Goal: Communication & Community: Answer question/provide support

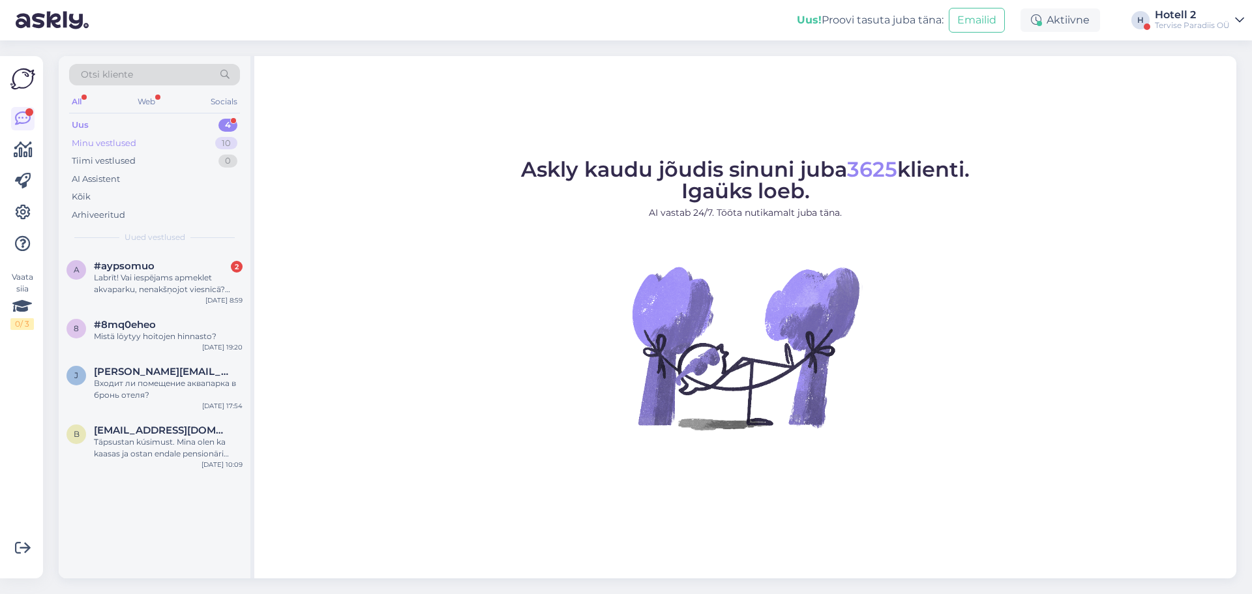
click at [129, 138] on div "Minu vestlused" at bounding box center [104, 143] width 65 height 13
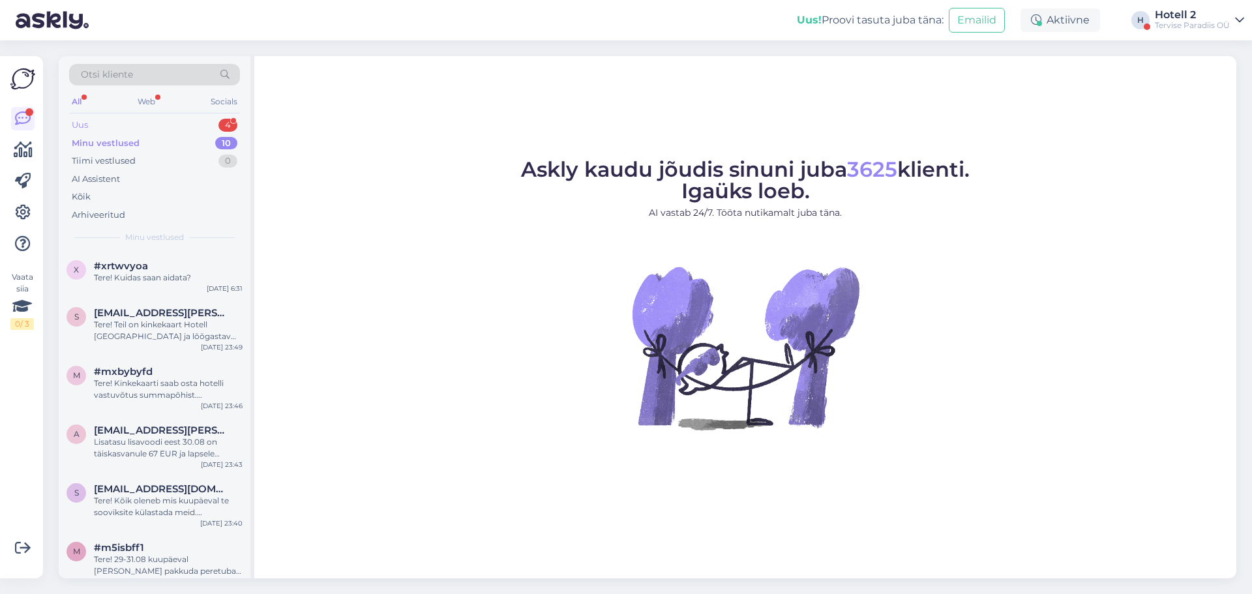
click at [140, 120] on div "Uus 4" at bounding box center [154, 125] width 171 height 18
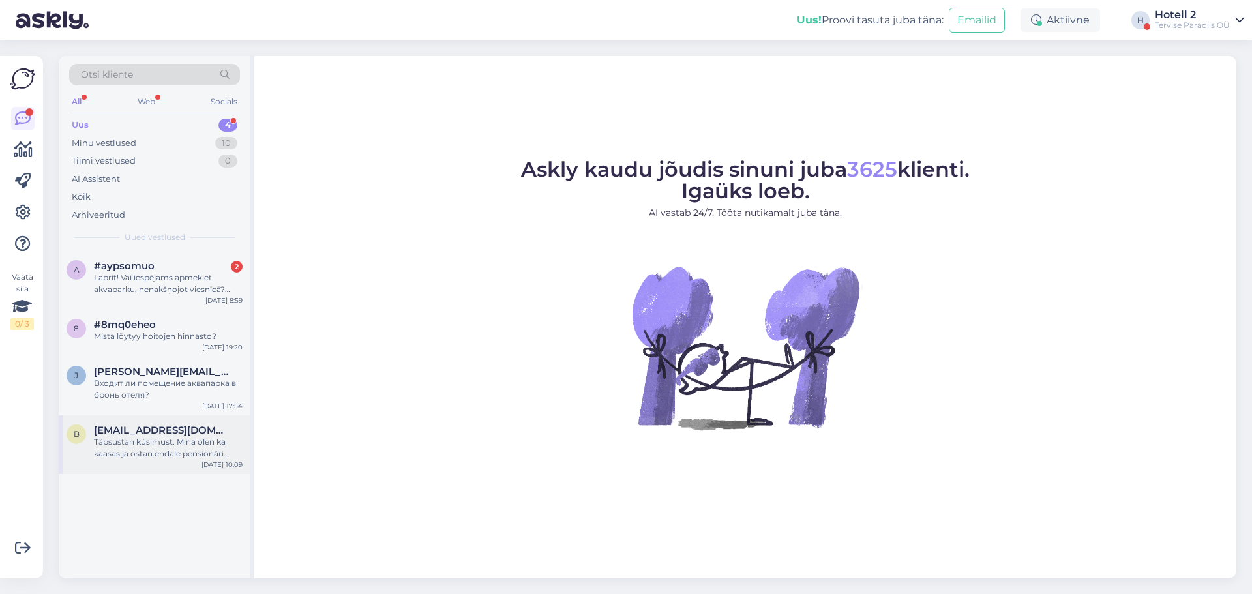
click at [188, 439] on div "Täpsustan kúsimust. Mina olen ka kaasas ja ostan endale pensionäri pileti" at bounding box center [168, 447] width 149 height 23
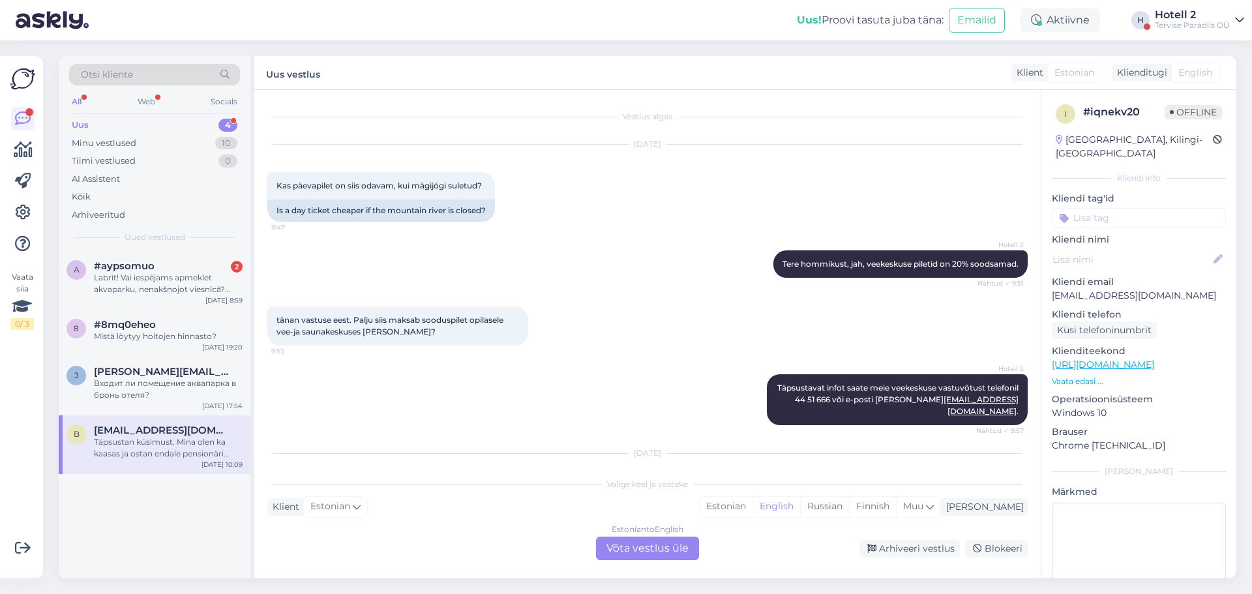
scroll to position [132, 0]
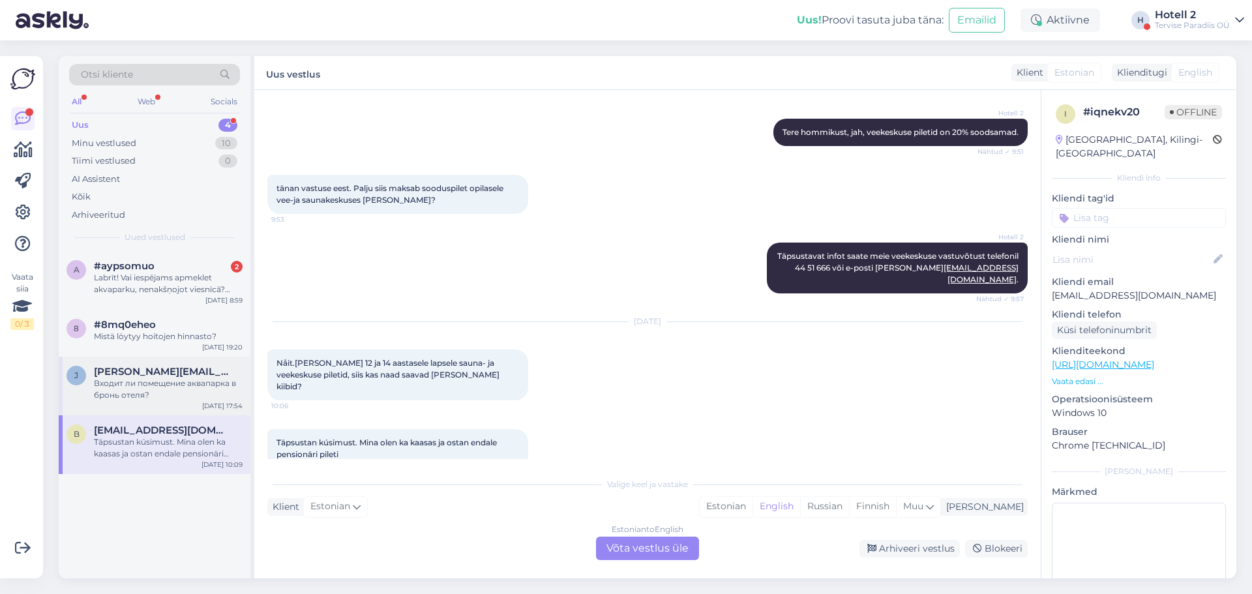
click at [135, 387] on div "Входит ли помещение аквапарка в бронь отеля?" at bounding box center [168, 388] width 149 height 23
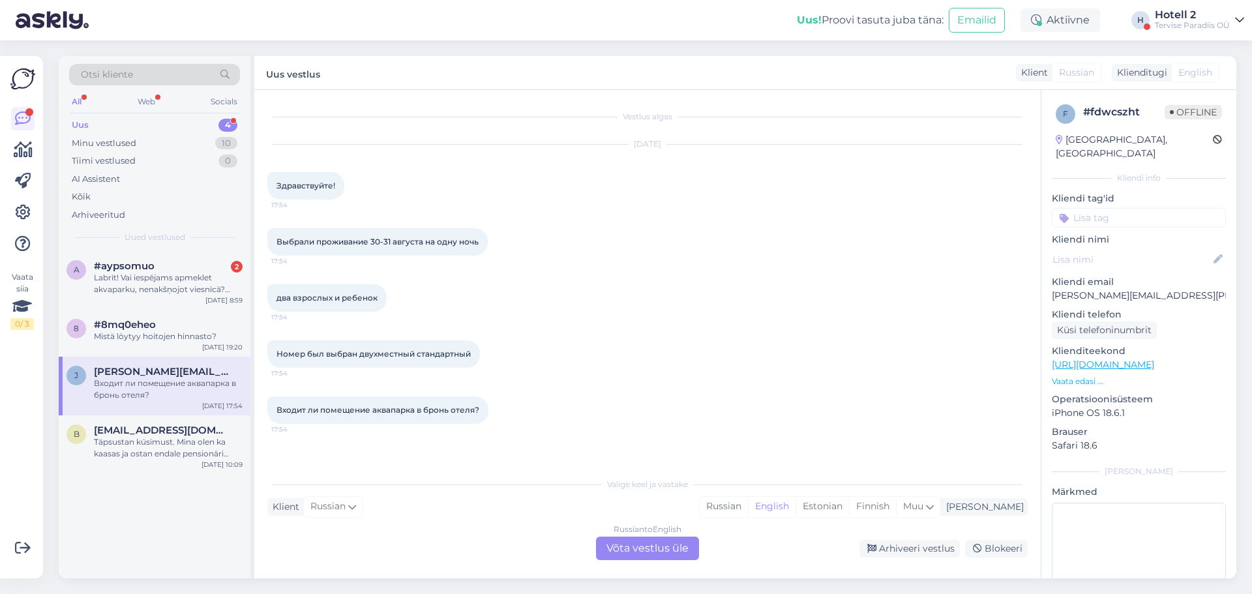
scroll to position [0, 0]
click at [143, 341] on div "Mistä löytyy hoitojen hinnasto?" at bounding box center [168, 337] width 149 height 12
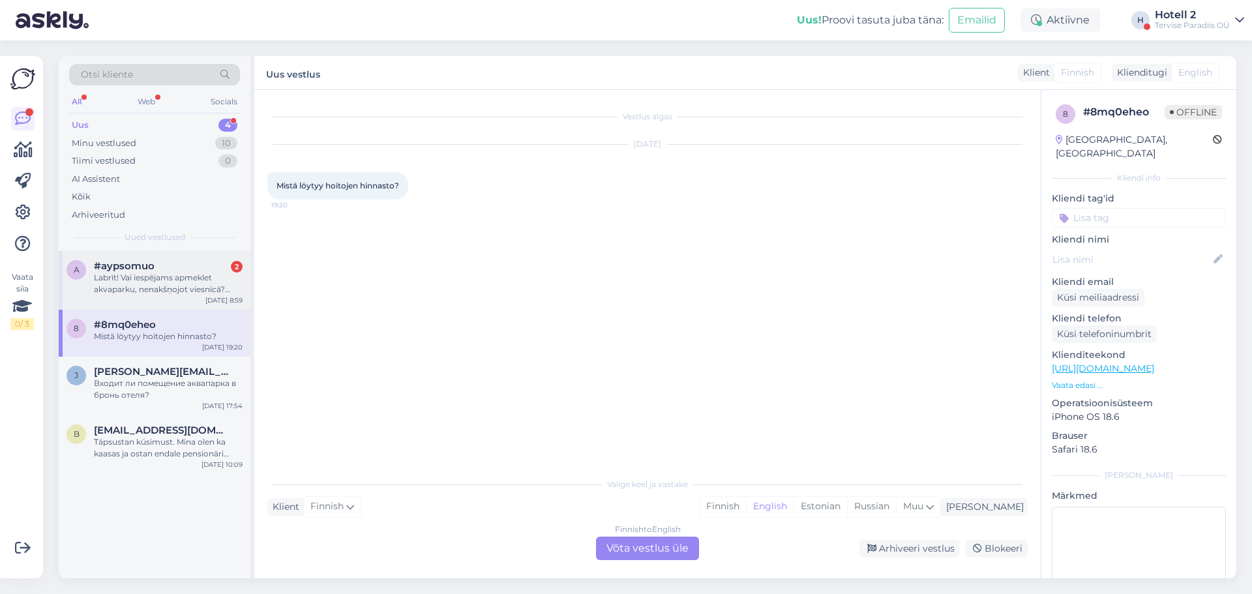
click at [145, 287] on div "Labrīt! Vai iespējams apmeklet akvaparku, nenakšņojot viesnīcā? Kādas ir cenas?" at bounding box center [168, 283] width 149 height 23
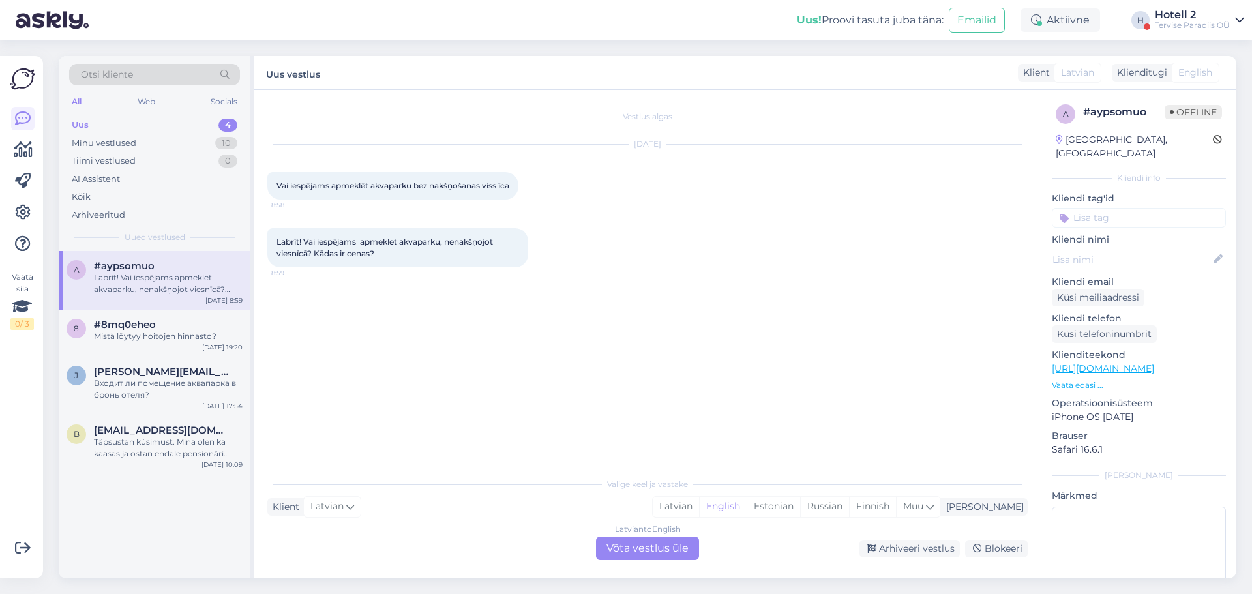
click at [639, 553] on div "Latvian to English Võta vestlus üle" at bounding box center [647, 548] width 103 height 23
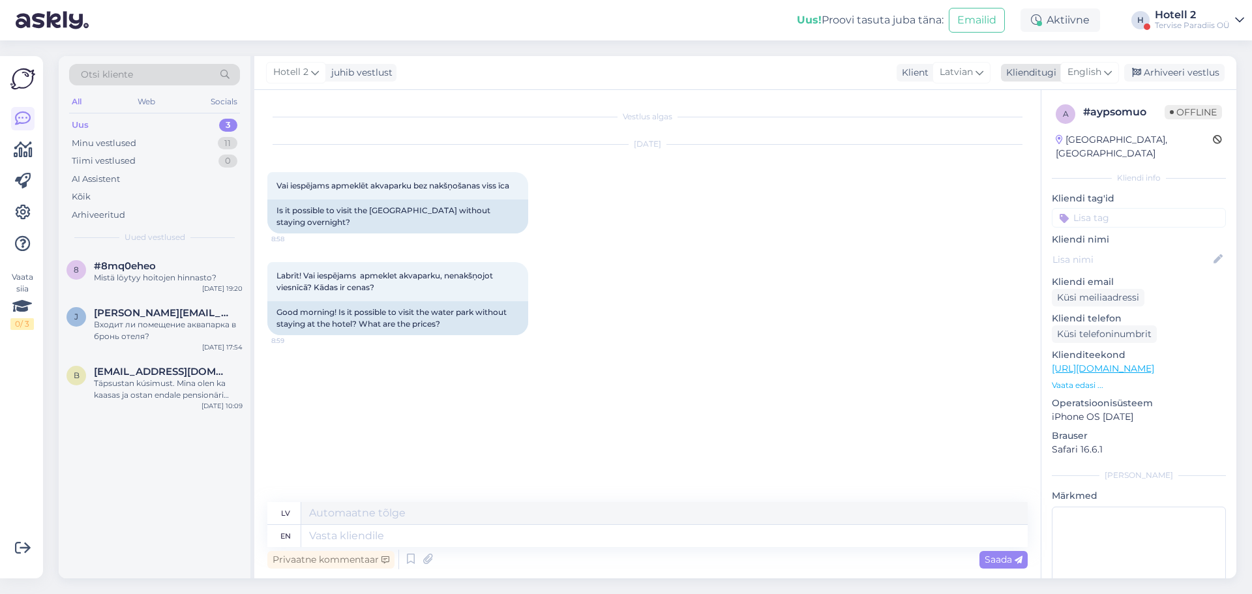
click at [1090, 66] on span "English" at bounding box center [1084, 72] width 34 height 14
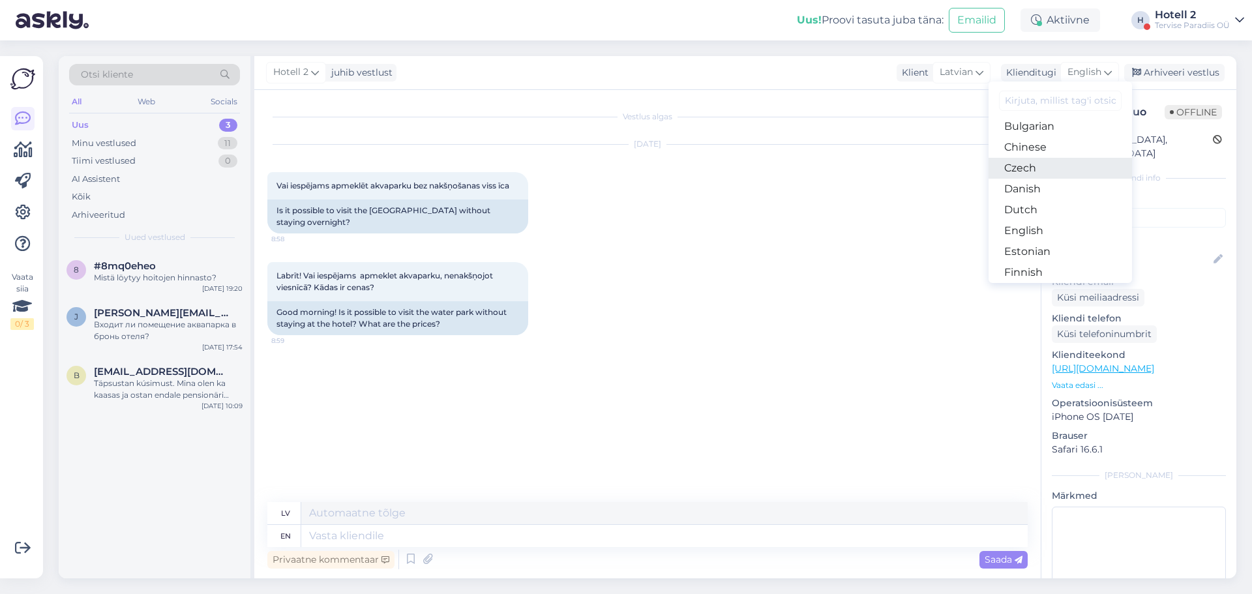
scroll to position [65, 0]
click at [1048, 226] on link "Estonian" at bounding box center [1059, 232] width 143 height 21
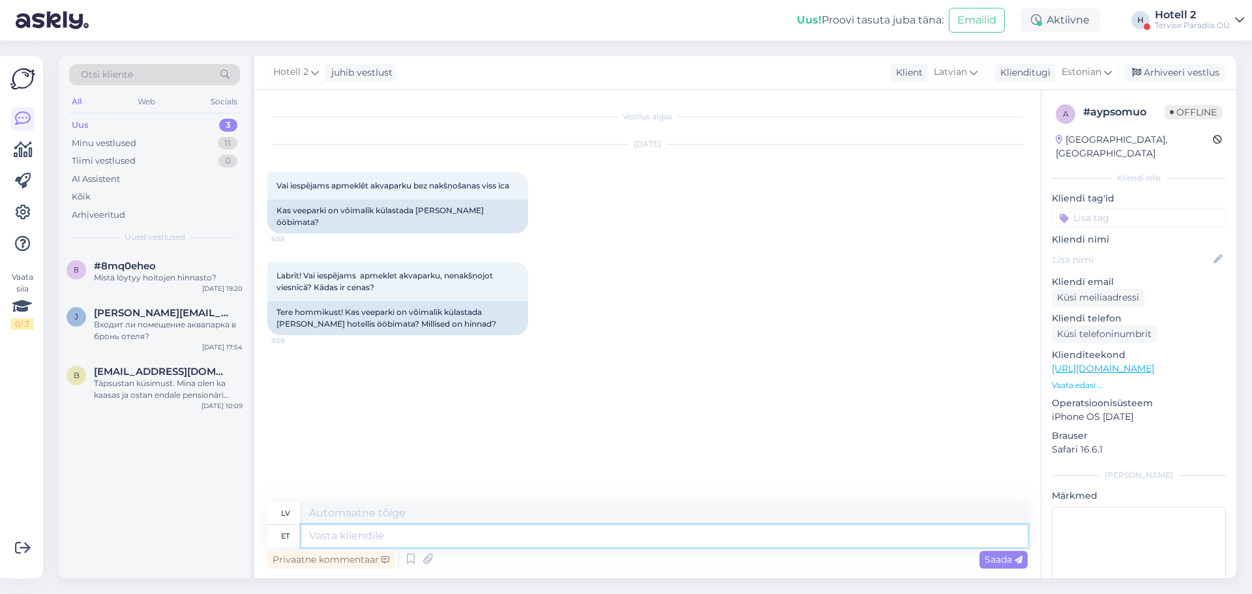
click at [356, 534] on textarea at bounding box center [664, 536] width 726 height 22
type textarea "Tere!"
type textarea "Sveiki"
type textarea "Tere!"
type textarea "Sveiki!"
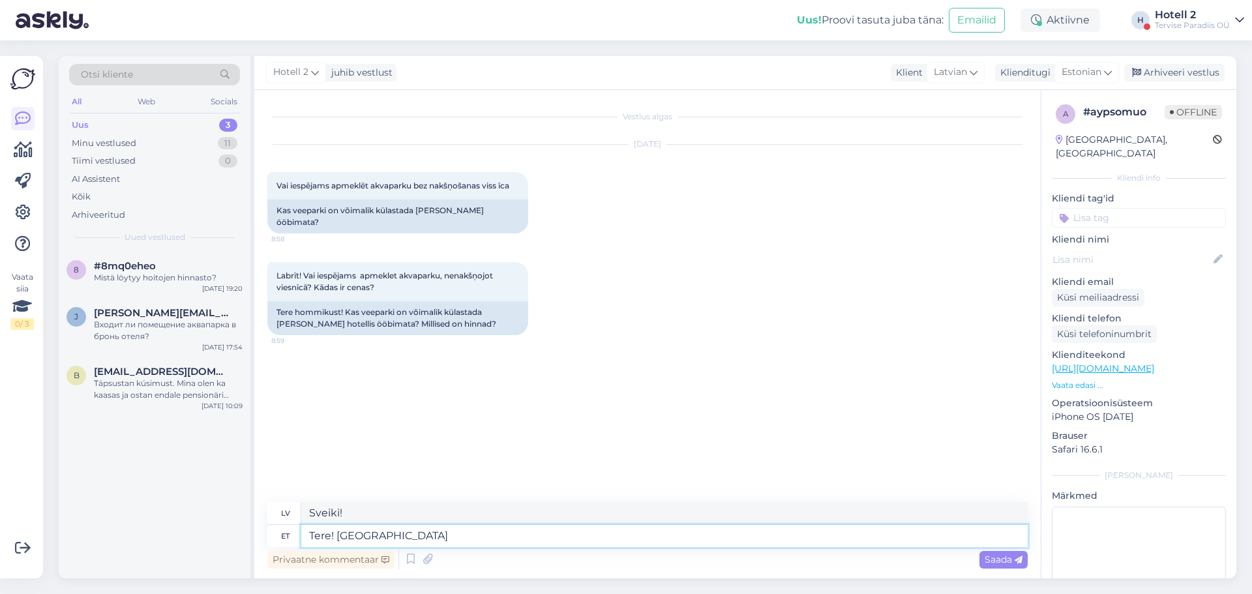
type textarea "Tere! Veepark o"
type textarea "Sveiki! Ūdens parks"
type textarea "Tere! [GEOGRAPHIC_DATA] on"
type textarea "Sveiki! Ūdens atrakciju parks ir"
type textarea "Tere! Veepark on avatud"
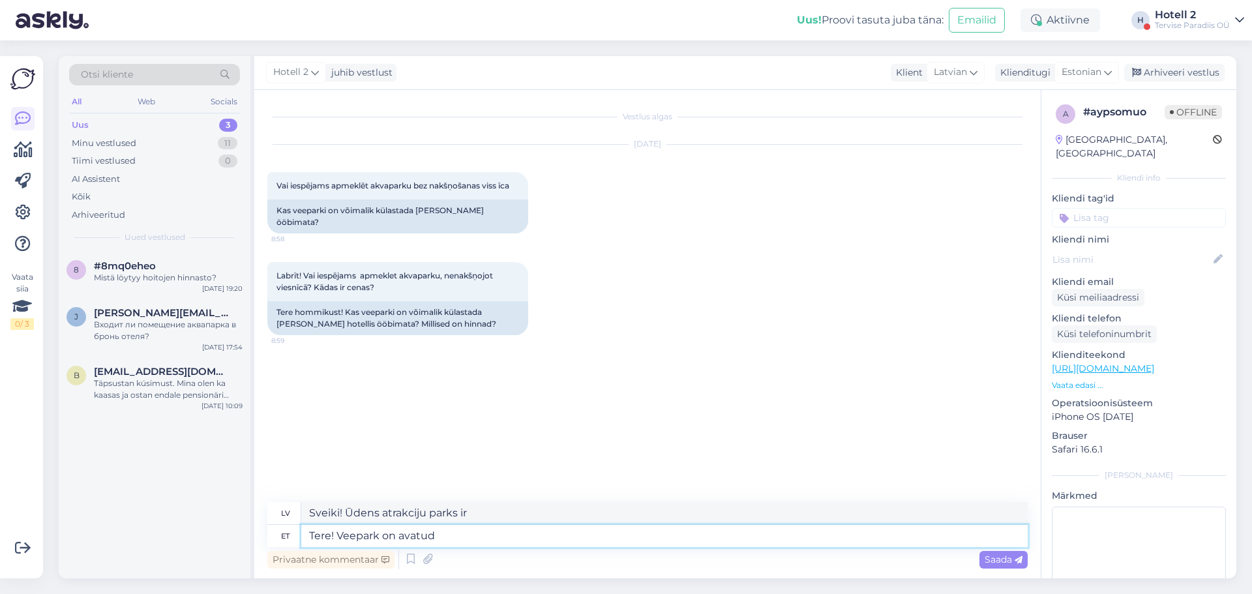
type textarea "Sveiki! Ūdens atrakciju parks ir atvērts."
type textarea "Tere! Veepark on avatud kõigile"
type textarea "Sveiki! Ūdens atrakciju parks ir atvērts visiem."
type textarea "Tere! [GEOGRAPHIC_DATA] on a"
type textarea "Sveiki! Ūdens atrakciju parks ir atvērts."
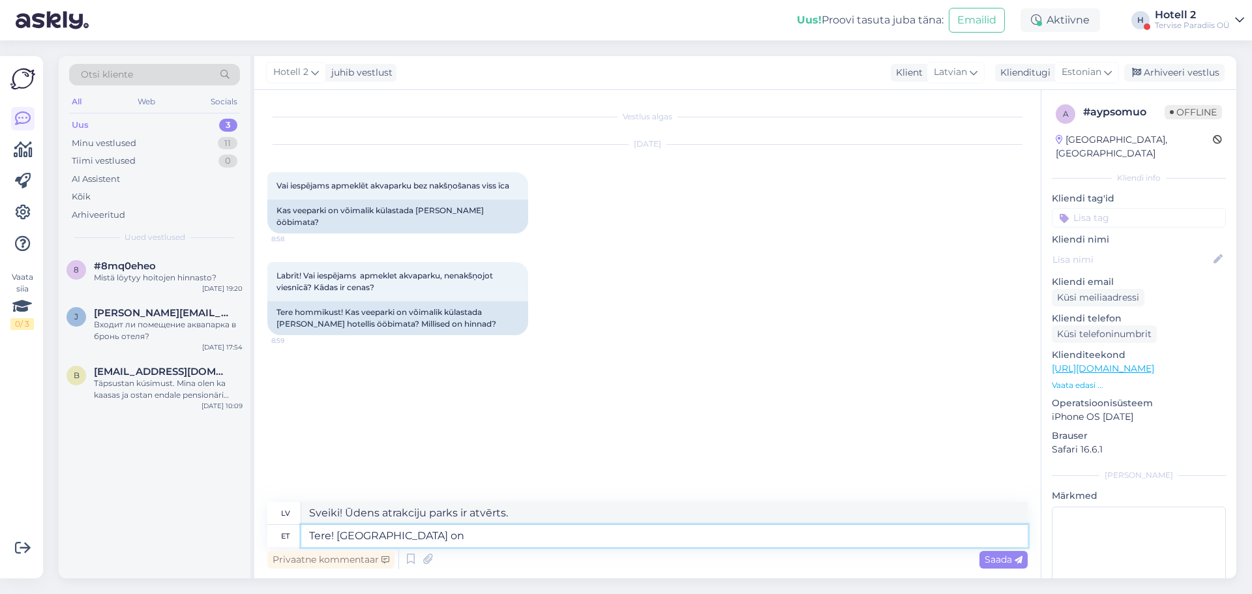
type textarea "Tere! Veepark o"
type textarea "Sveiki! Ūdens atrakciju parks ir"
type textarea "Tere! [GEOGRAPHIC_DATA]"
type textarea "Sveiki! Ūdens parks"
type textarea "Tere! Veeparki s"
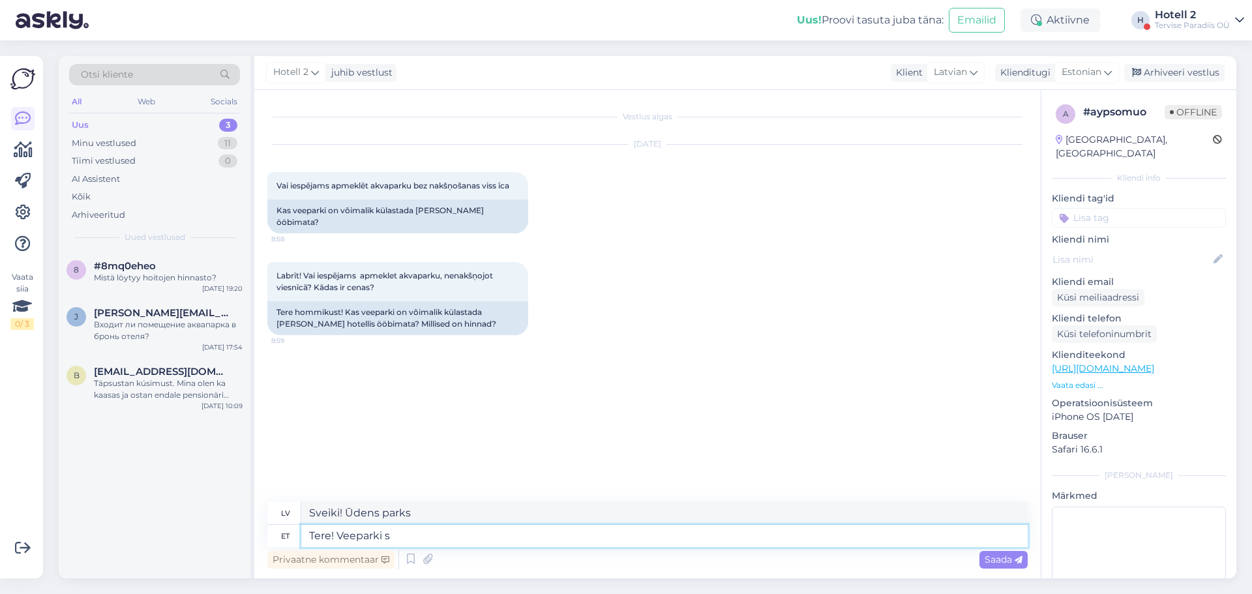
type textarea "Sveiki! Uz akvaparku"
type textarea "Tere! Veeparki saavad k"
type textarea "Sveiki! Vai es varu doties uz akvaparku?"
type textarea "Tere! [GEOGRAPHIC_DATA] saavad külastada k"
type textarea "Sveiki! Jūs varat apmeklēt akvaparku"
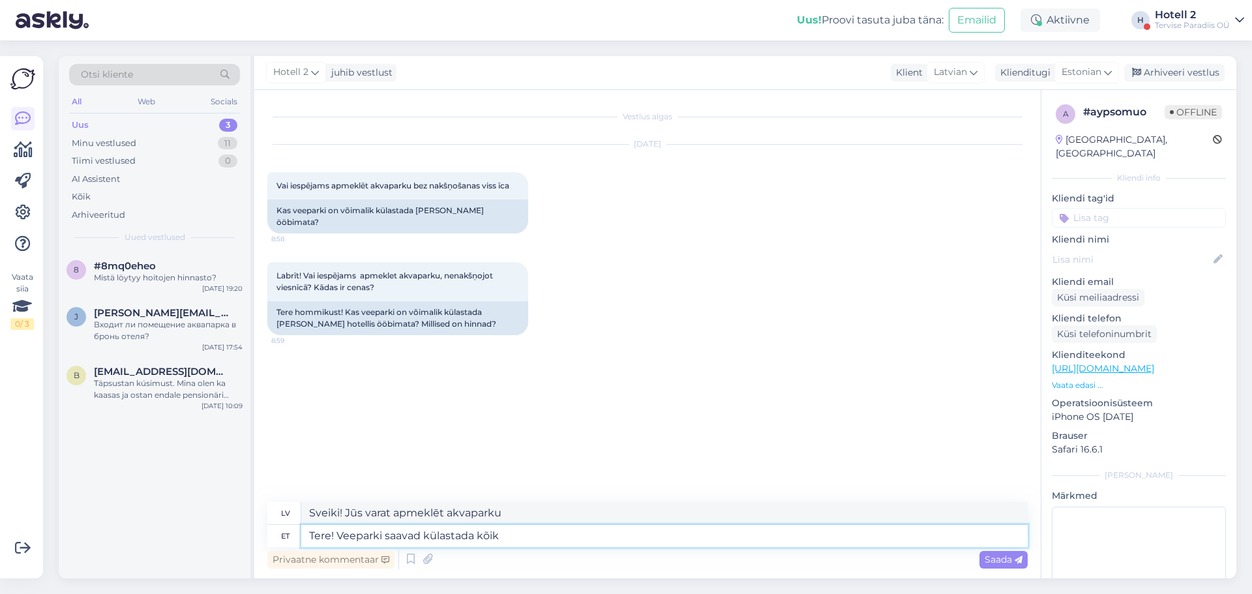
type textarea "Tere! Veeparki saavad külastada kõik."
type textarea "Sveiki! Ikviens var apmeklēt akvaparku"
type textarea "Tere! Veeparki saavad külastada kõik."
type textarea "Sveiki! Ikviens var apmeklēt akvaparku."
type textarea "Tere! Veeparki saavad külastada kõik. Hinnad o"
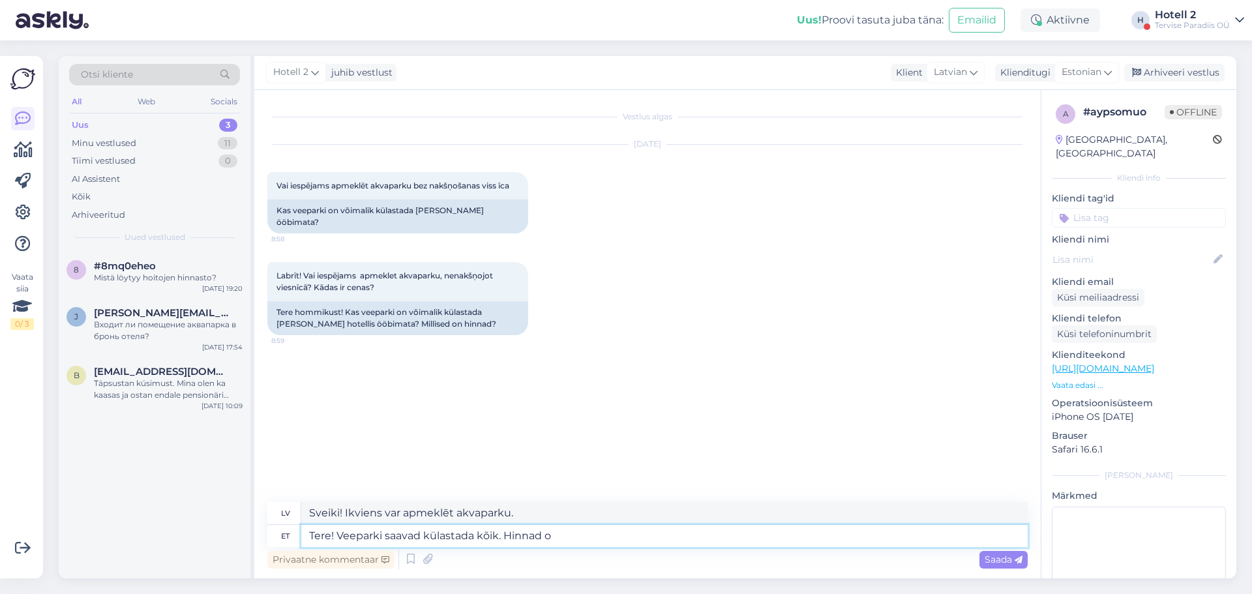
type textarea "Sveiki! Ikviens var apmeklēt akvaparku. Cenas"
type textarea "Tere! Veeparki saavad külastada kõik. Hinnad on m"
type textarea "Sveiki! Ikviens var apmeklēt akvaparku. Cenas ir"
type textarea "Tere! Veeparki saavad külastada kõik. Hinnad on meie"
type textarea "Sveiki! Ikviens var apmeklēt akvaparku. Cenas ir mūsu."
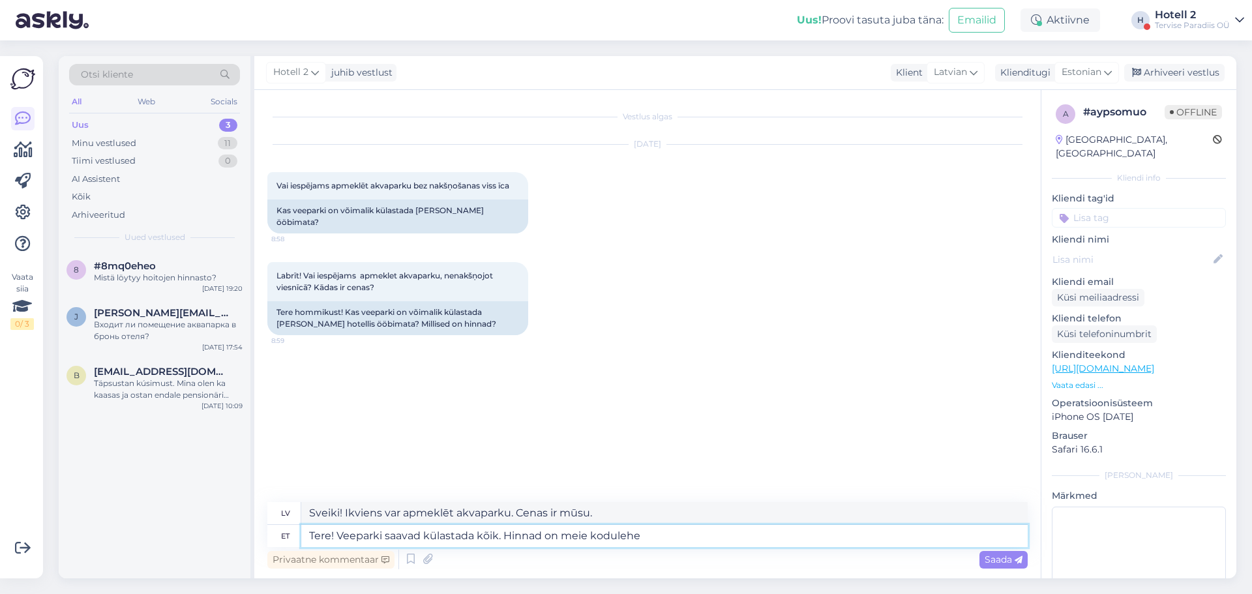
type textarea "Tere! Veeparki saavad külastada kõik. Hinnad on meie kodulehel"
type textarea "Sveiki! Ikviens var apmeklēt akvaparku. Cenas ir mūsu mājaslapā."
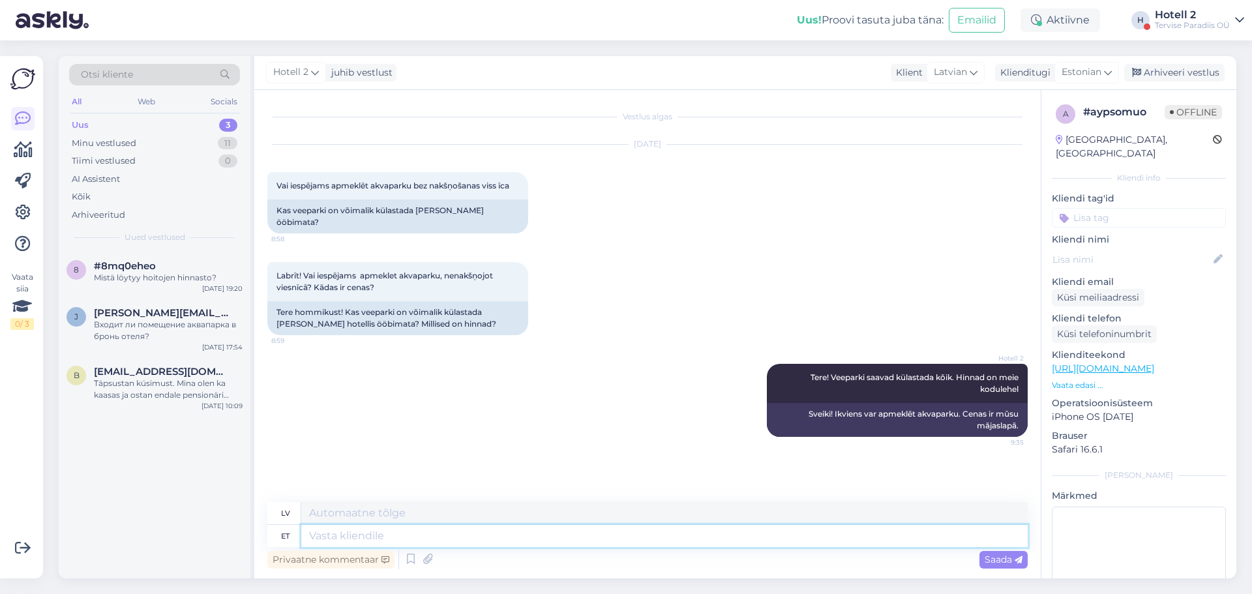
click at [467, 532] on textarea at bounding box center [664, 536] width 726 height 22
paste textarea "[URL][DOMAIN_NAME]"
type textarea "[URL][DOMAIN_NAME]"
click at [998, 558] on span "Saada" at bounding box center [1003, 559] width 38 height 12
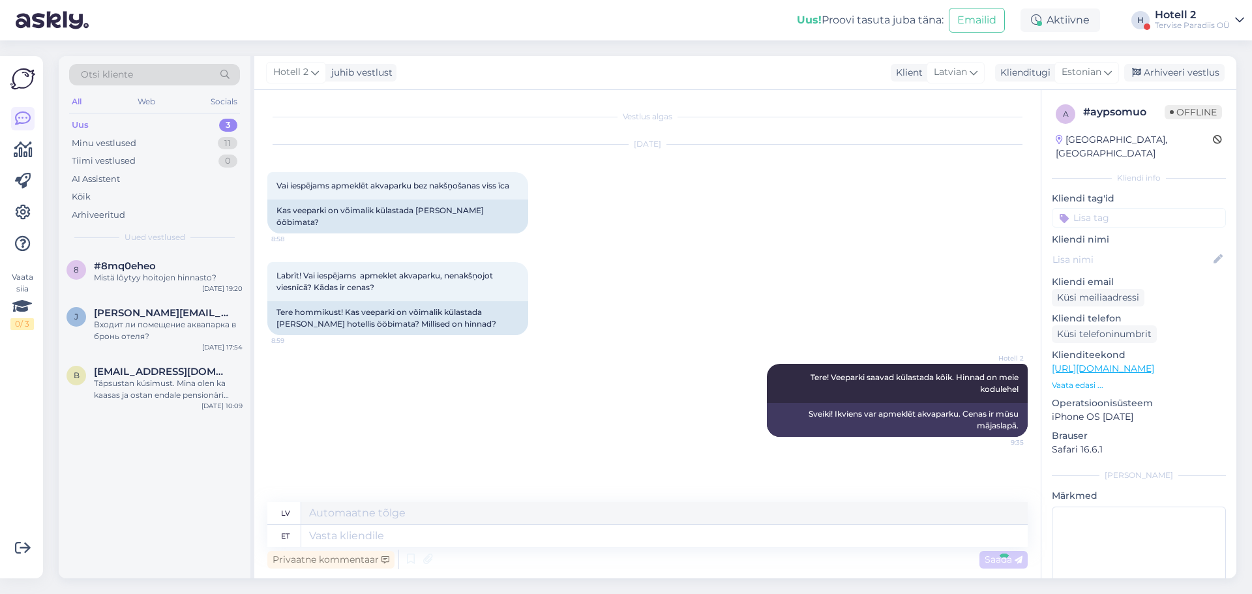
scroll to position [27, 0]
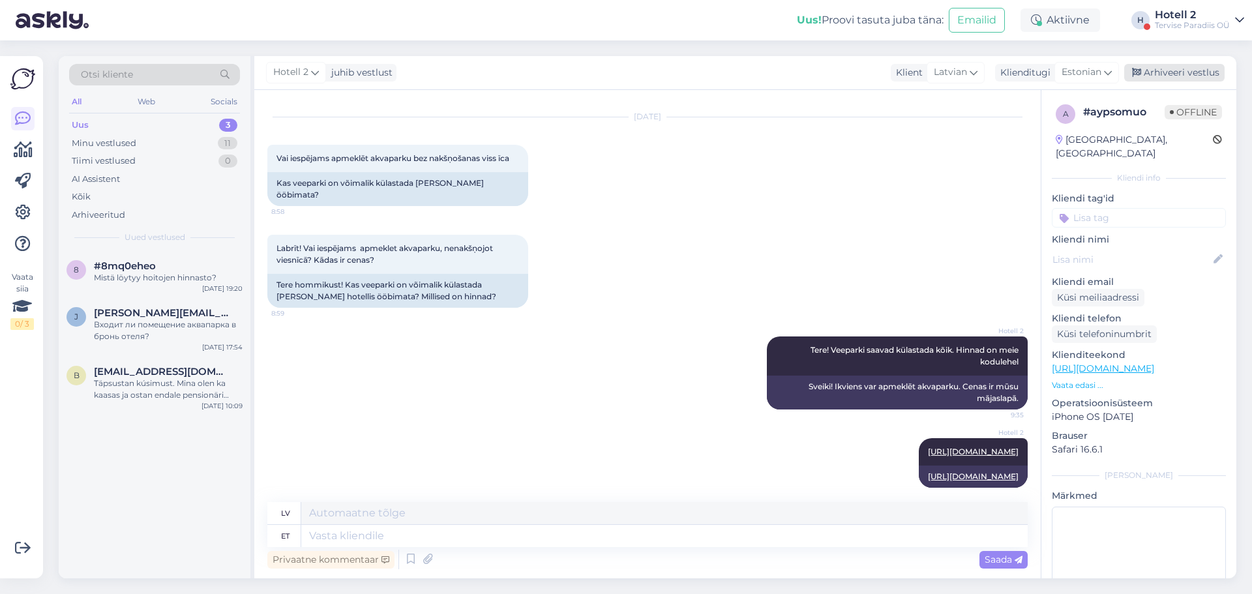
click at [1189, 67] on div "Arhiveeri vestlus" at bounding box center [1174, 73] width 100 height 18
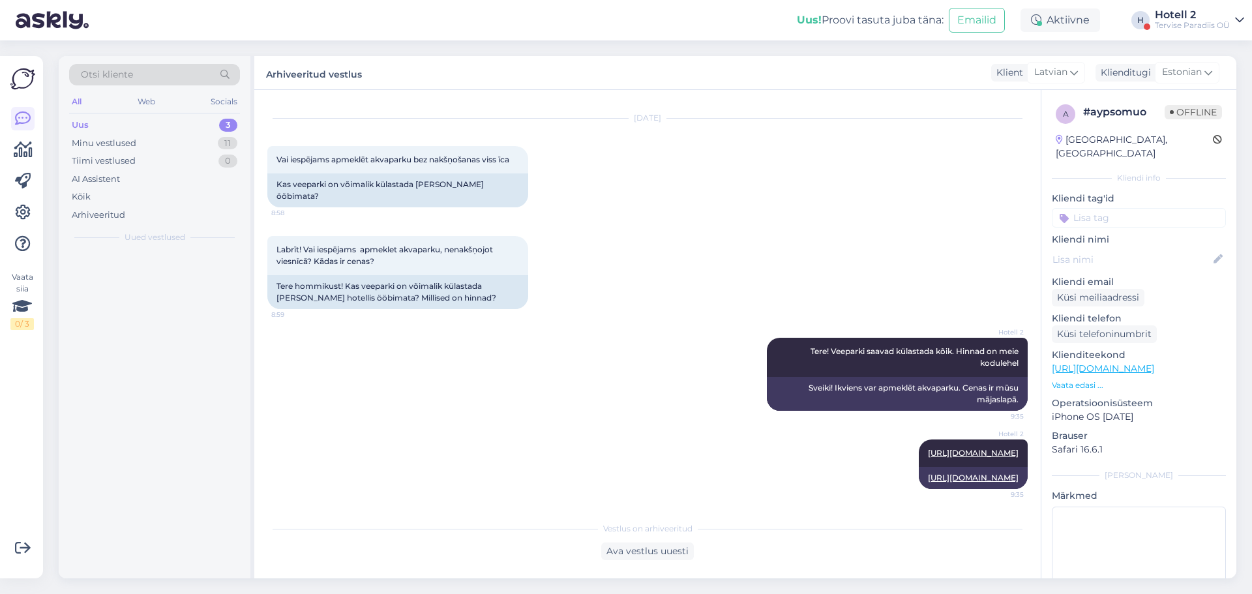
scroll to position [14, 0]
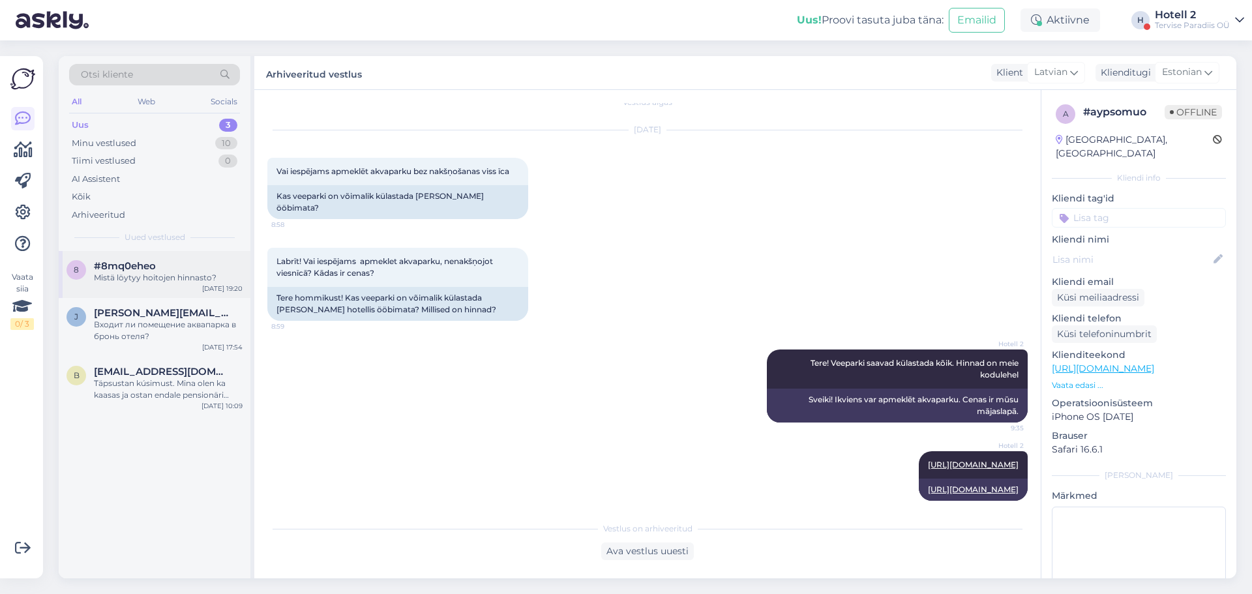
click at [132, 266] on span "#8mq0eheo" at bounding box center [125, 266] width 62 height 12
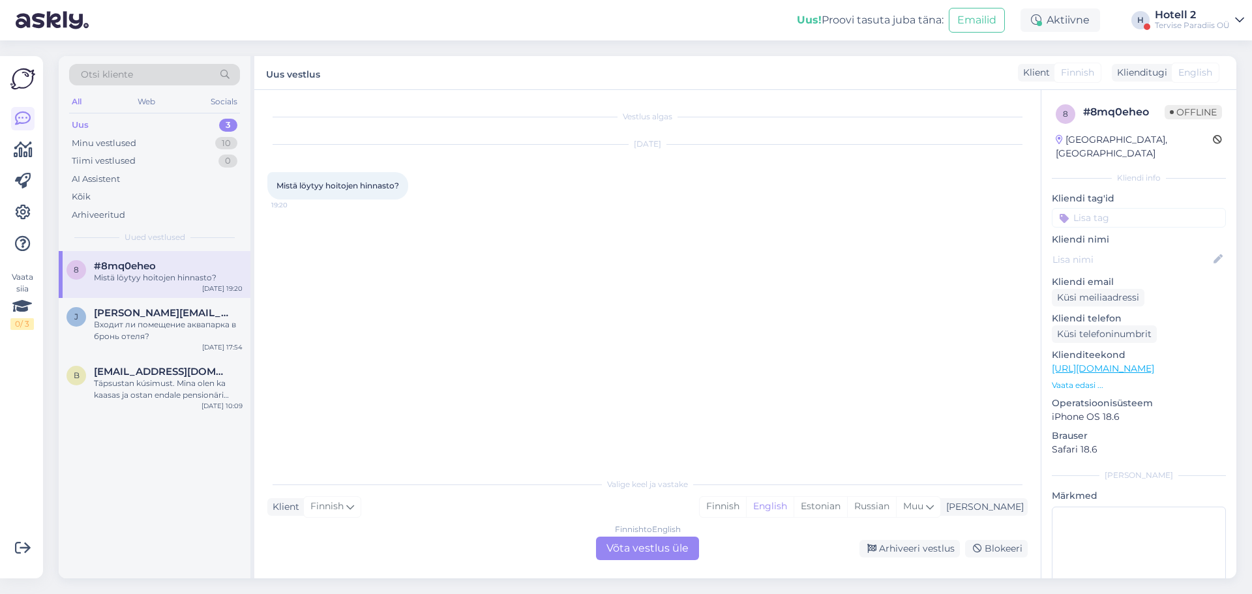
click at [638, 547] on div "Finnish to English Võta vestlus üle" at bounding box center [647, 548] width 103 height 23
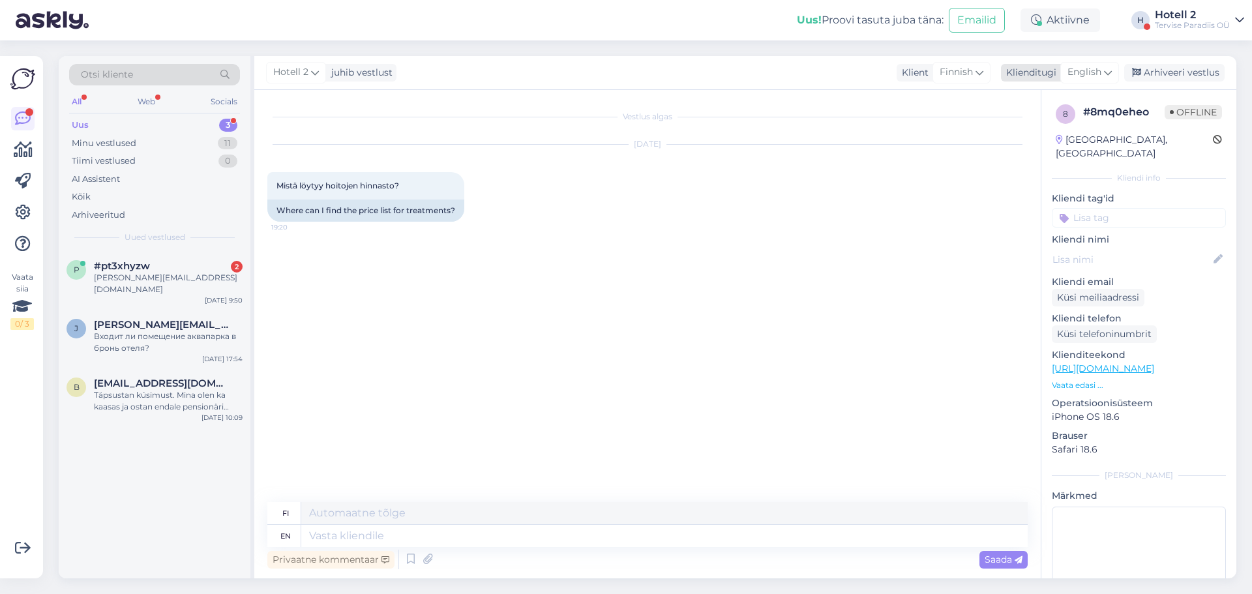
click at [1086, 73] on span "English" at bounding box center [1084, 72] width 34 height 14
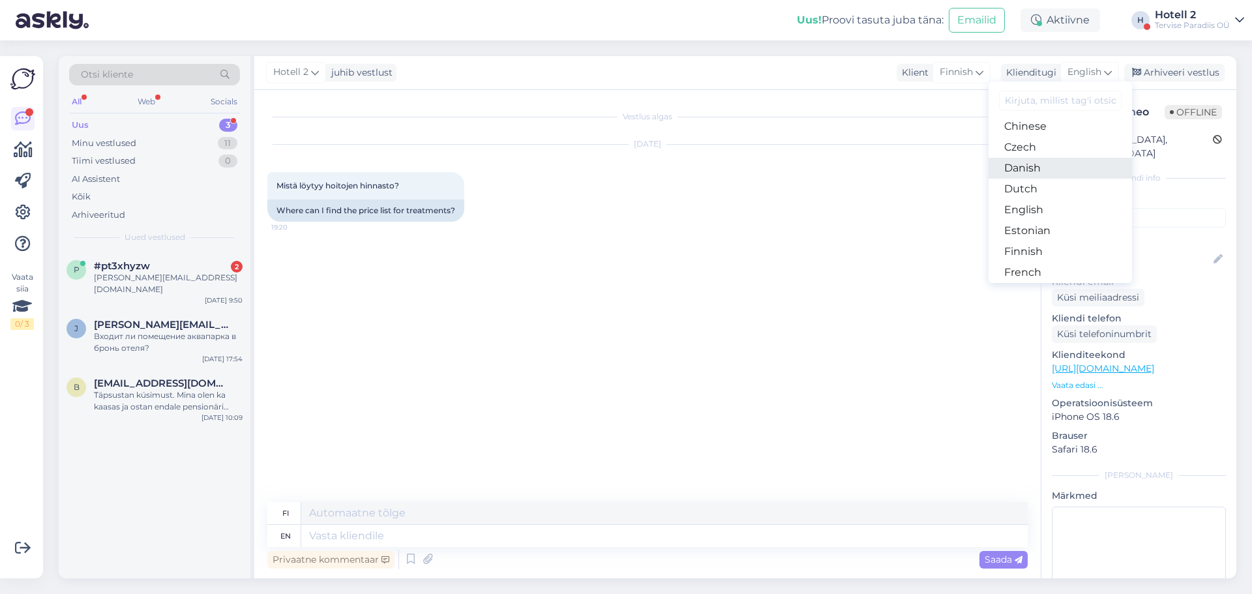
scroll to position [65, 0]
click at [1039, 226] on link "Estonian" at bounding box center [1059, 232] width 143 height 21
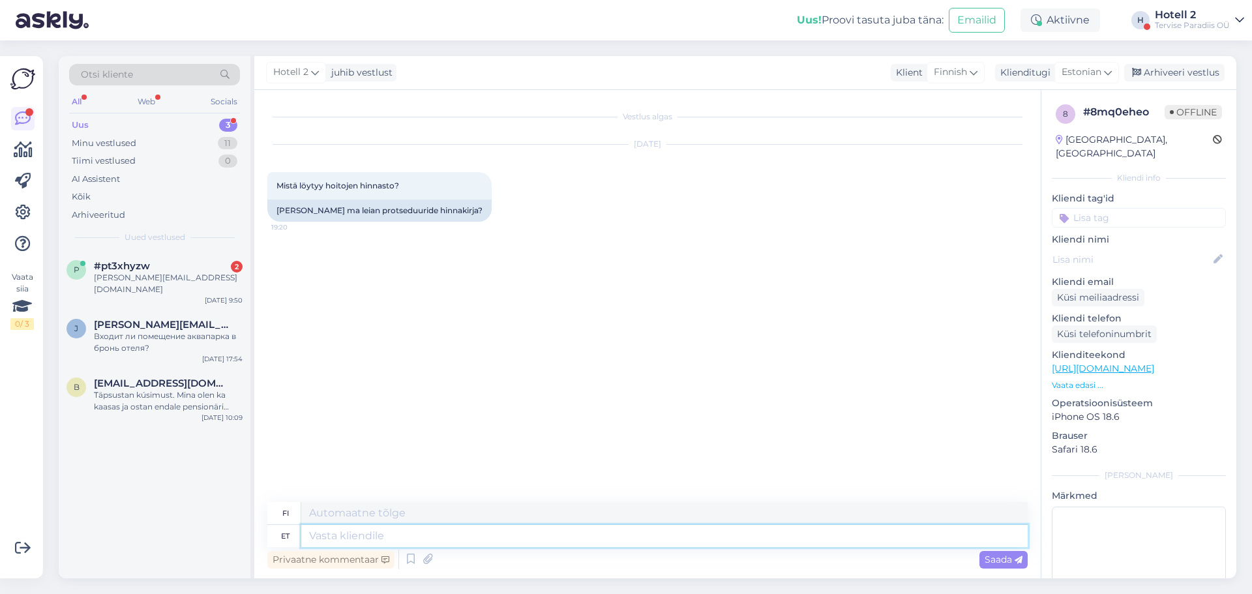
click at [340, 537] on textarea at bounding box center [664, 536] width 726 height 22
type textarea "Kodulehelt"
type textarea "Etusivulta"
type textarea "Kodulehel"
type textarea "Etusivulla"
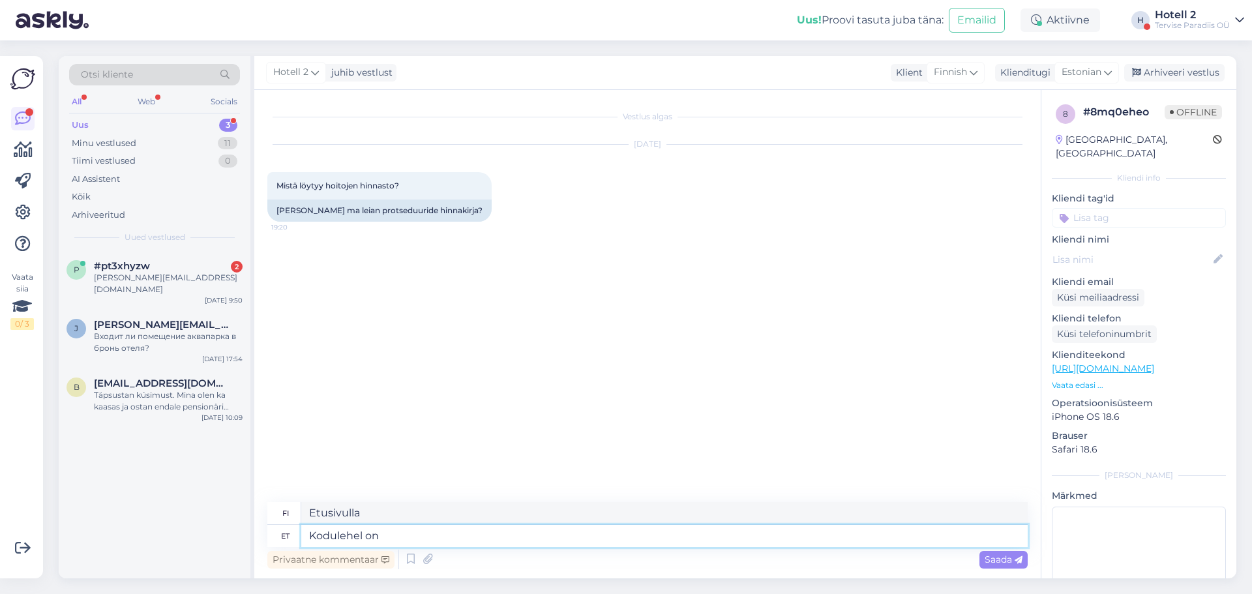
type textarea "Kodulehel on a"
type textarea "Verkkosivustolla on"
type textarea "Kodulehel on hinnad"
type textarea "Hinnat ovat verkkosivuilla."
type textarea "Kodulehel on hinnad kirjas"
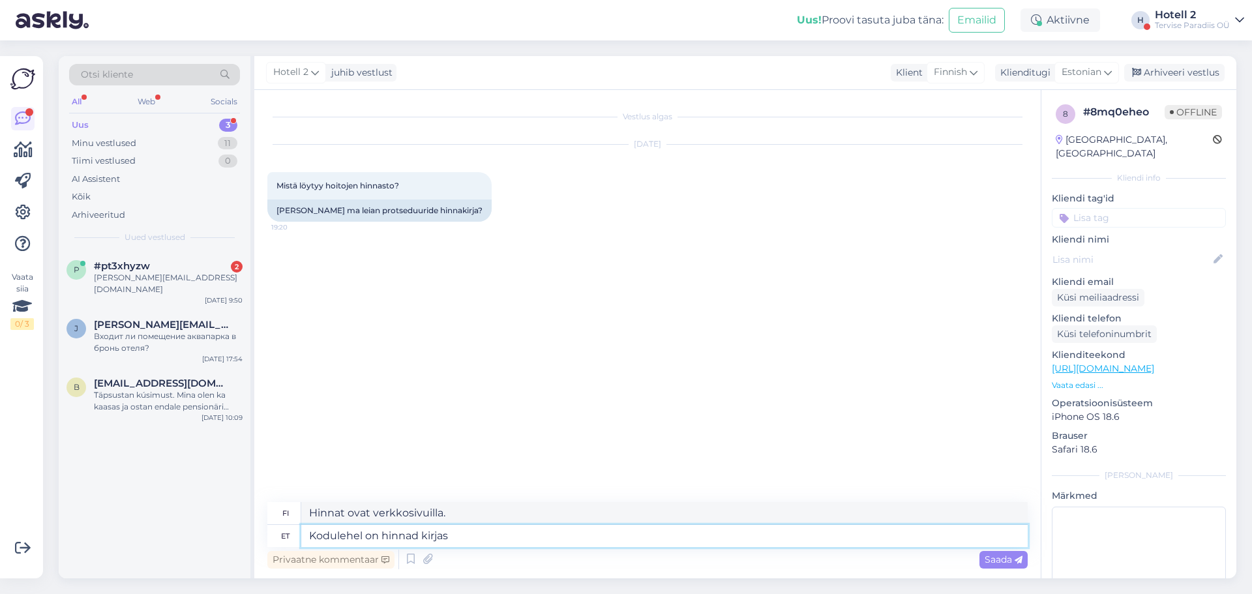
type textarea "Hinnat on lueteltu verkkosivustolla."
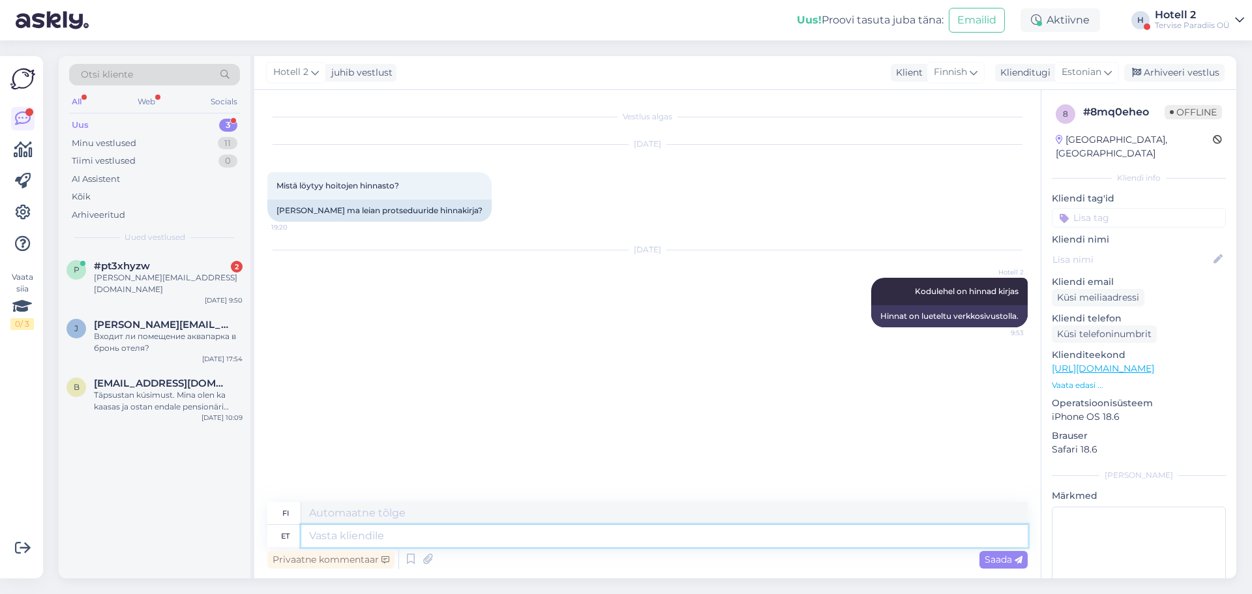
click at [386, 535] on textarea at bounding box center [664, 536] width 726 height 22
paste textarea "[URL][DOMAIN_NAME]"
type textarea "[URL][DOMAIN_NAME]"
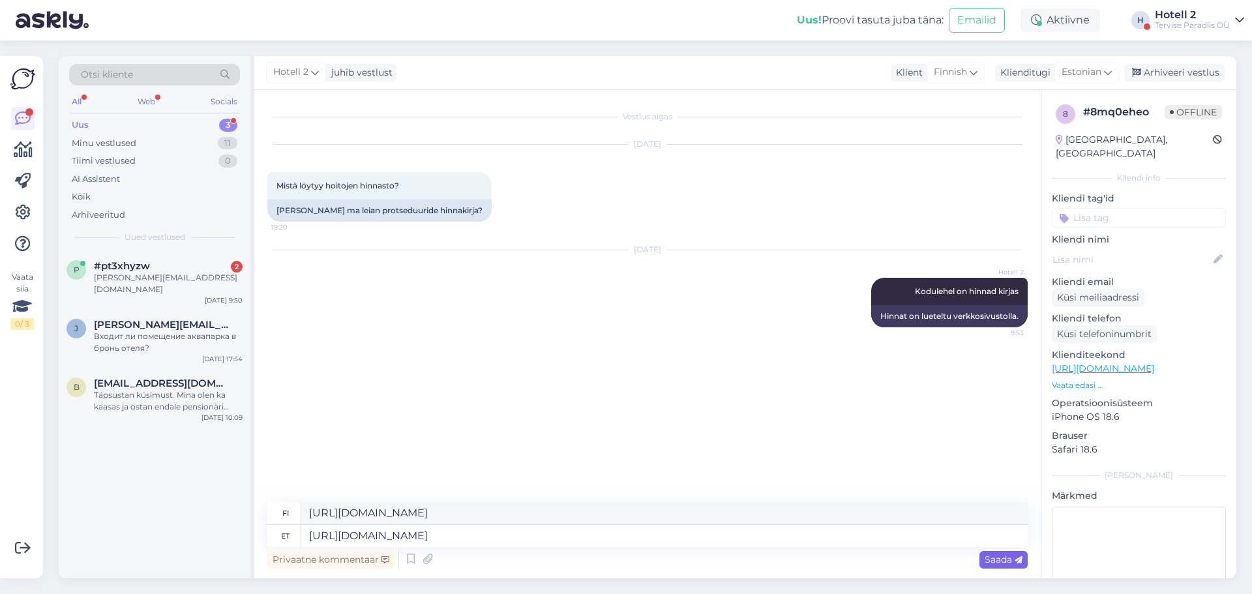
click at [1002, 561] on span "Saada" at bounding box center [1003, 559] width 38 height 12
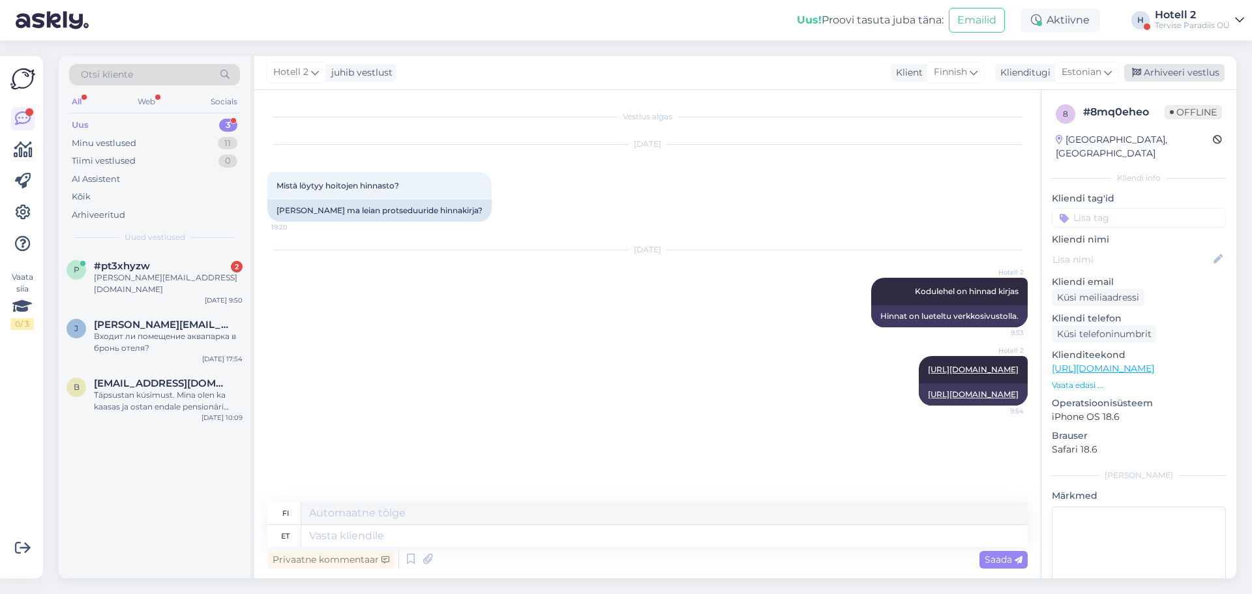
click at [1162, 69] on div "Arhiveeri vestlus" at bounding box center [1174, 73] width 100 height 18
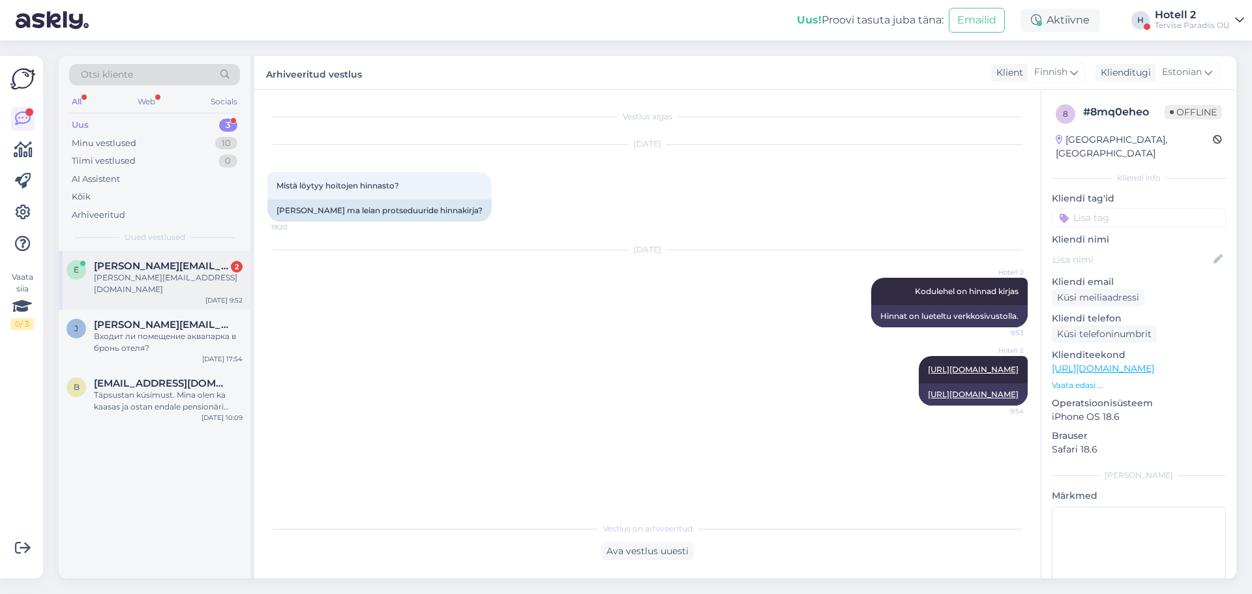
click at [156, 272] on div "[PERSON_NAME][EMAIL_ADDRESS][DOMAIN_NAME]" at bounding box center [168, 283] width 149 height 23
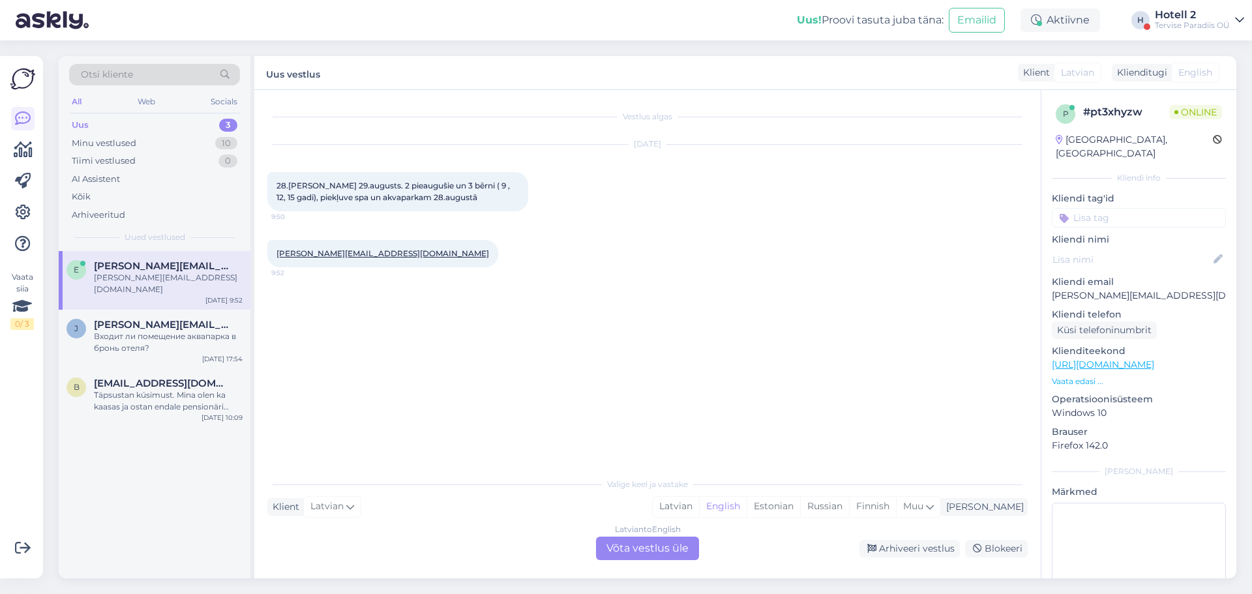
click at [148, 122] on div "Uus 3" at bounding box center [154, 125] width 171 height 18
click at [656, 536] on div "Valige [PERSON_NAME] vastake Klient Latvian Mina Latvian English Estonian Russi…" at bounding box center [647, 515] width 760 height 89
click at [652, 546] on div "Latvian to English Võta vestlus üle" at bounding box center [647, 548] width 103 height 23
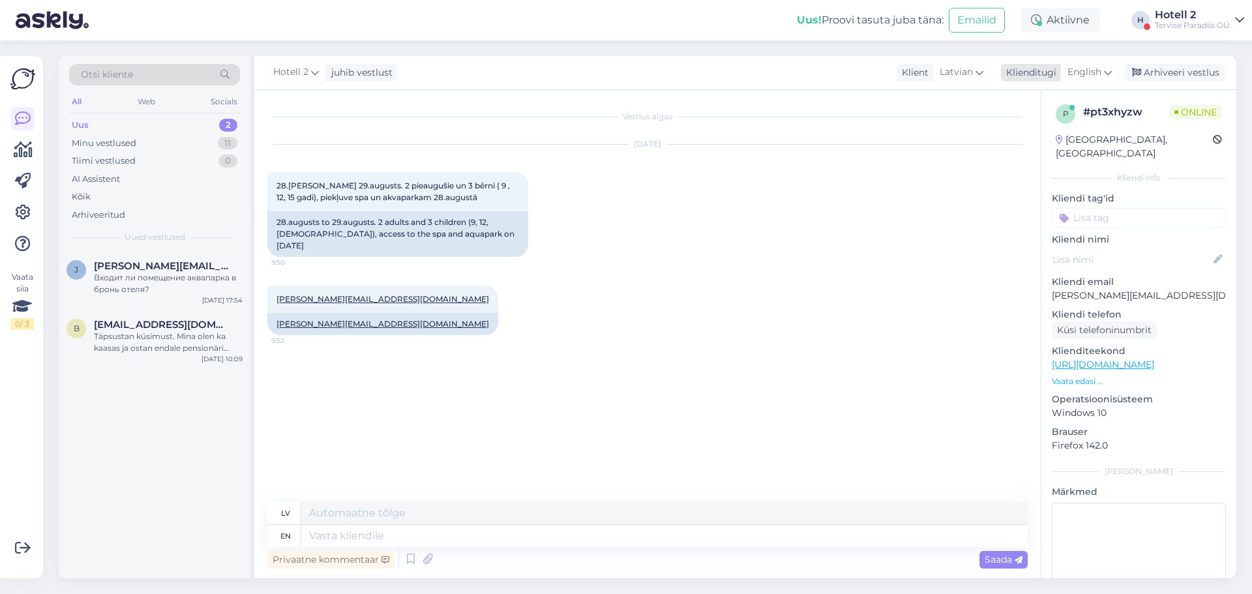
click at [1089, 74] on span "English" at bounding box center [1084, 72] width 34 height 14
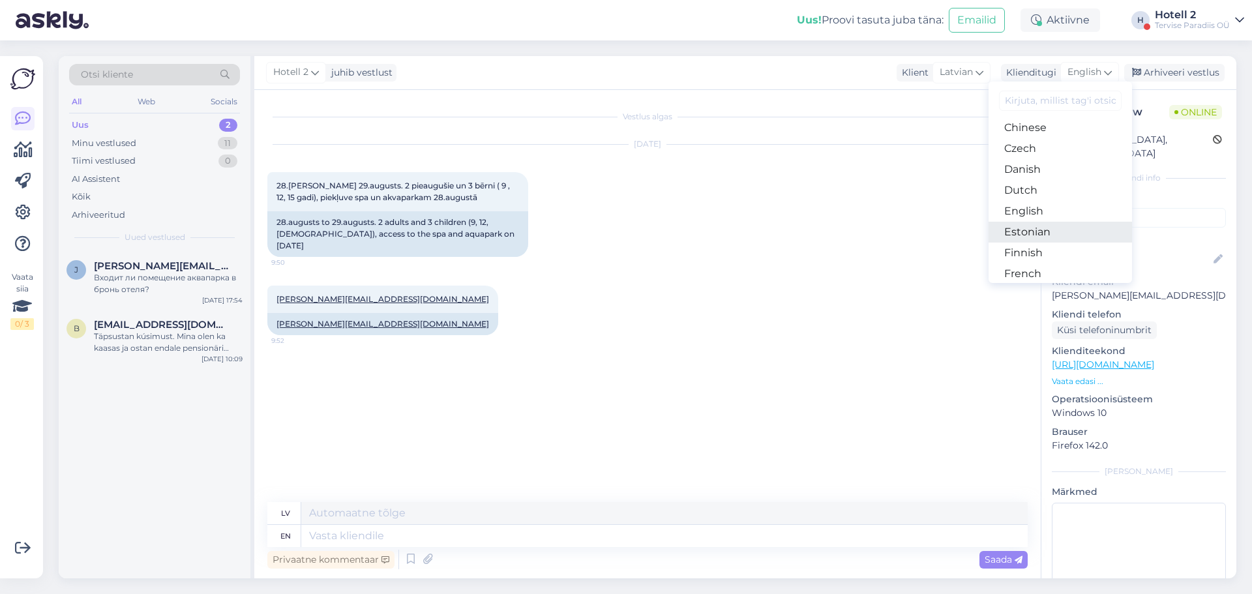
click at [1037, 229] on link "Estonian" at bounding box center [1059, 232] width 143 height 21
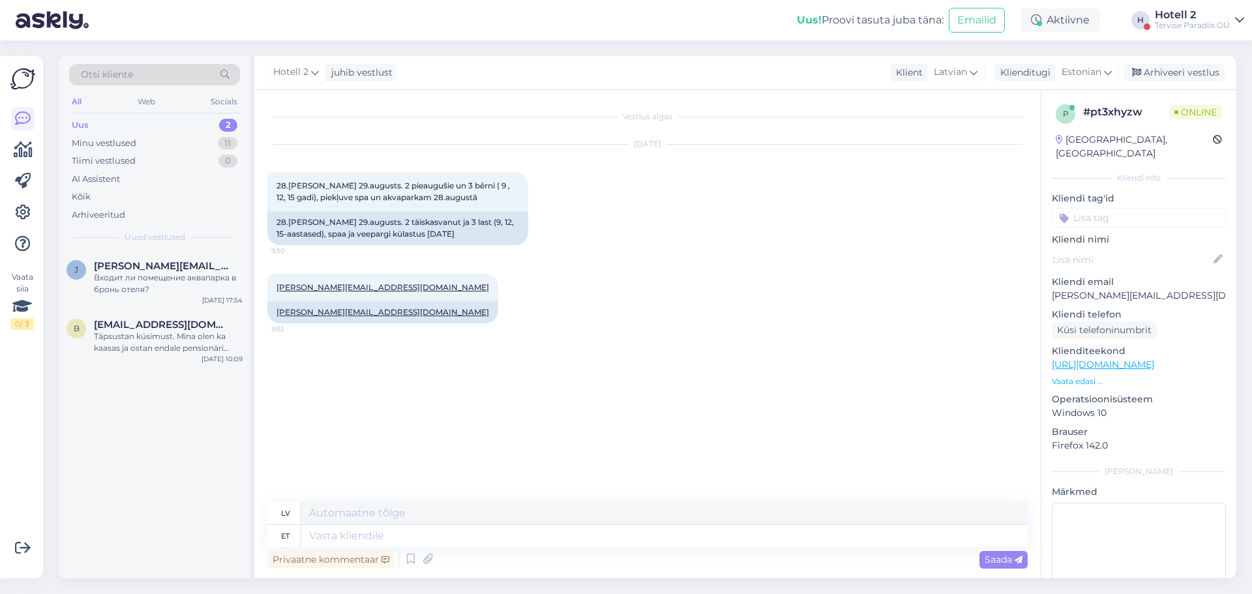
click at [764, 348] on div "Vestlus algas [DATE] 28.[PERSON_NAME] 29.augusts. 2 pieaugušie un 3 bērni ( 9 ,…" at bounding box center [653, 296] width 772 height 387
click at [346, 534] on textarea at bounding box center [664, 536] width 726 height 22
type textarea "Tere"
type textarea "Sveiki"
type textarea "Tere!"
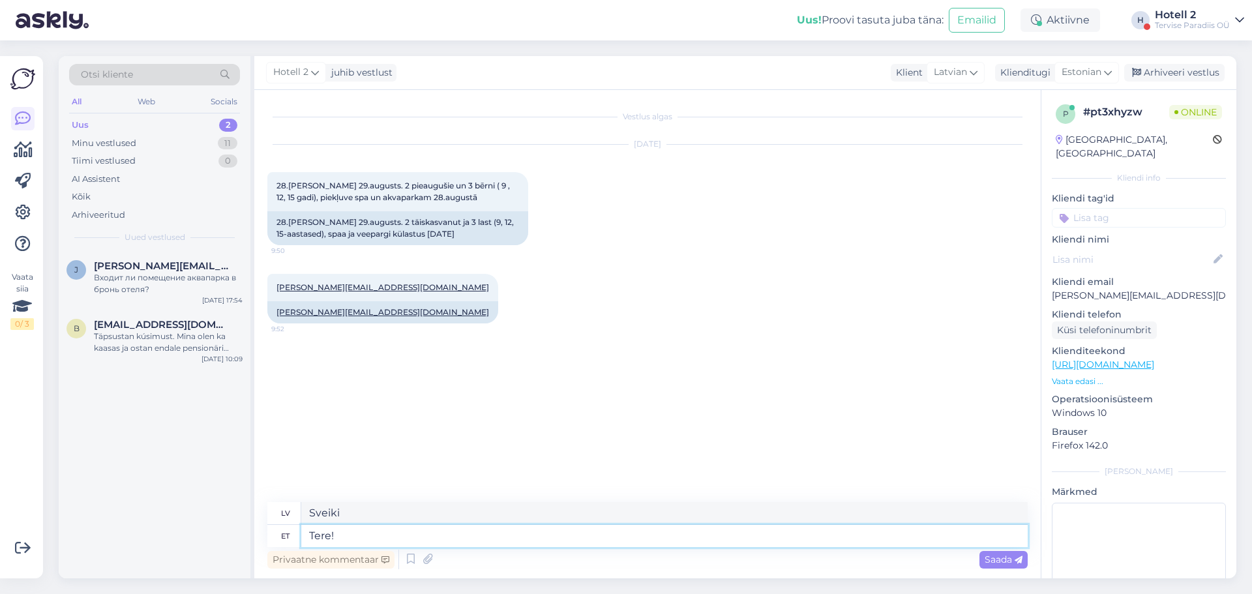
type textarea "Sveiki!"
type textarea "Tere! saate is"
type textarea "Sveiki! Jūs varat"
type textarea "Tere! saate ise v"
type textarea "Sveiki! Jūs to varat izdarīt pats!"
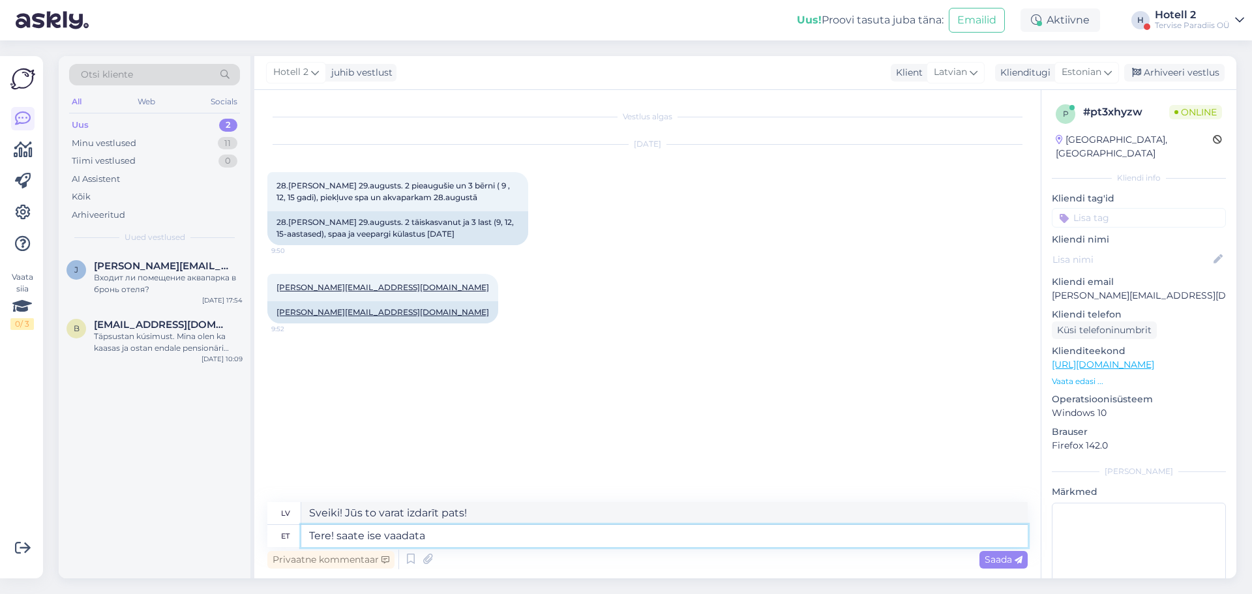
type textarea "Tere! saate ise vaadata"
type textarea "Sveiki! Jūs pats varat pārliecināties!"
type textarea "Tere! saate ise vaadata hindasid me"
type textarea "Sveiki! Jūs varat pats pārbaudīt cenas"
type textarea "Tere! saate ise vaadata hindasid meie ko"
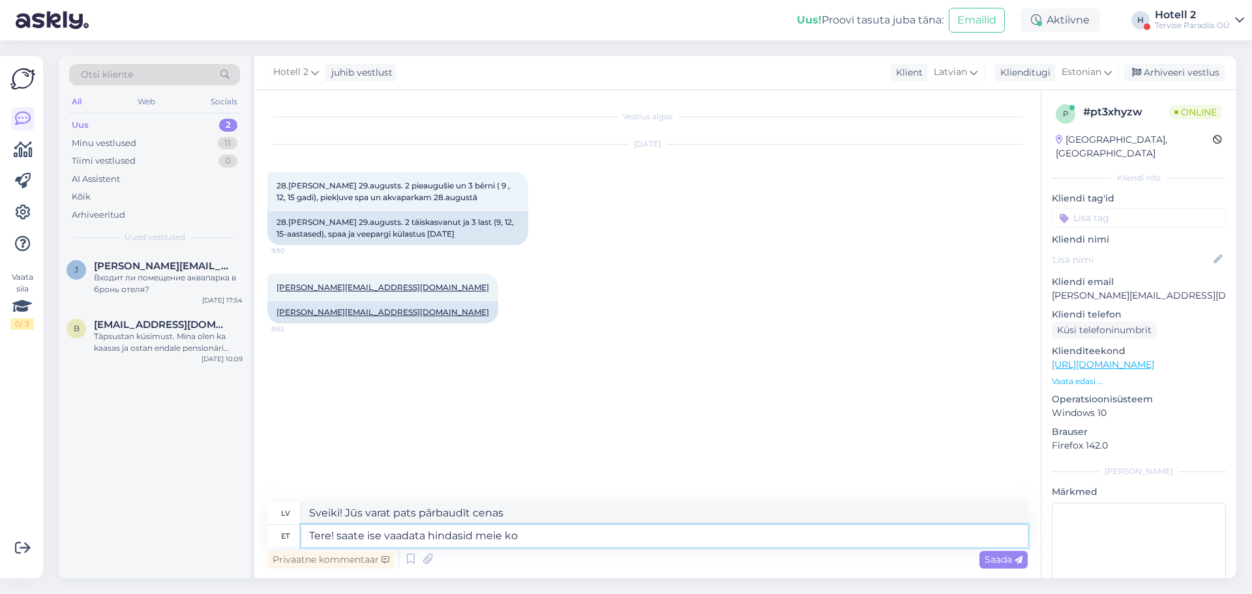
type textarea "Sveiki! Jūs varat paši pārbaudīt cenas mūsu vietnē"
type textarea "Tere! saate ise vaadata hindasid meie kodulehelt"
type textarea "Sveiki! [PERSON_NAME] varat pārbaudīt mūsu mājaslapā."
type textarea "Tere! saate ise vaadata hindasid meie kodulehelt alustades"
type textarea "Sveiki! Cenas varat pārbaudīt [PERSON_NAME] mājaslapā"
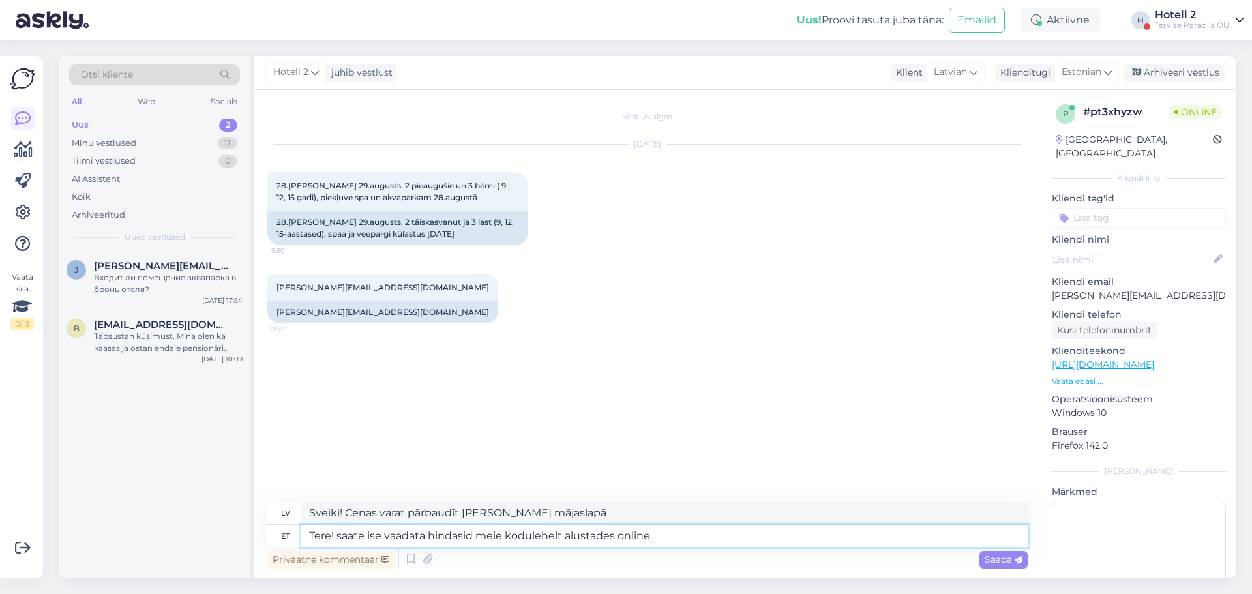
type textarea "Tere! saate ise vaadata hindasid meie kodulehelt alustades online b"
type textarea "Sveiki! Jūs varat pats pārbaudīt cenas, sākot tiešsaistē mūsu tīmekļa vietnē."
type textarea "Tere! saate ise vaadata hindasid meie kodulehelt alustades online broneeringut."
type textarea "Sveiki! Cenas varat pārbaudīt mūsu mājaslapā, veicot tiešsaistes rezervāciju."
type textarea "Tere! saate ise vaadata hindasid meie kodulehelt alustades online broneeringut.…"
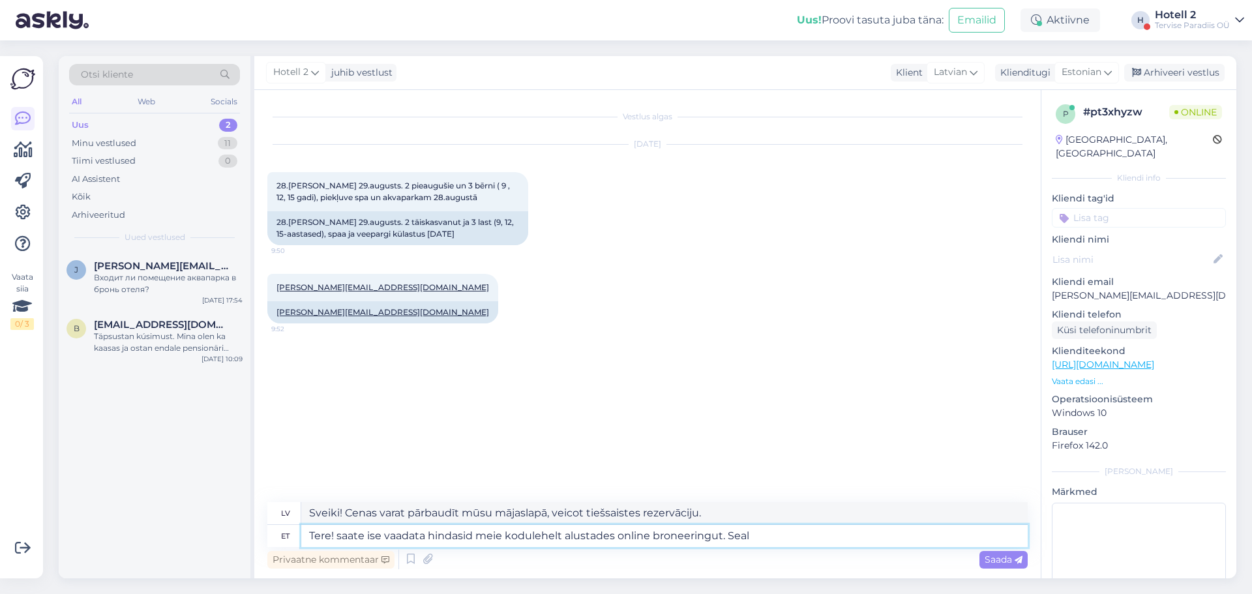
type textarea "Sveiki! Jūs varat pats pārbaudīt cenas mūsu tīmekļa vietnē, uzsākot tiešsaistes…"
type textarea "Tere! saate ise vaadata hindasid meie kodulehelt alustades online broneeringut.…"
type textarea "Sveiki! Jūs varat pats pārbaudīt cenas mūsu tīmekļa vietnē, uzsākot tiešsaistes…"
type textarea "Tere! saate ise vaadata hindasid meie kodulehelt alustades online broneeringut.…"
type textarea "Sveiki! Jūs varat pats pārbaudīt cenas mūsu tīmekļa vietnē, uzsākot tiešsaistes…"
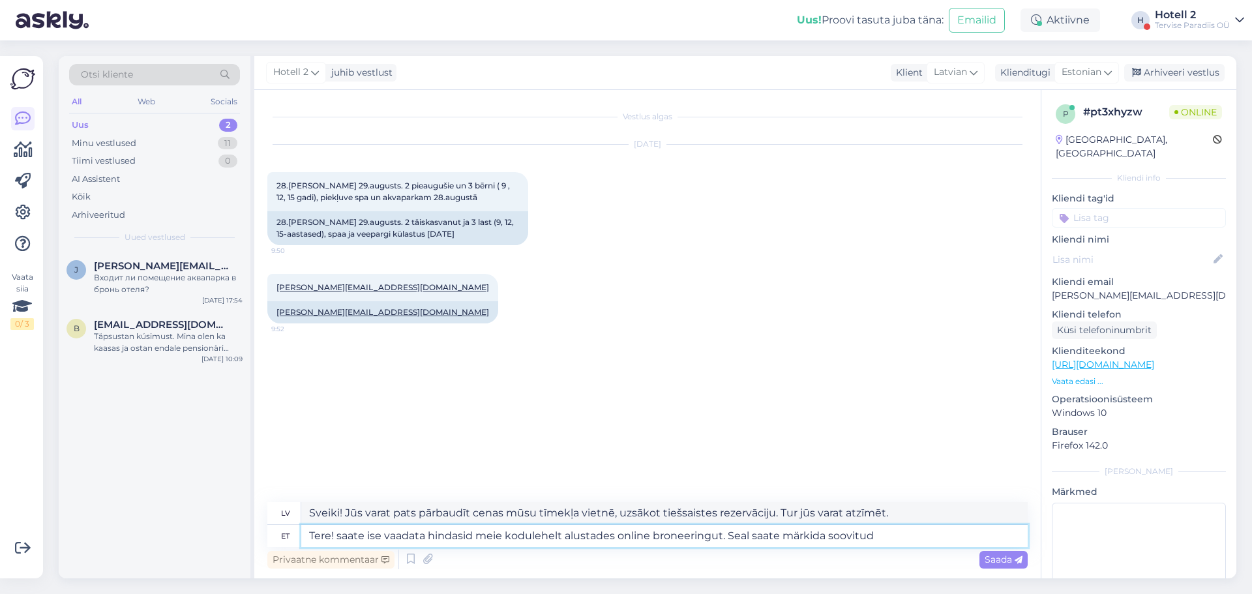
type textarea "Tere! saate ise vaadata hindasid meie kodulehelt alustades online broneeringut.…"
type textarea "Sveiki! Jūs varat pats pārbaudīt cenas, uzsākot tiešsaistes rezervāciju mūsu tī…"
type textarea "Tere! saate ise vaadata hindasid meie kodulehelt alustades online broneeringut.…"
type textarea "Sveiki! Jūs varat pats pārbaudīt cenas, uzsākot tiešsaistes rezervāciju mūsu mā…"
type textarea "Tere! saate ise vaadata hindasid meie kodulehelt alustades online broneeringut.…"
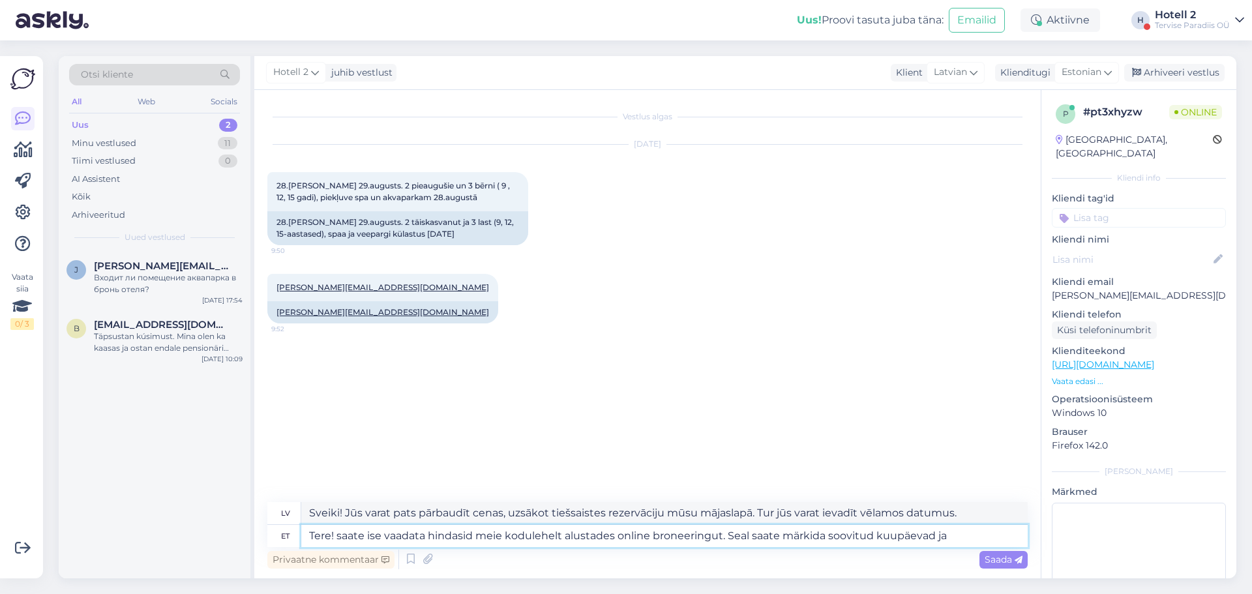
type textarea "Sveiki! Jūs varat pats pārbaudīt cenas, uzsākot tiešsaistes rezervāciju mūsu tī…"
type textarea "Tere! saate ise vaadata hindasid meie kodulehelt alustades online broneeringut.…"
type textarea "Sveiki! Jūs varat paši pārbaudīt cenas, uzsākot tiešsaistes rezervāciju mūsu mā…"
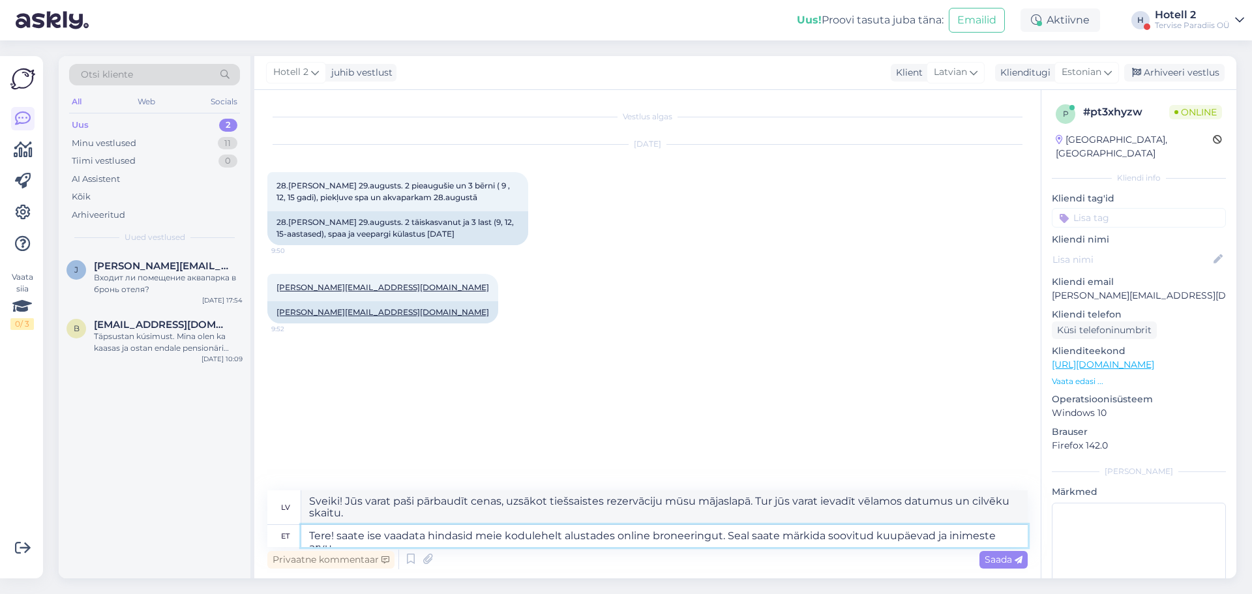
type textarea "Tere! saate ise vaadata hindasid meie kodulehelt alustades online broneeringut.…"
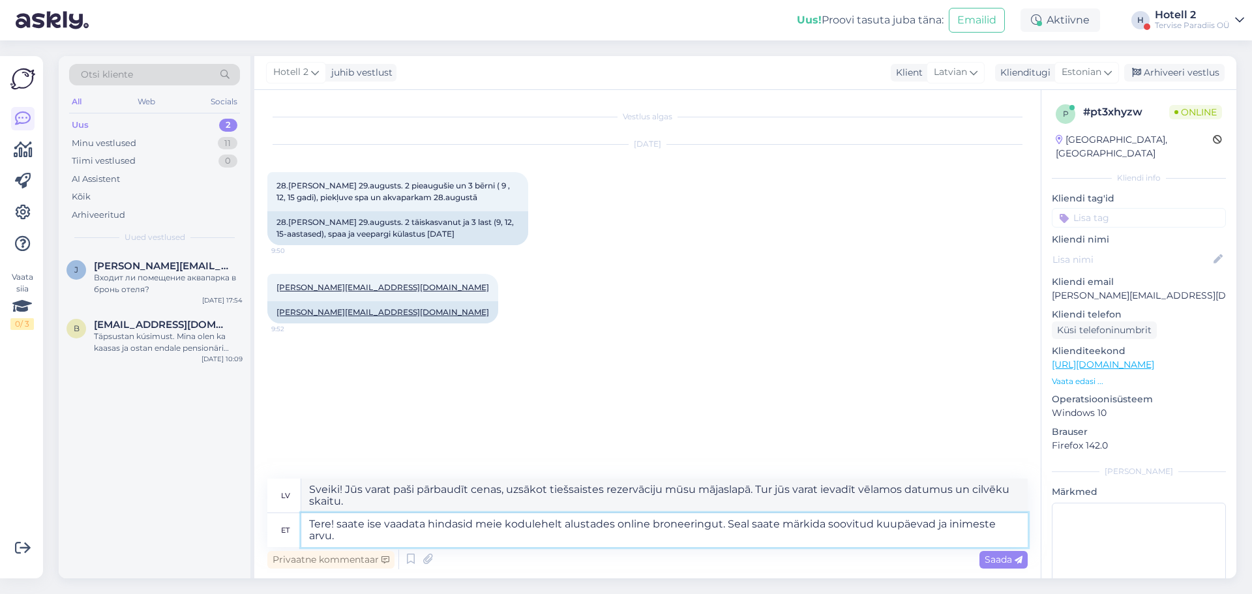
type textarea "Sveiki! Jūs varat paši pārbaudīt cenas, uzsākot tiešsaistes rezervāciju mūsu mā…"
type textarea "Tere! saate ise vaadata hindasid meie kodulehelt alustades online broneeringut.…"
click at [1005, 558] on span "Saada" at bounding box center [1003, 559] width 38 height 12
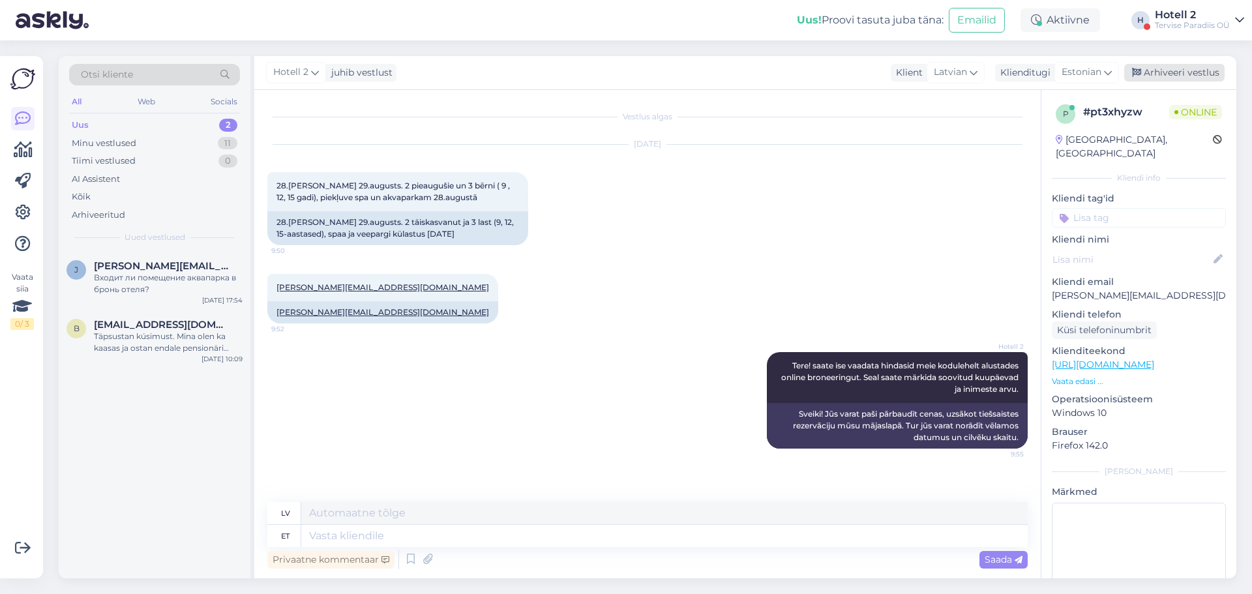
click at [1151, 74] on div "Arhiveeri vestlus" at bounding box center [1174, 73] width 100 height 18
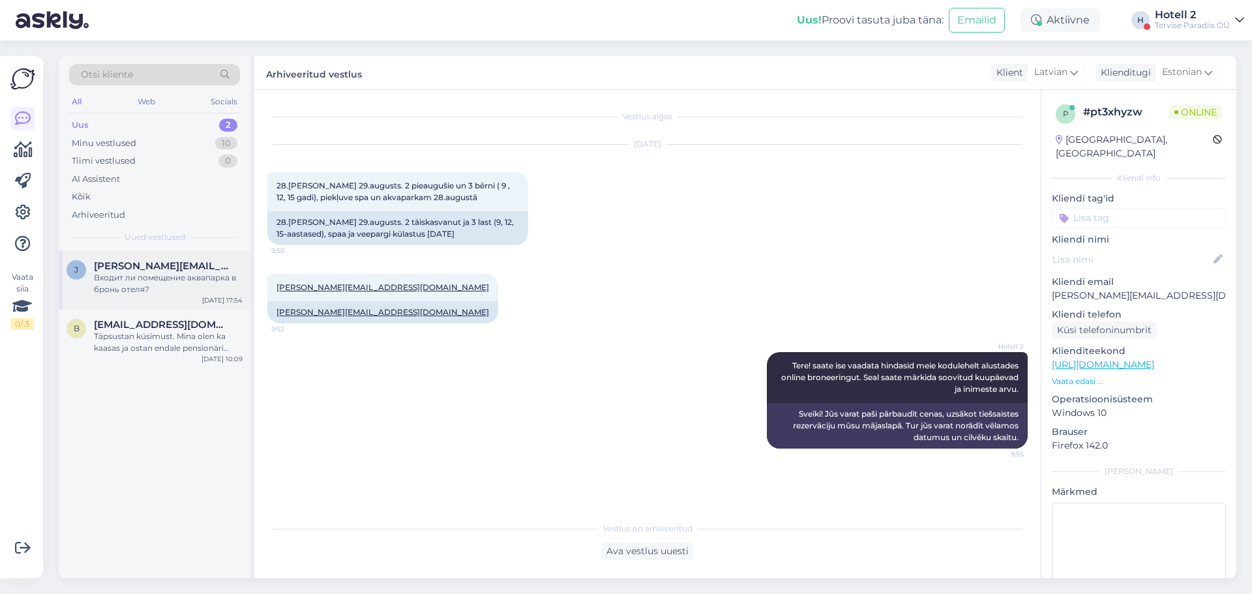
click at [154, 280] on div "Входит ли помещение аквапарка в бронь отеля?" at bounding box center [168, 283] width 149 height 23
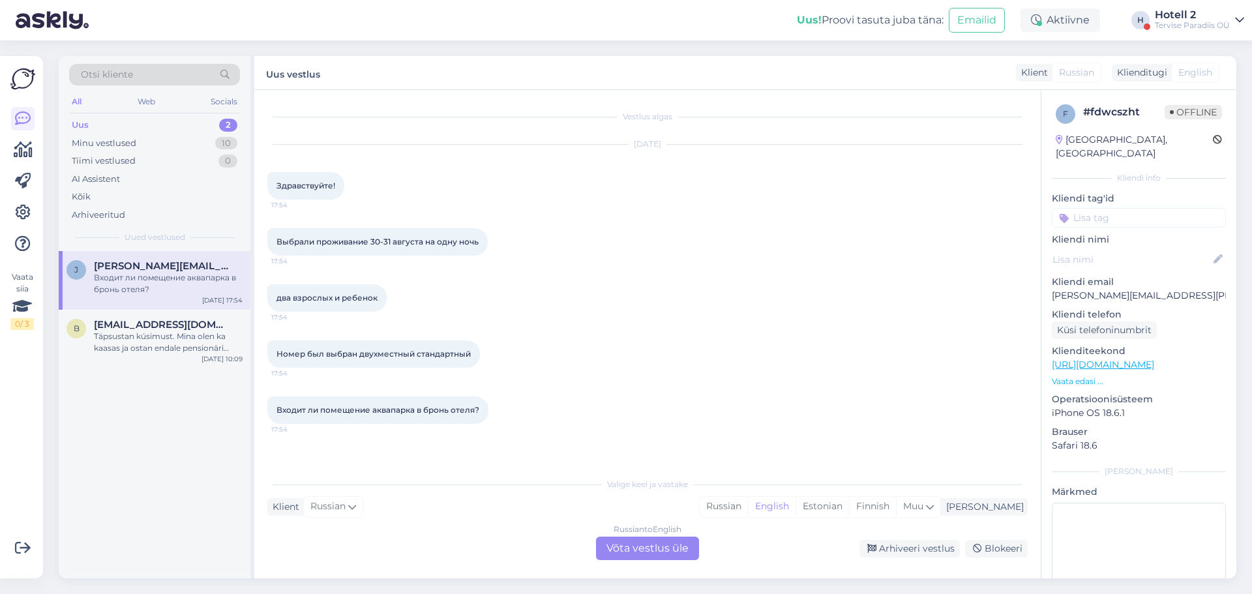
click at [656, 547] on div "Russian to English Võta vestlus üle" at bounding box center [647, 548] width 103 height 23
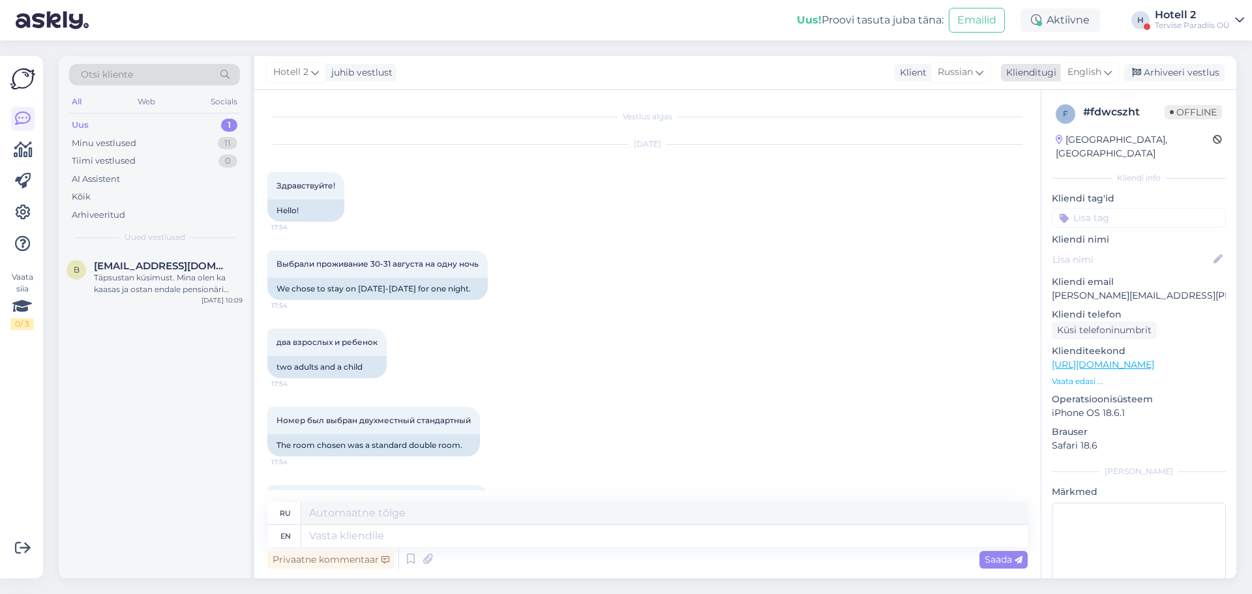
click at [1087, 66] on span "English" at bounding box center [1084, 72] width 34 height 14
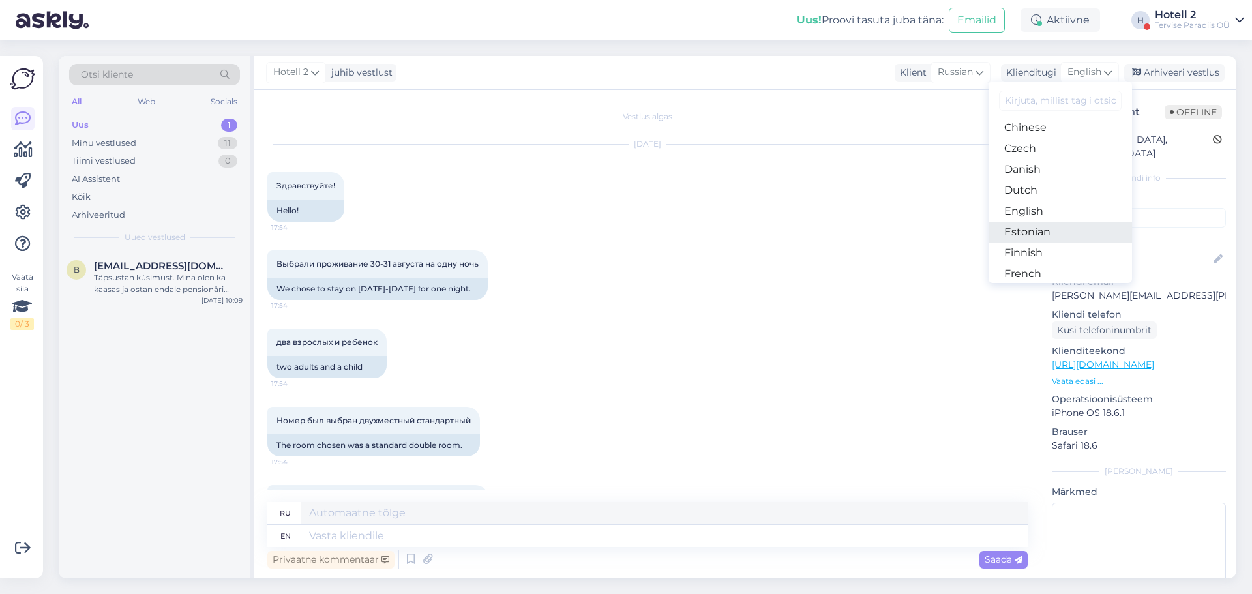
click at [1051, 225] on link "Estonian" at bounding box center [1059, 232] width 143 height 21
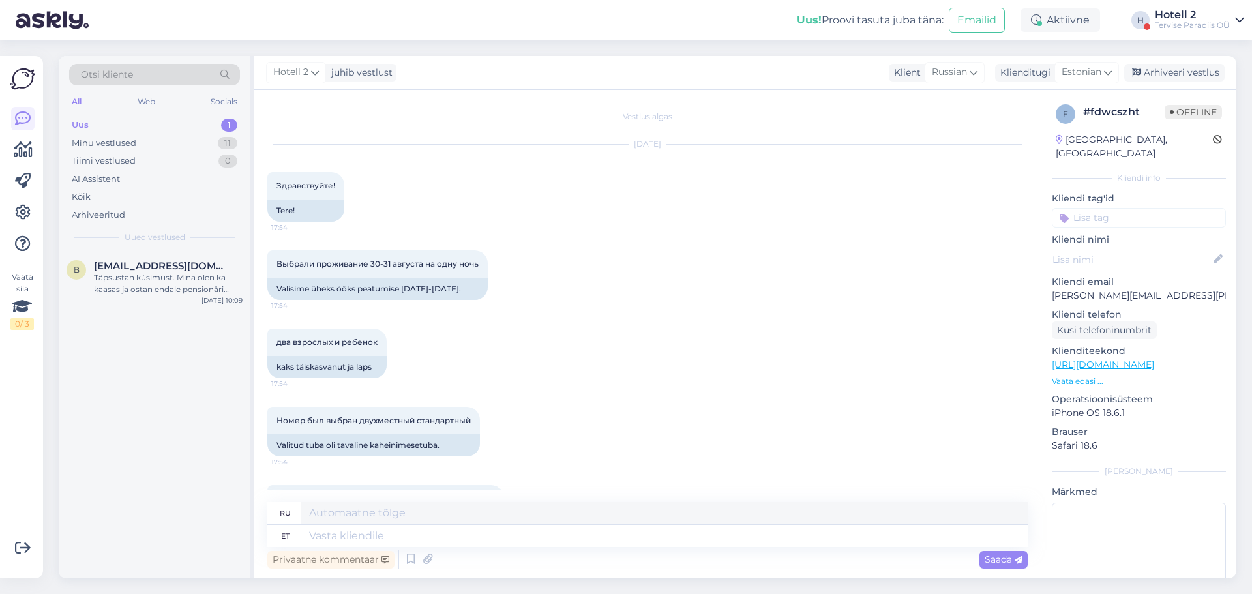
scroll to position [59, 0]
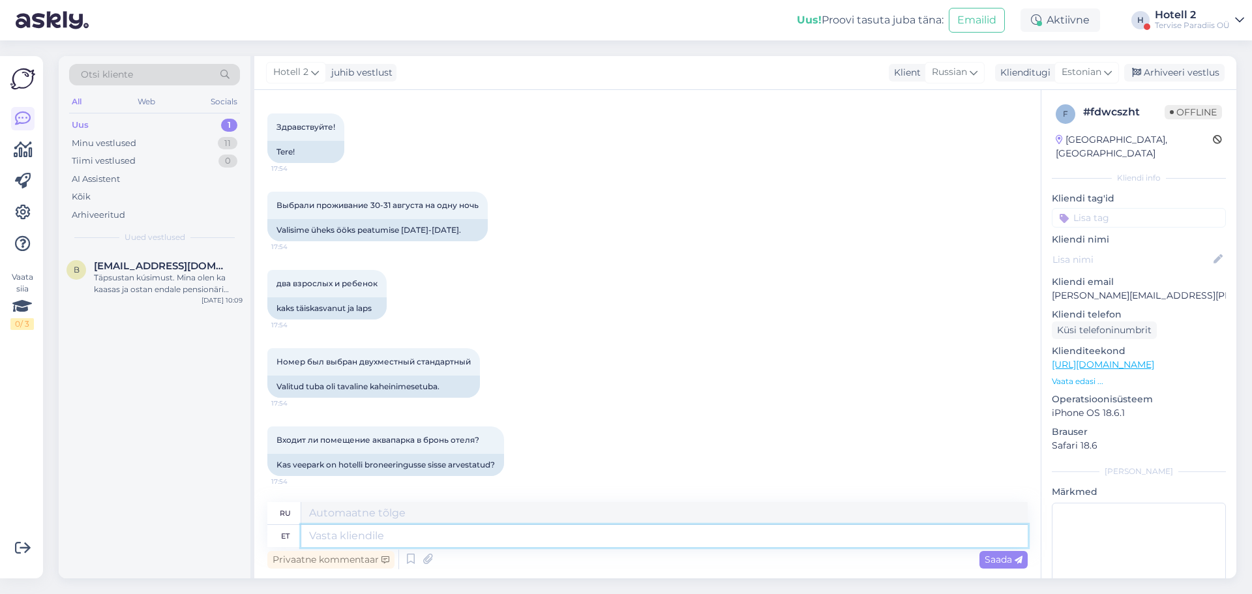
click at [419, 537] on textarea at bounding box center [664, 536] width 726 height 22
type textarea "Tere!"
type textarea "Привет"
type textarea "Tere!"
type textarea "Привет!"
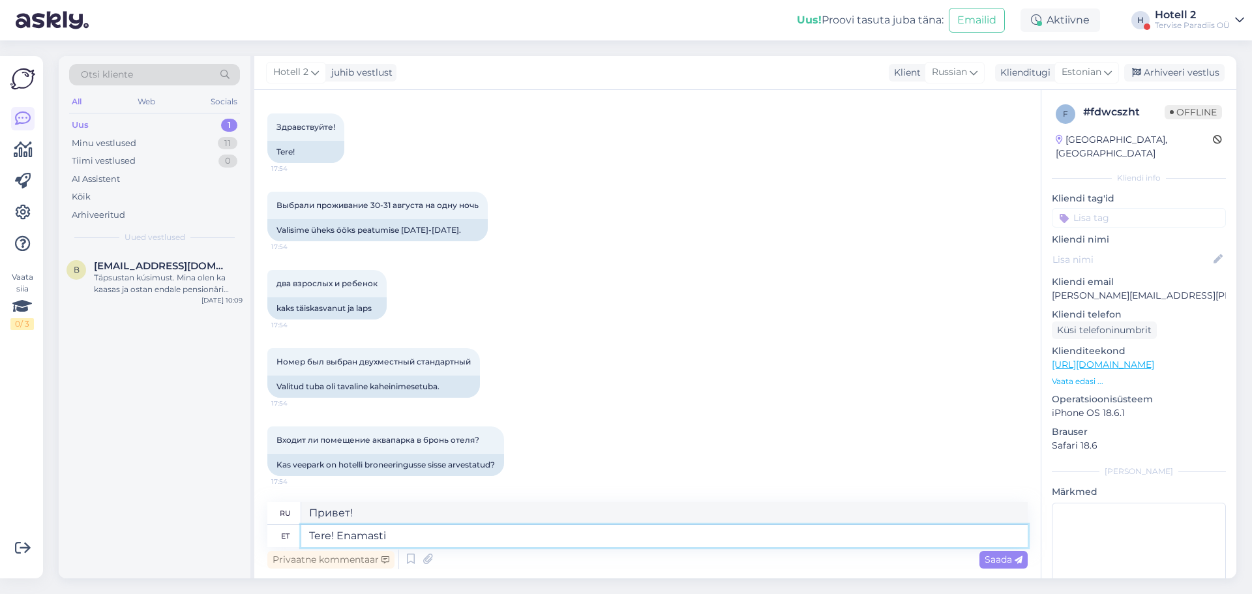
type textarea "Tere! Enamasti o"
type textarea "Привет! В основном"
type textarea "Tere! Enamasti on"
type textarea "Привет! В основном это"
type textarea "Tere! Enamasti on broneeringutel v"
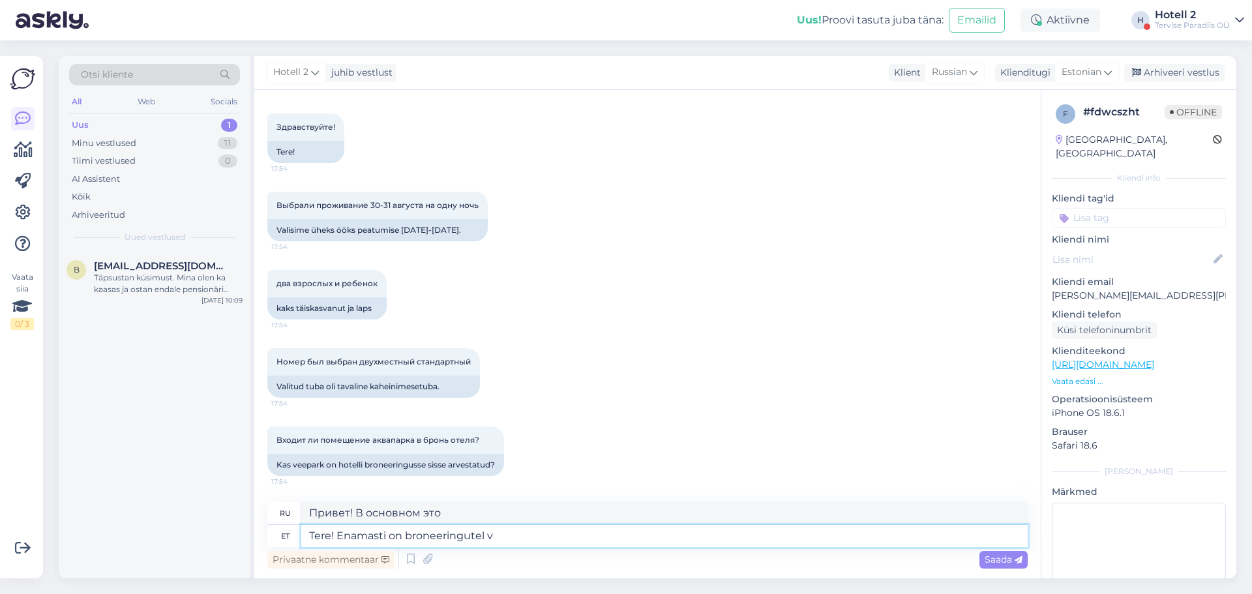
type textarea "Здравствуйте! В большинстве случаев бронирование"
type textarea "Tere! Enamasti on broneeringutel veepark h"
type textarea "Здравствуйте! Большинство бронирований включают посещение аквапарка."
type textarea "Tere! Enamasti on broneeringutel veepark hinna se"
type textarea "Здравствуйте! В стоимость большинства бронирований включено посещение аквапарка."
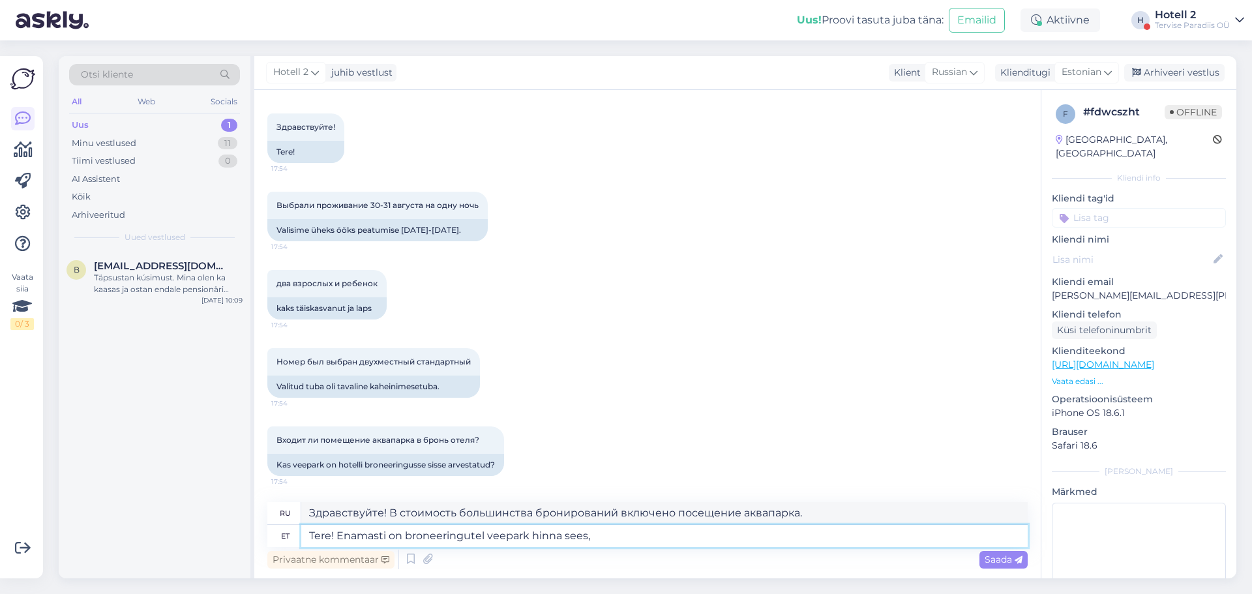
type textarea "Tere! Enamasti on broneeringutel veepark hinna sees, k"
type textarea "Здравствуйте! Большинство бронирований включают аквапарк."
type textarea "Tere! Enamasti on broneeringutel veepark hinna sees, kui"
type textarea "Здравствуйте! Большинство бронирований включают посещение аквапарка, если"
type textarea "Tere! Enamasti on broneeringutel veepark hinna sees, kui te j"
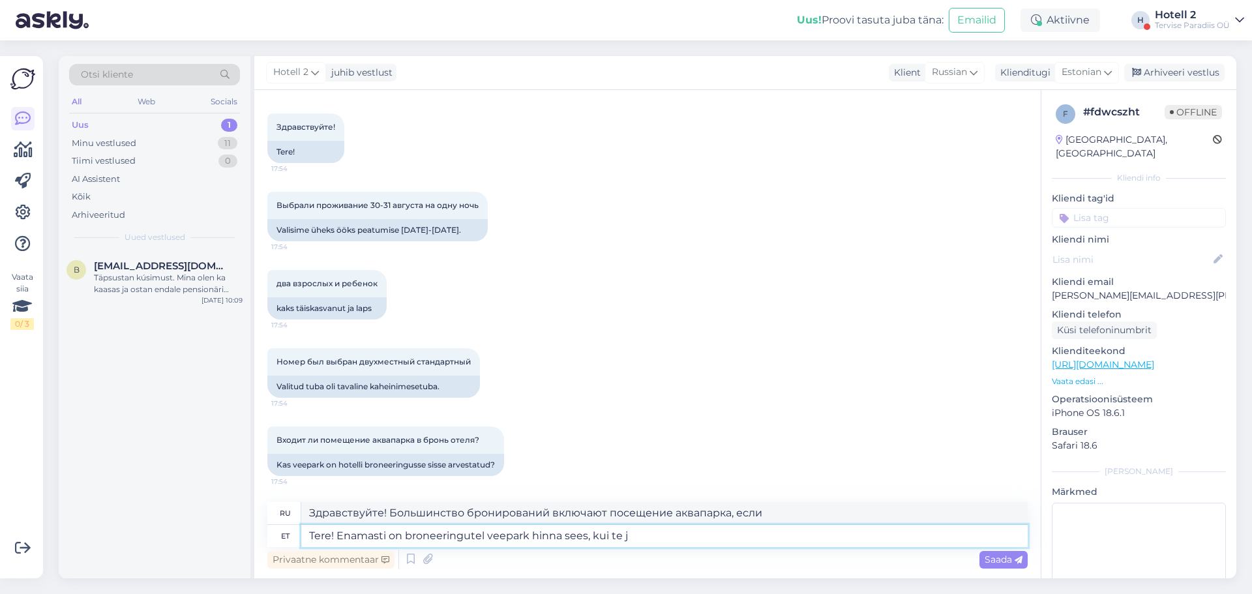
type textarea "Здравствуйте! Большинство бронирований включают посещение аквапарка, если вы..."
type textarea "Tere! Enamasti on broneeringutel veepark hinna sees, kui te just e"
type textarea "Здравствуйте! Большинство бронирований включают посещение аквапарка, если тольк…"
type textarea "Tere! Enamasti on broneeringutel veepark hinna sees, kui te just ei valinud i"
type textarea "Здравствуйте! В стоимость большинства бронирований включено посещение аквапарка…"
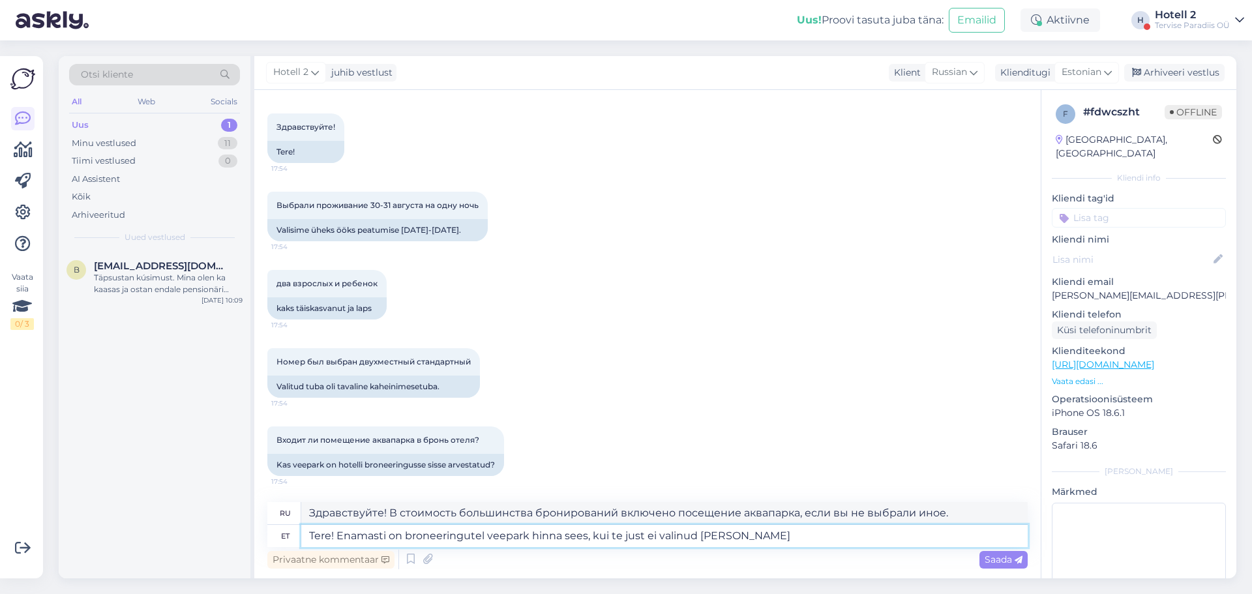
type textarea "Tere! Enamasti on broneeringutel veepark hinna sees, kui te just ei valinud [PE…"
type textarea "Здравствуйте! В большинство бронирований включено посещение аквапарка, если вы …"
type textarea "Tere! Enamasti on broneeringutel veepark hinna sees, kui te just ei valinud [PE…"
type textarea "Здравствуйте! В большинство бронирований включено посещение аквапарка, если тол…"
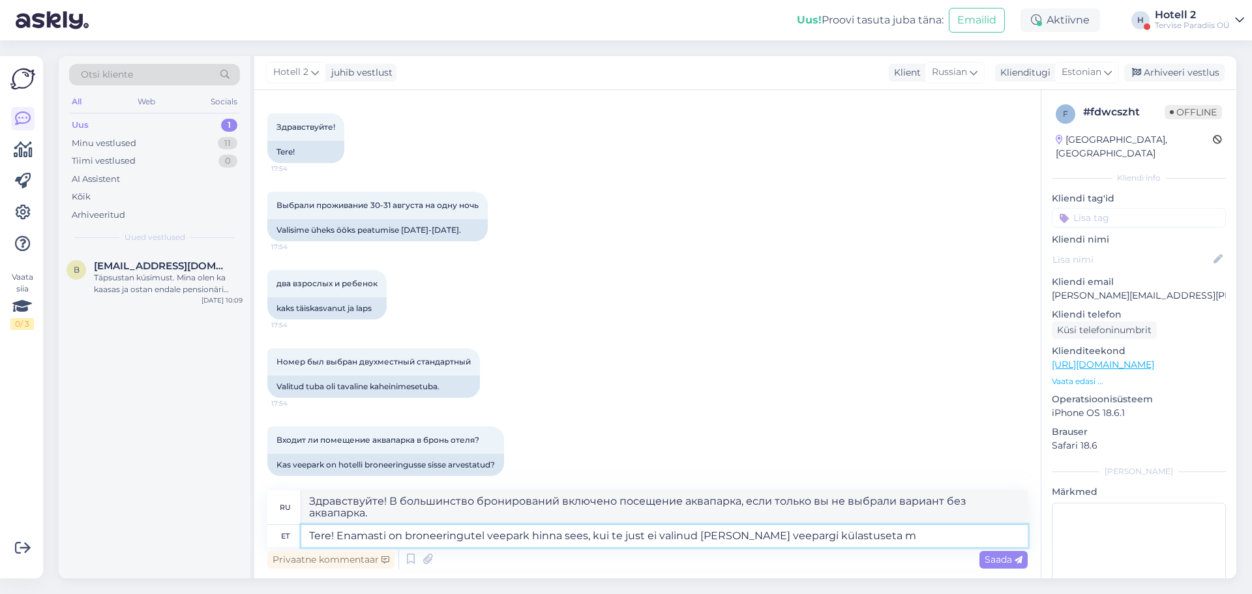
type textarea "Tere! Enamasti on broneeringutel veepark hinna sees, kui te just ei valinud [PE…"
type textarea "Здравствуйте! В большинство бронирований включено посещение аквапарка, если тол…"
type textarea "Tere! Enamasti on broneeringutel veepark hinna sees, kui te just ei valinud [PE…"
type textarea "Здравствуйте! В большинство бронирований включено посещение аквапарка, если тол…"
type textarea "Tere! Enamasti on broneeringutel veepark hinna sees, kui te just ei valinud [PE…"
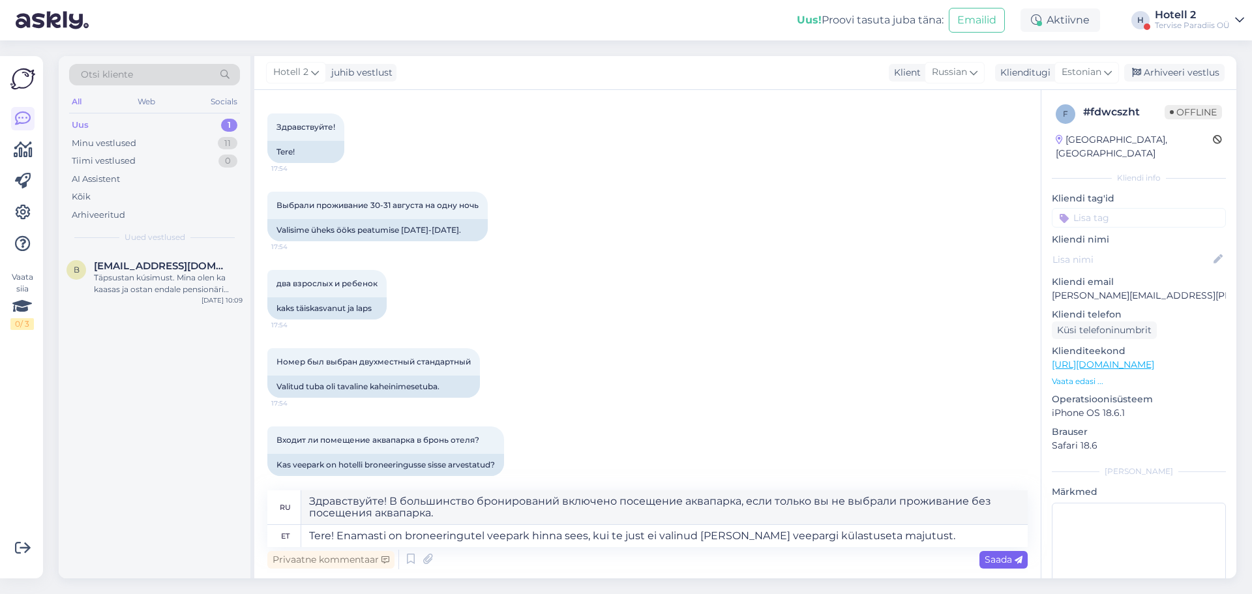
click at [999, 559] on span "Saada" at bounding box center [1003, 559] width 38 height 12
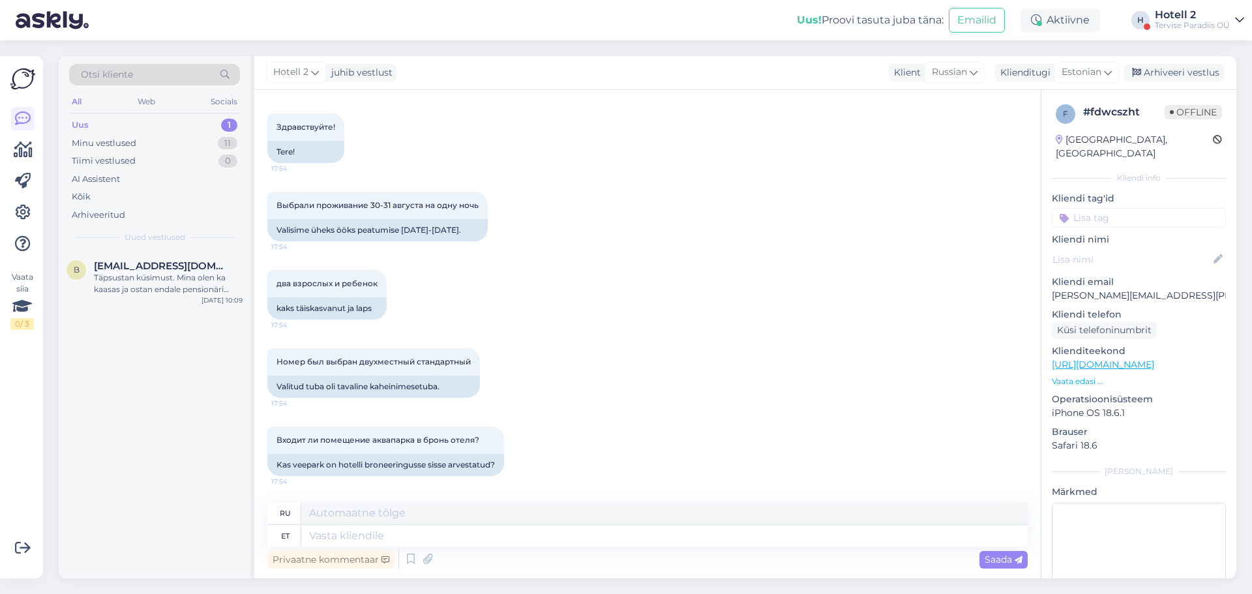
scroll to position [199, 0]
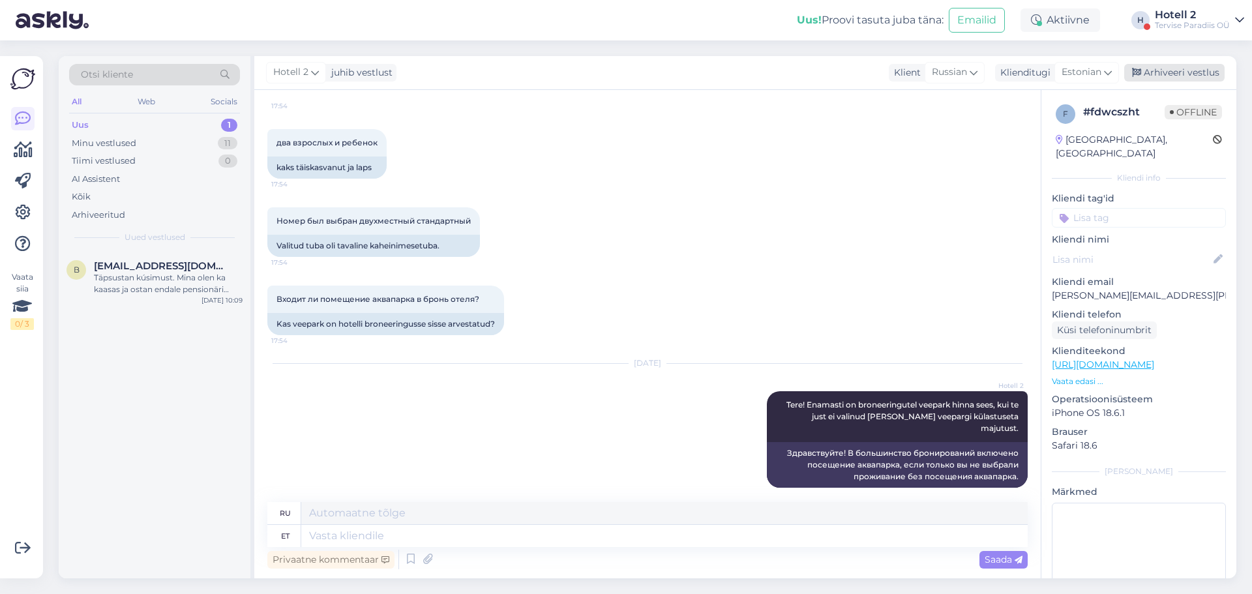
click at [1179, 76] on div "Arhiveeri vestlus" at bounding box center [1174, 73] width 100 height 18
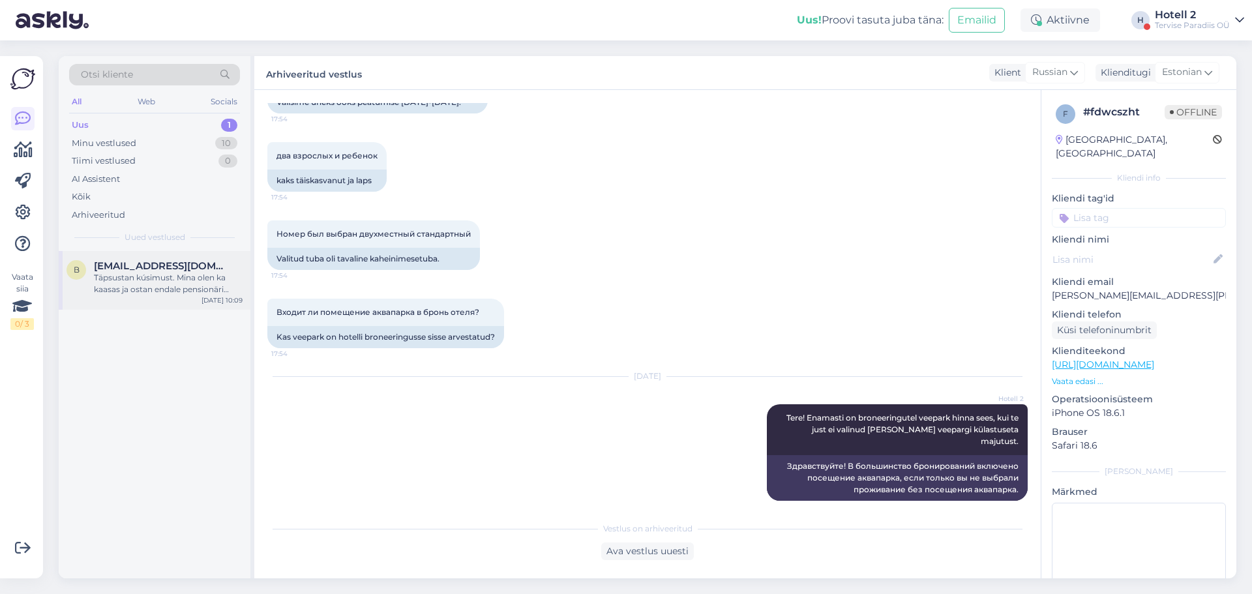
click at [143, 280] on div "Täpsustan kúsimust. Mina olen ka kaasas ja ostan endale pensionäri pileti" at bounding box center [168, 283] width 149 height 23
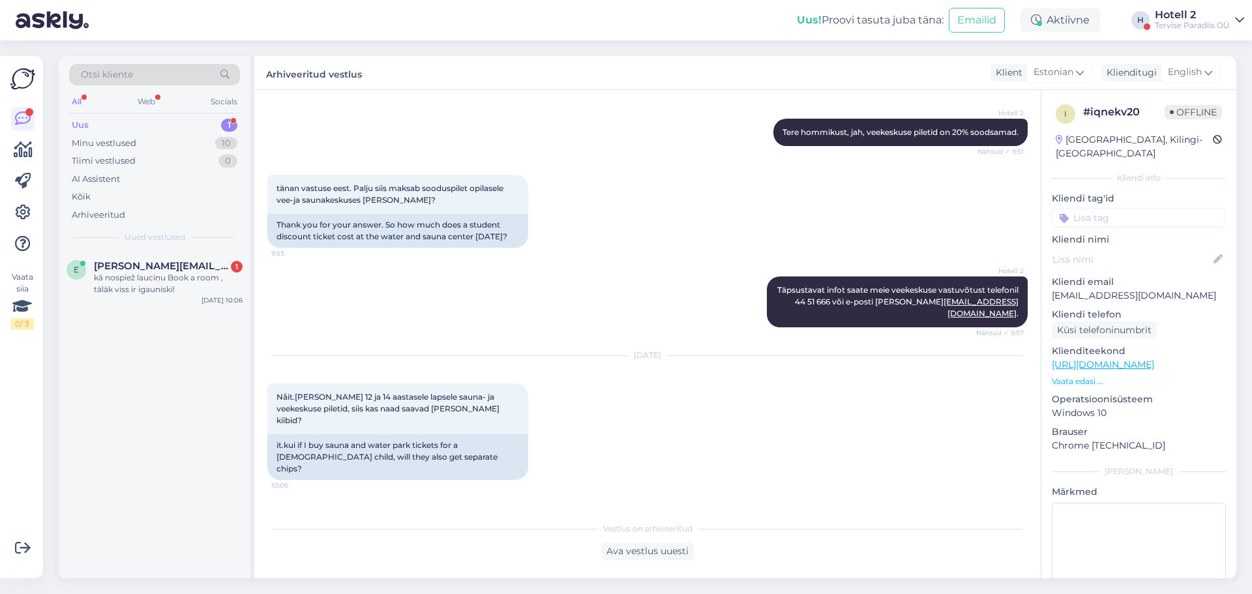
scroll to position [365, 0]
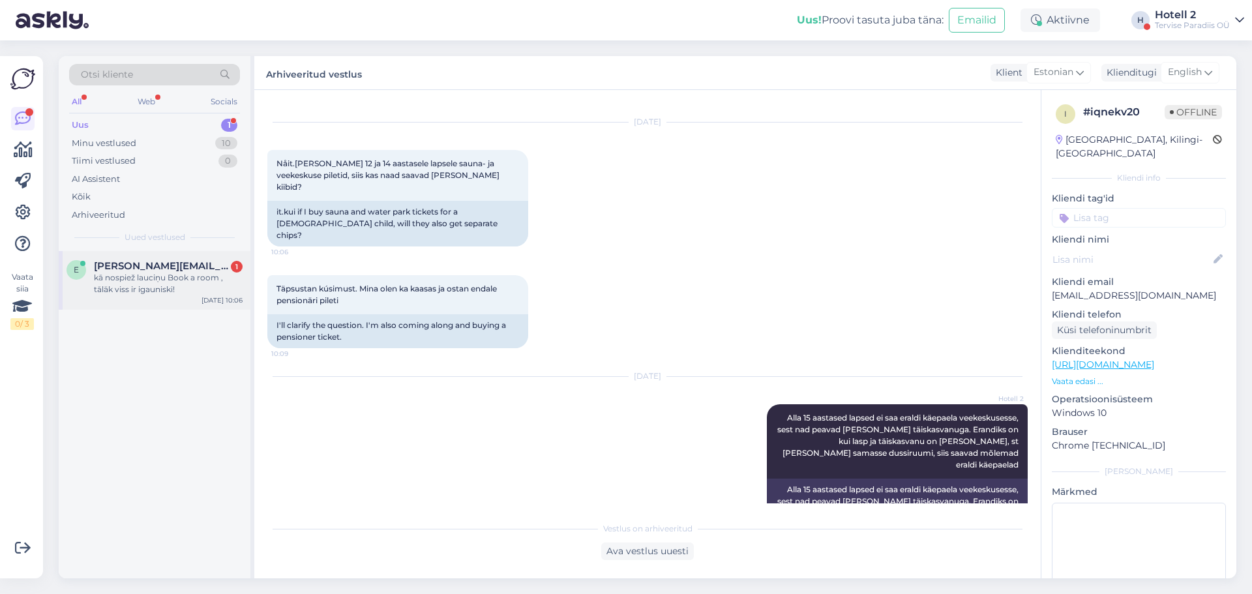
click at [169, 293] on div "kā nospiež lauciņu Book a room , tālāk viss ir igauniski!" at bounding box center [168, 283] width 149 height 23
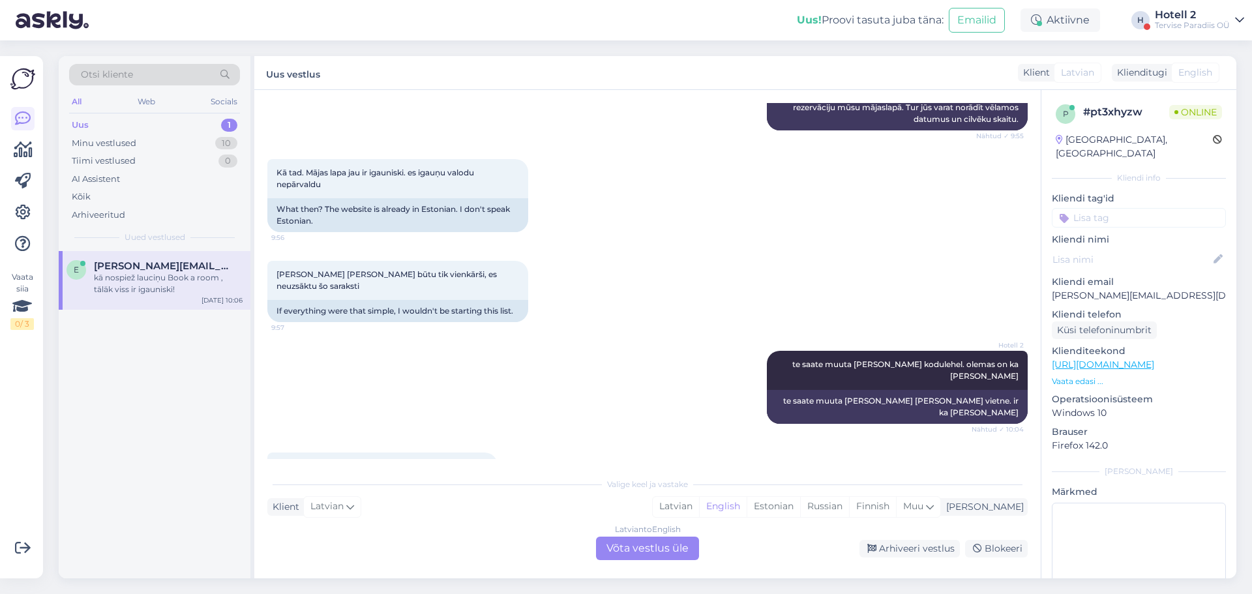
click at [630, 534] on div "Latvian to English" at bounding box center [648, 529] width 66 height 12
click at [630, 537] on div "Latvian to English Võta vestlus üle" at bounding box center [647, 548] width 103 height 23
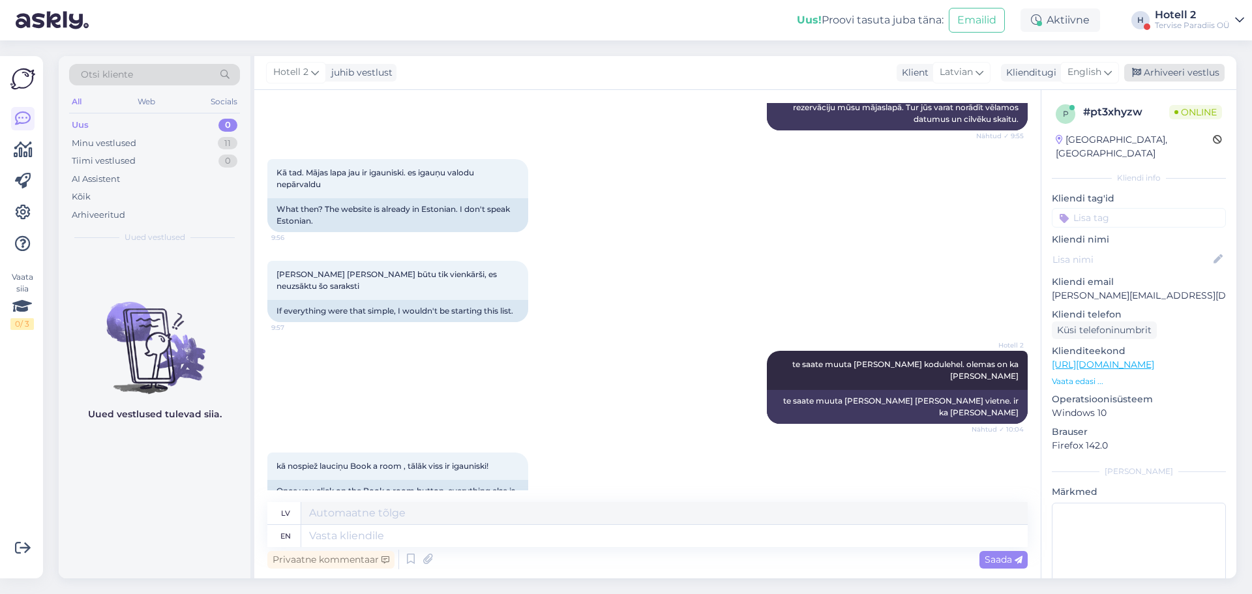
click at [1164, 70] on div "Arhiveeri vestlus" at bounding box center [1174, 73] width 100 height 18
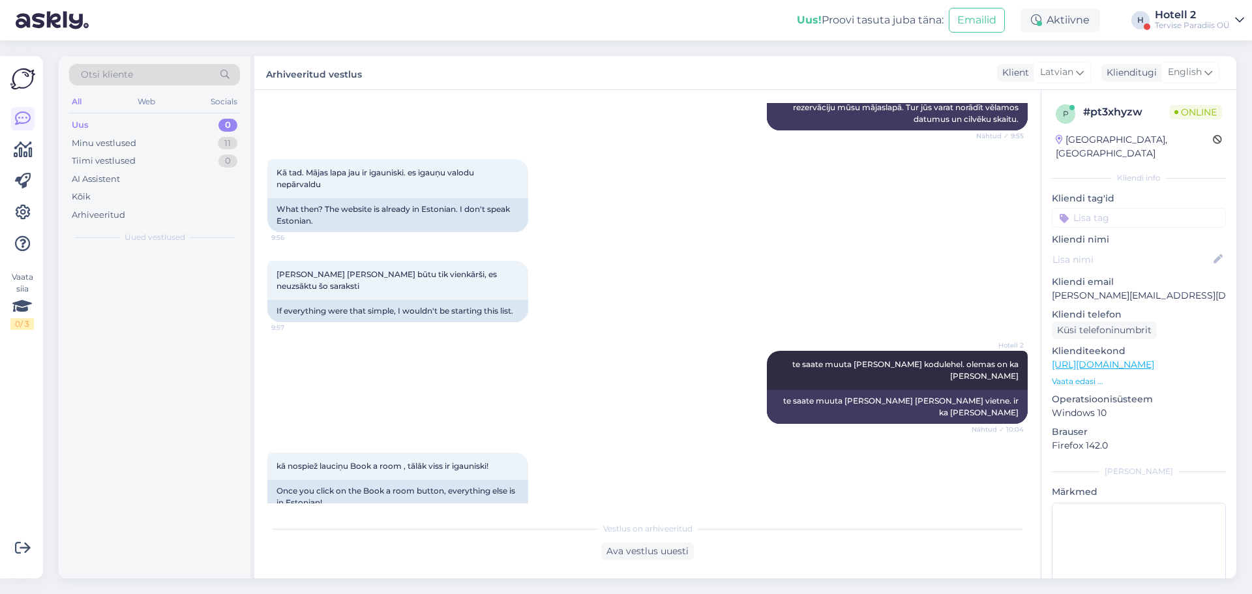
scroll to position [319, 0]
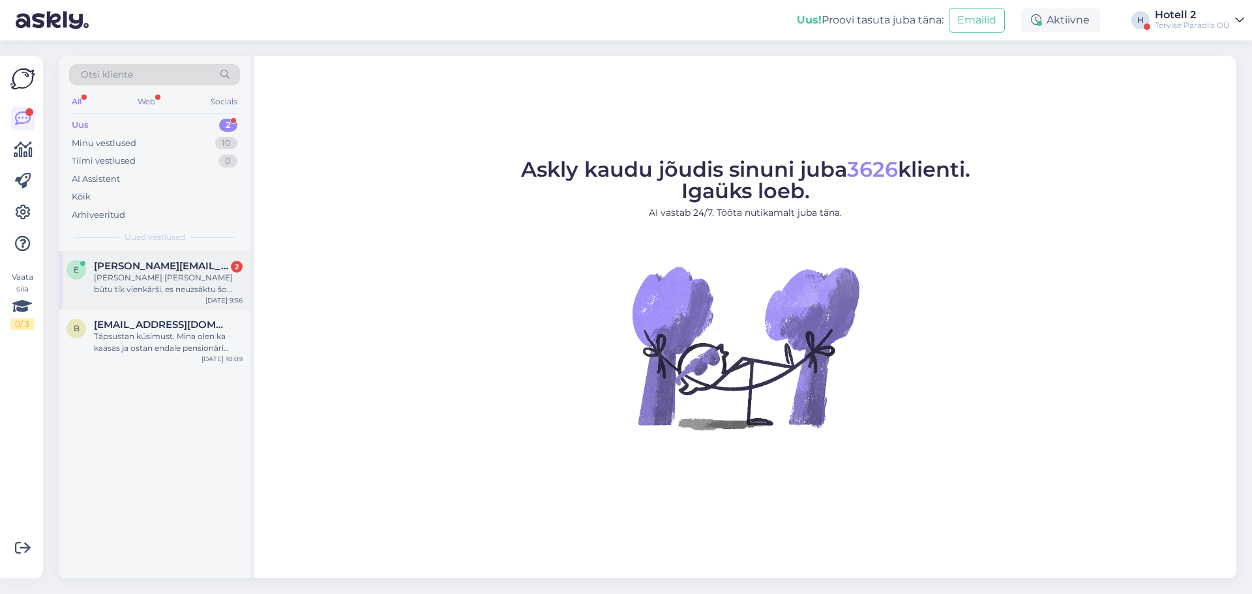
click at [126, 285] on div "[PERSON_NAME] [PERSON_NAME] būtu tik vienkārši, es neuzsāktu šo saraksti" at bounding box center [168, 283] width 149 height 23
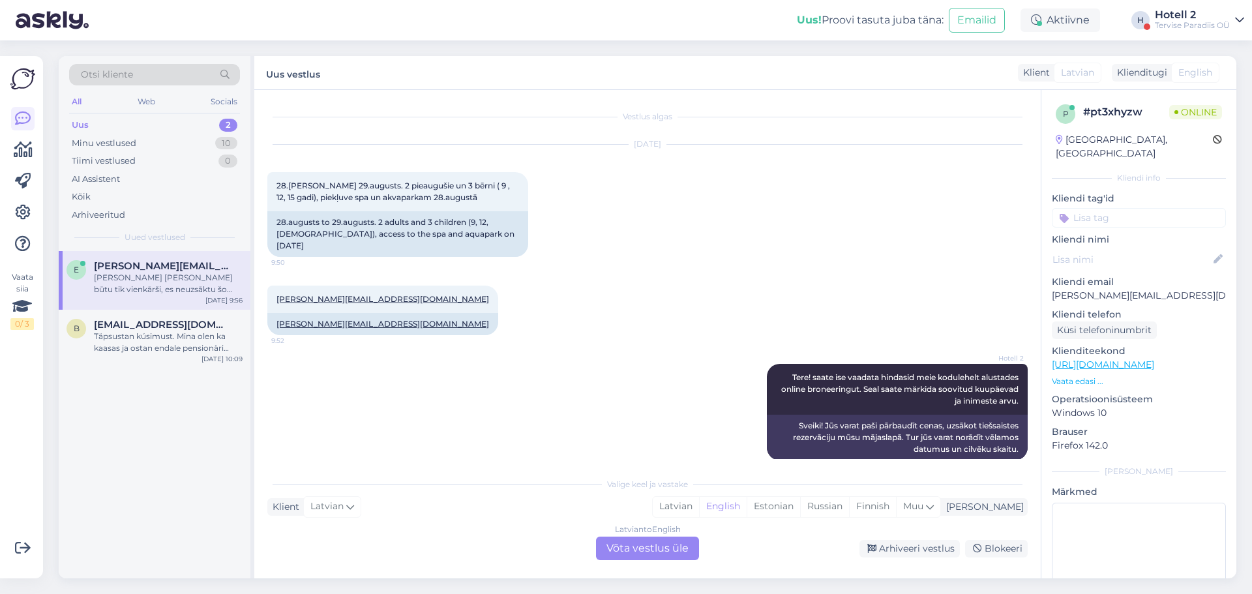
scroll to position [128, 0]
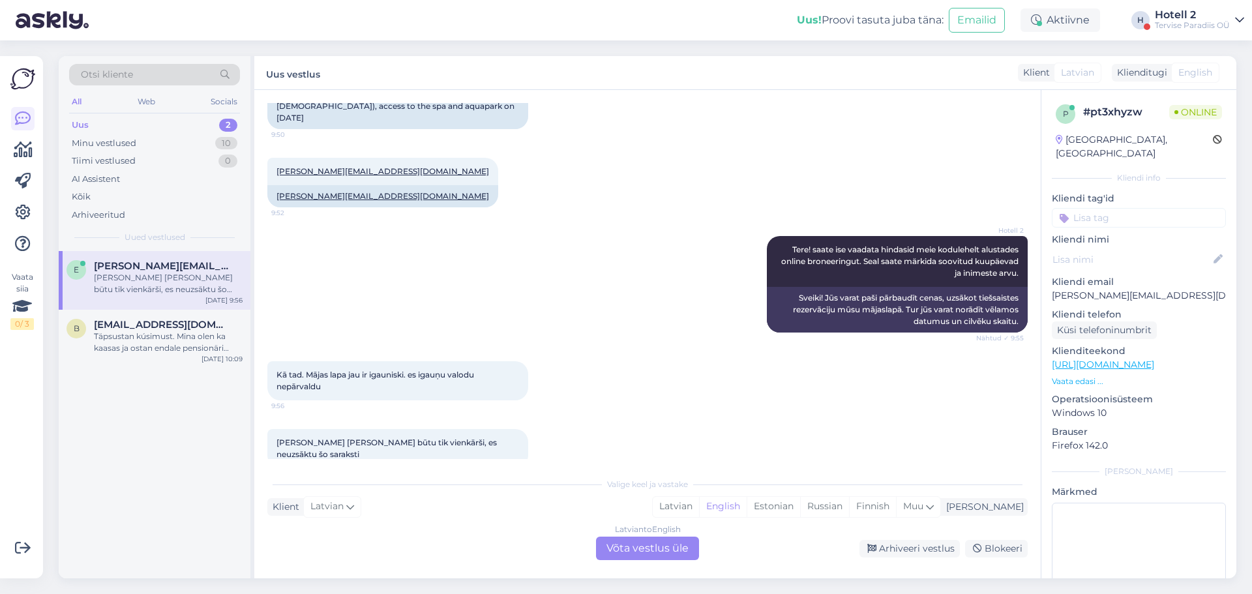
click at [634, 546] on div "Latvian to English Võta vestlus üle" at bounding box center [647, 548] width 103 height 23
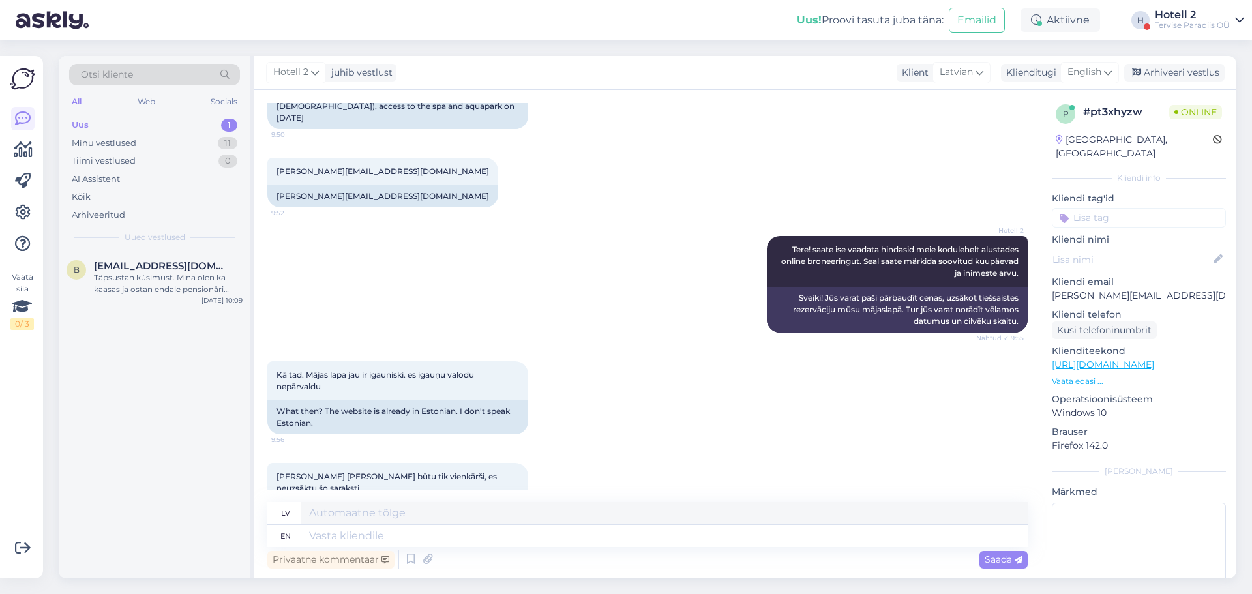
scroll to position [153, 0]
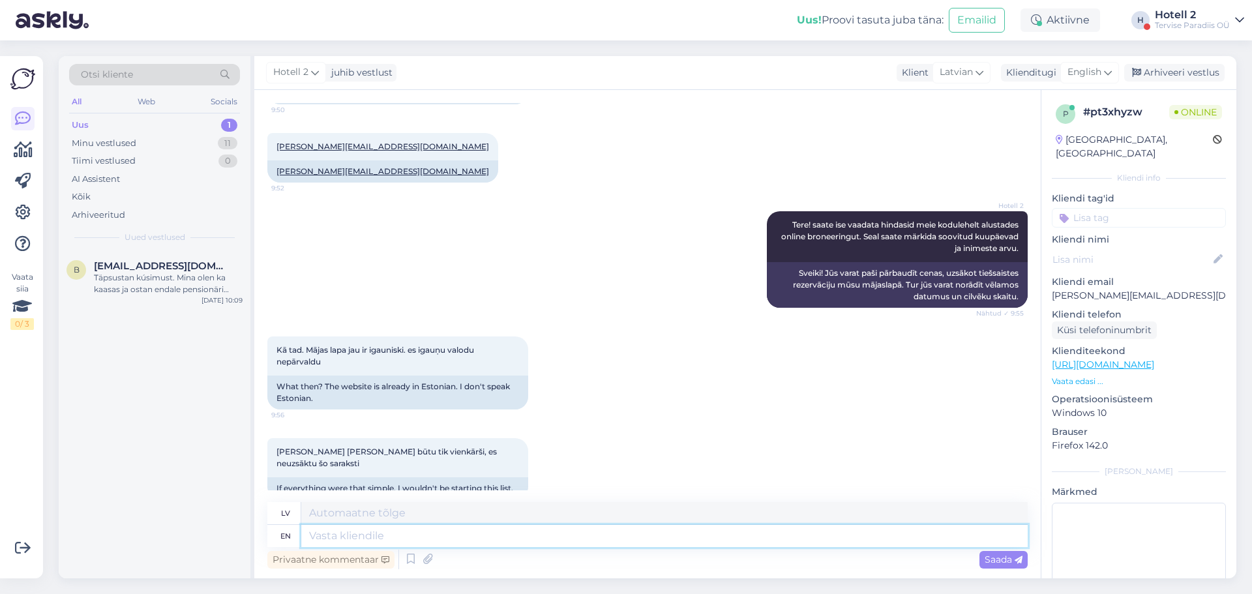
click at [465, 537] on textarea at bounding box center [664, 536] width 726 height 22
type textarea "te s"
type textarea "te"
type textarea "te saate"
type textarea "te sauce"
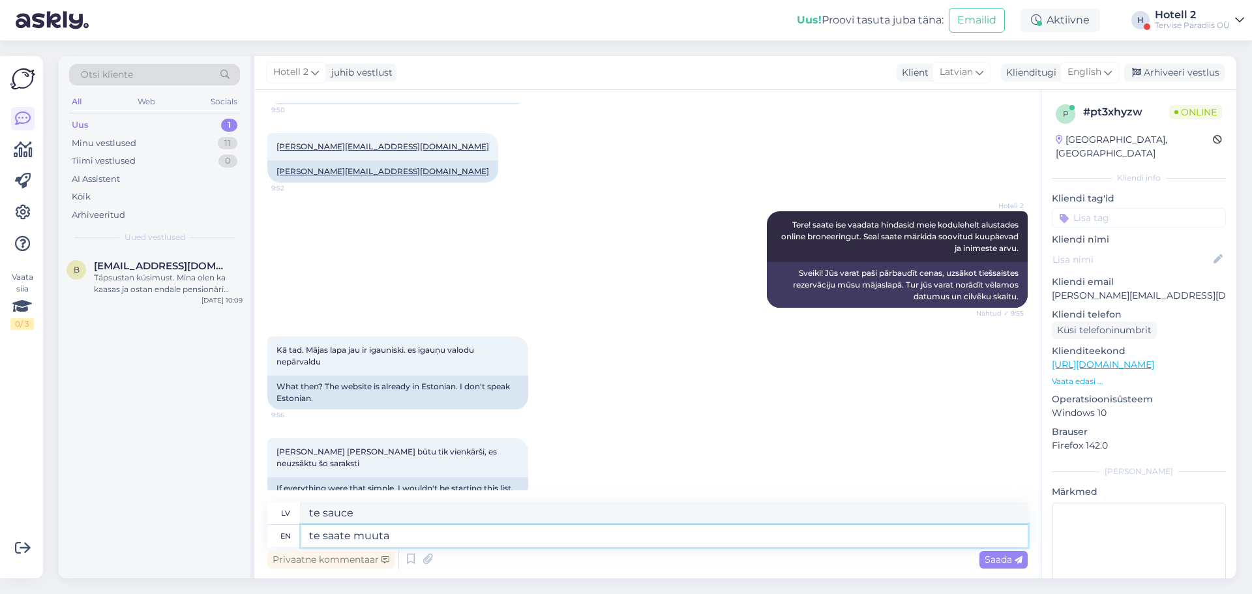
type textarea "te saate muuta"
type textarea "te varat mainīt"
type textarea "te saate muuta keeli"
type textarea "te sate mua keeli"
type textarea "te saate muuta keeli meie"
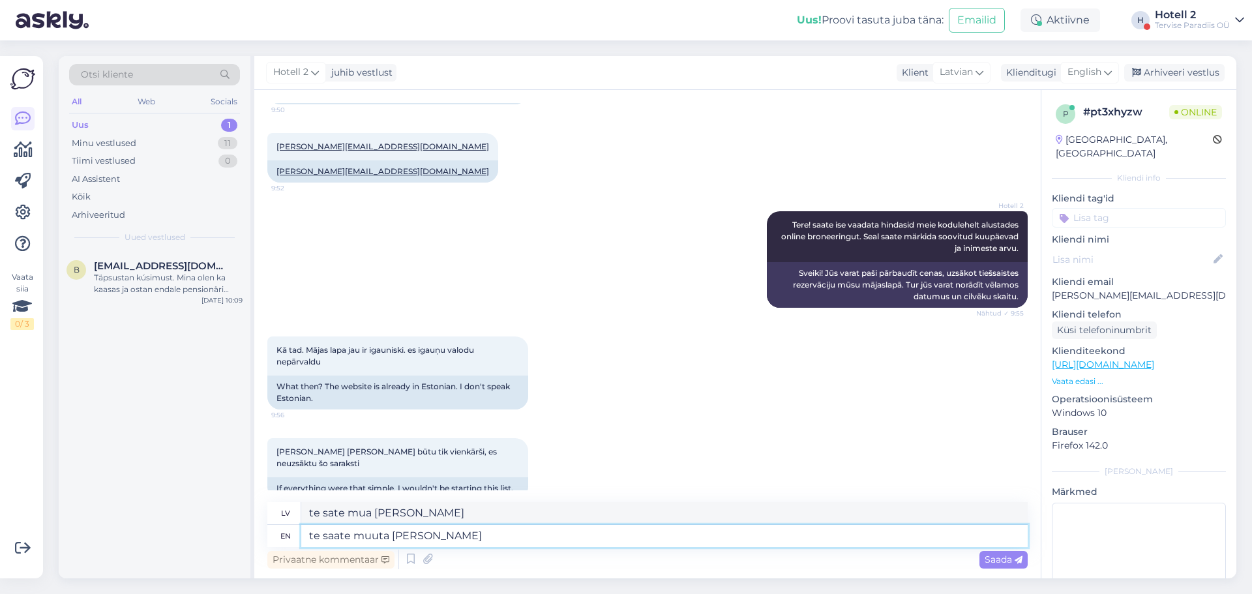
type textarea "te sate mute keeli meie"
type textarea "te saate muuta keeli meie kodulehel"
type textarea "te saate muuta keeli mūsu vietne"
type textarea "te saate muuta keeli meie kodulehel."
type textarea "te saate muuta keeli mūsu vietne."
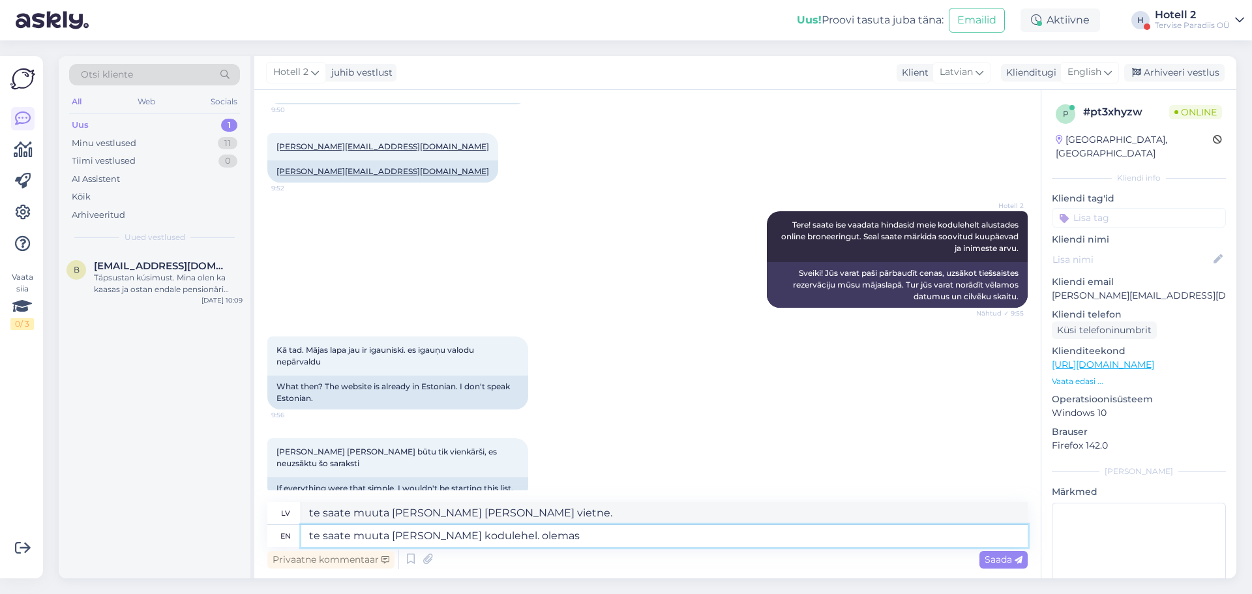
type textarea "te saate muuta keeli meie kodulehel. olemas o"
type textarea "te saate muuta keeli mūsu vietne. ir"
type textarea "te saate muuta keeli meie kodulehel. olemas on k"
type textarea "te saate muuta keeli mūsu vietne. ir ieslēgts"
type textarea "te saate muuta keeli meie kodulehel. olemas on ka i"
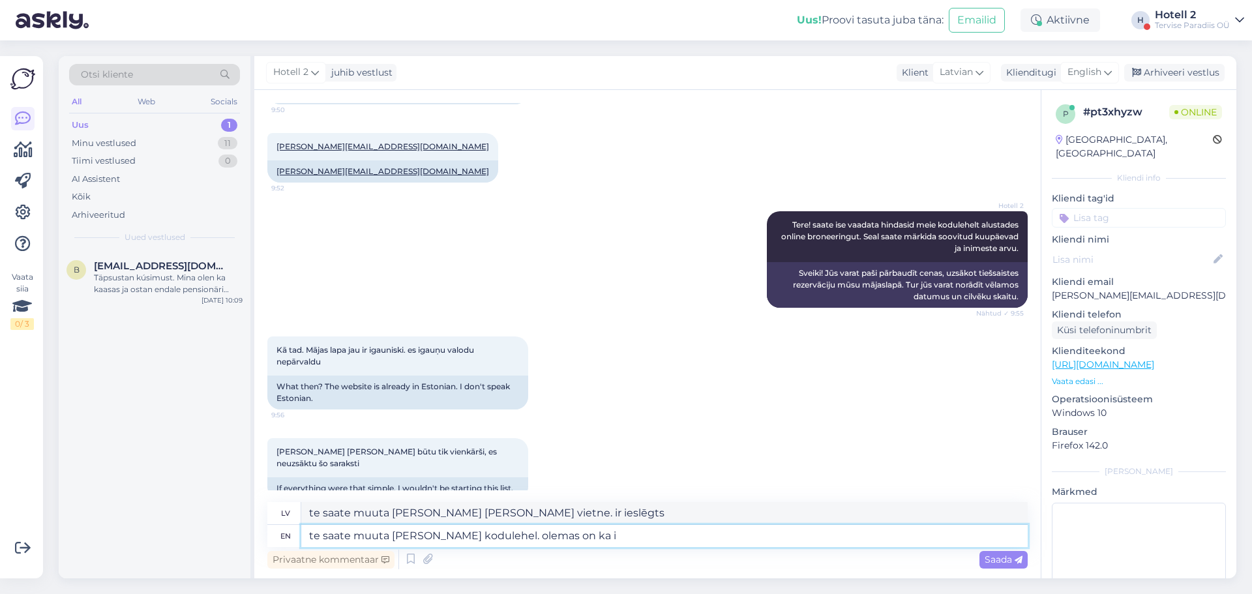
type textarea "te saate muuta keeli mūsu vietne. ir uz ka"
type textarea "te saate muuta keeli meie kodulehel. olemas on ka inglise ke"
type textarea "te saate muuta keeli mūsu vietne. ir ka angļu valodā"
type textarea "te saate muuta [PERSON_NAME] kodulehel. olemas on ka [PERSON_NAME]"
type textarea "te saate muuta [PERSON_NAME] [PERSON_NAME] vietne. ir ka [PERSON_NAME]"
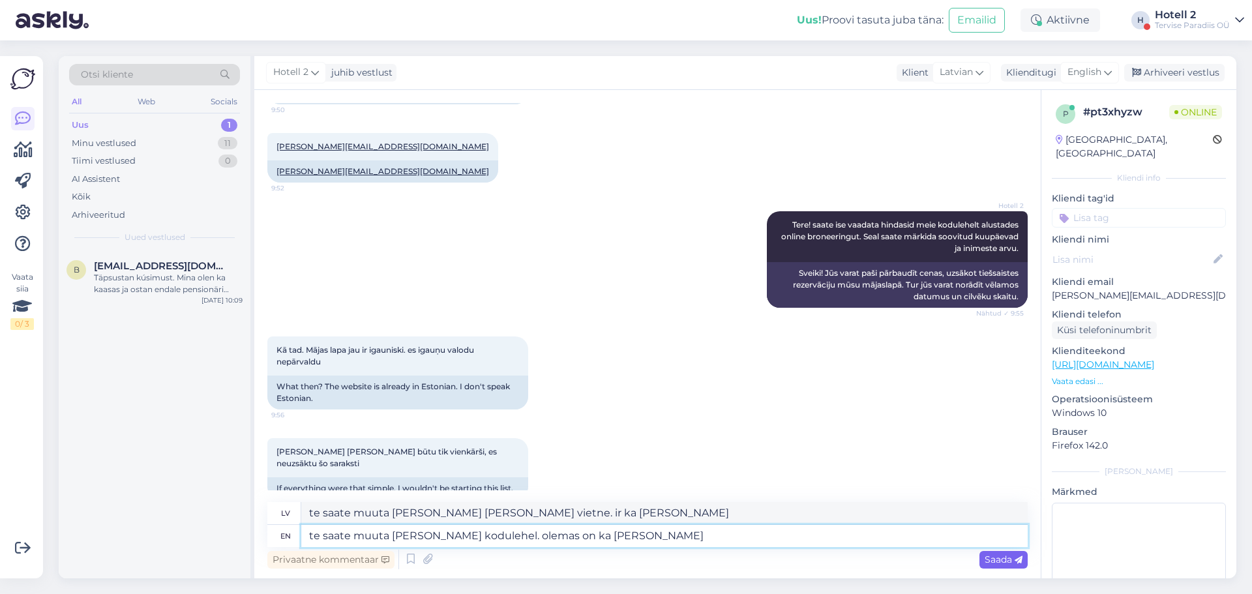
type textarea "te saate muuta [PERSON_NAME] kodulehel. olemas on ka [PERSON_NAME]"
click at [1005, 563] on span "Saada" at bounding box center [1003, 559] width 38 height 12
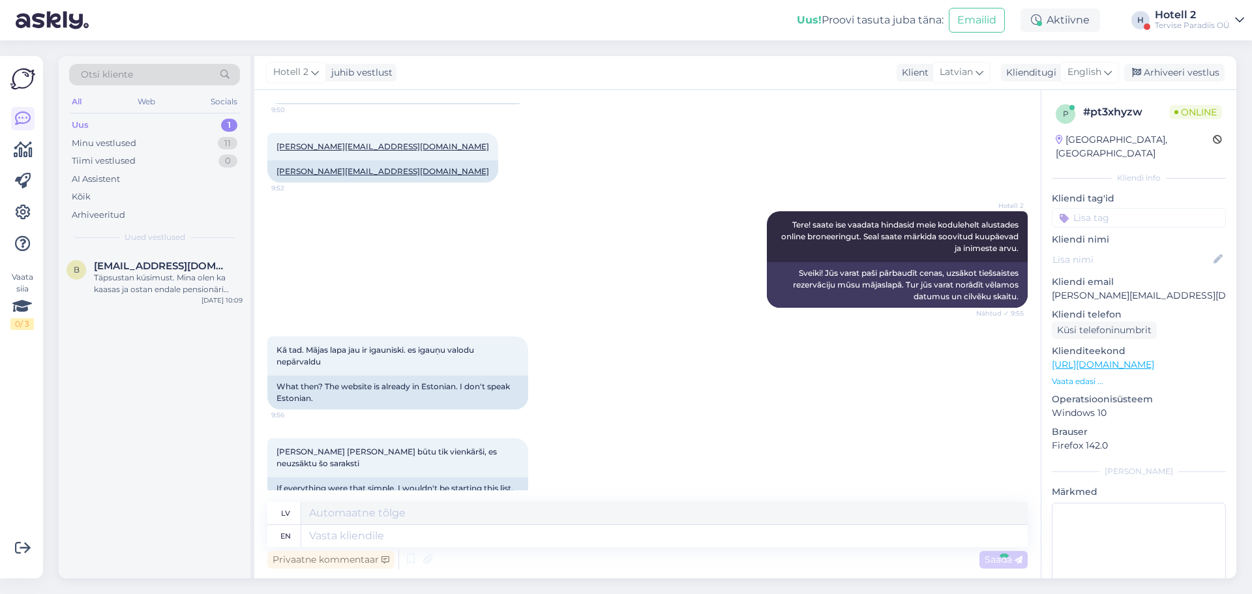
scroll to position [243, 0]
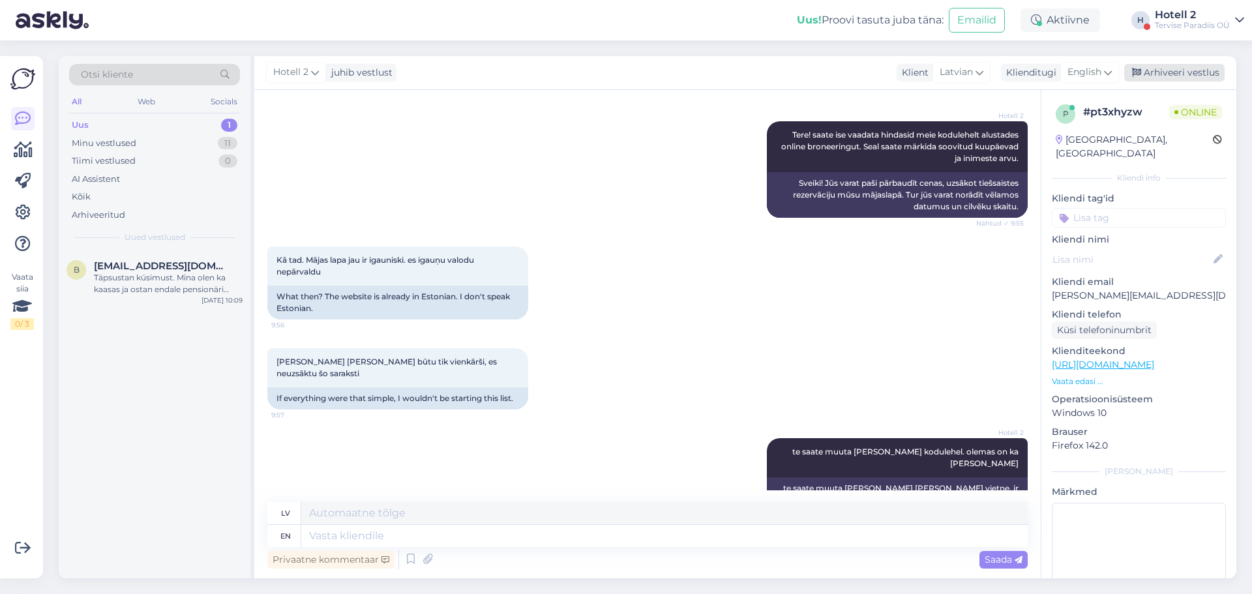
click at [1184, 76] on div "Arhiveeri vestlus" at bounding box center [1174, 73] width 100 height 18
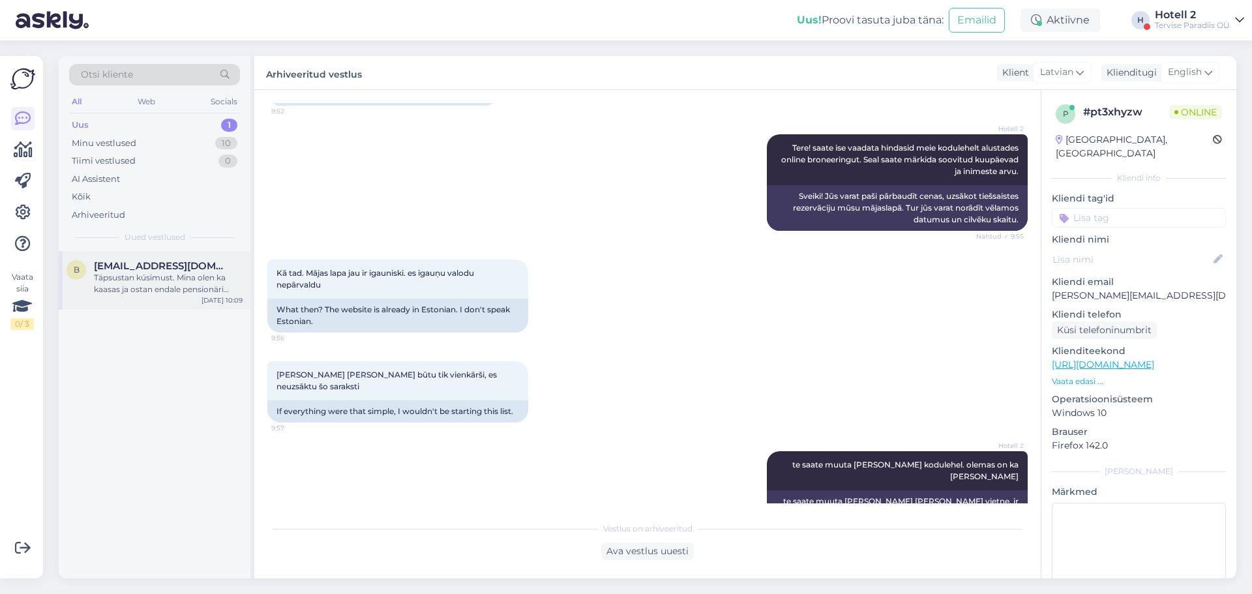
click at [155, 276] on div "Täpsustan kúsimust. Mina olen ka kaasas ja ostan endale pensionäri pileti" at bounding box center [168, 283] width 149 height 23
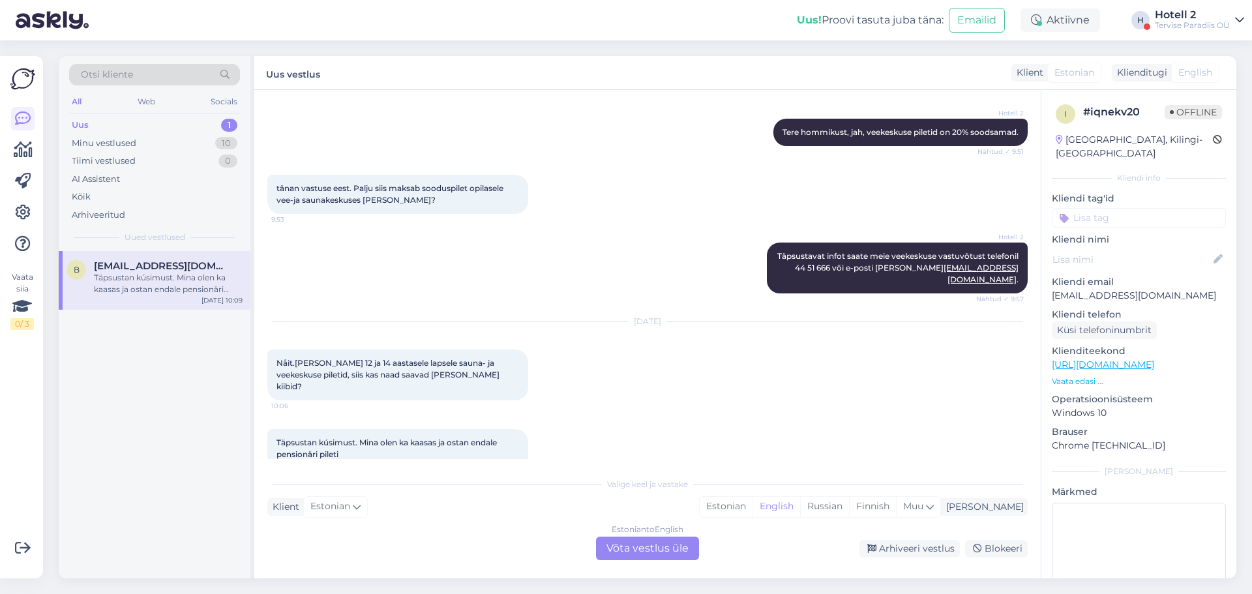
click at [653, 542] on div "Estonian to English Võta vestlus üle" at bounding box center [647, 548] width 103 height 23
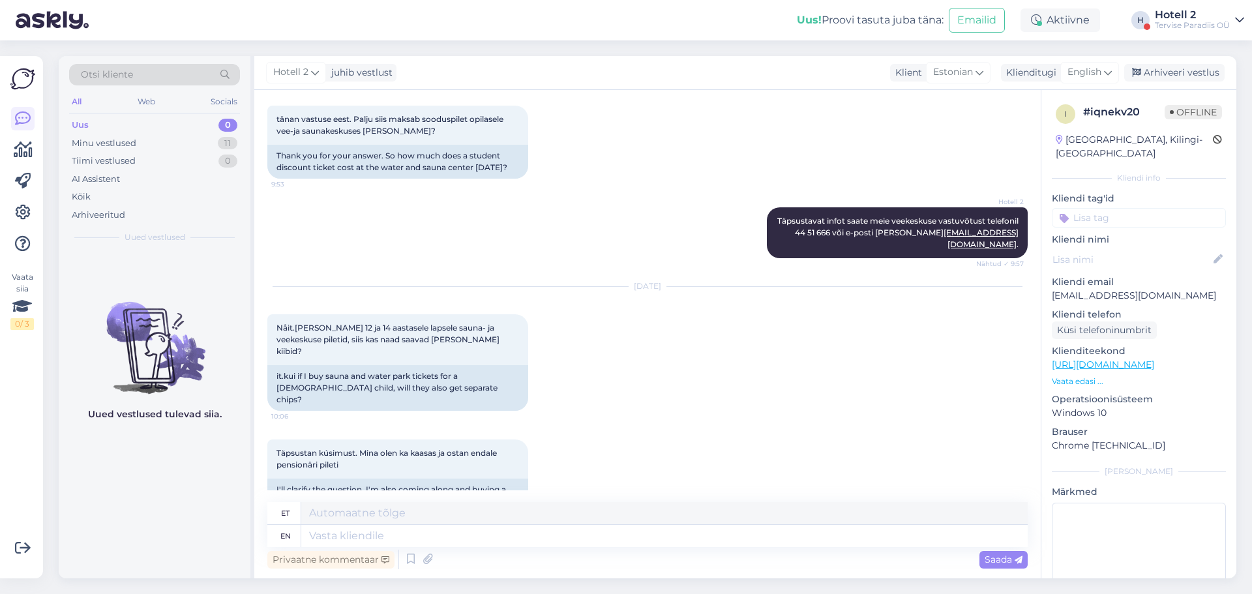
scroll to position [202, 0]
click at [420, 536] on textarea at bounding box center [664, 536] width 726 height 22
click at [424, 531] on textarea at bounding box center [664, 536] width 726 height 22
type textarea "Alla"
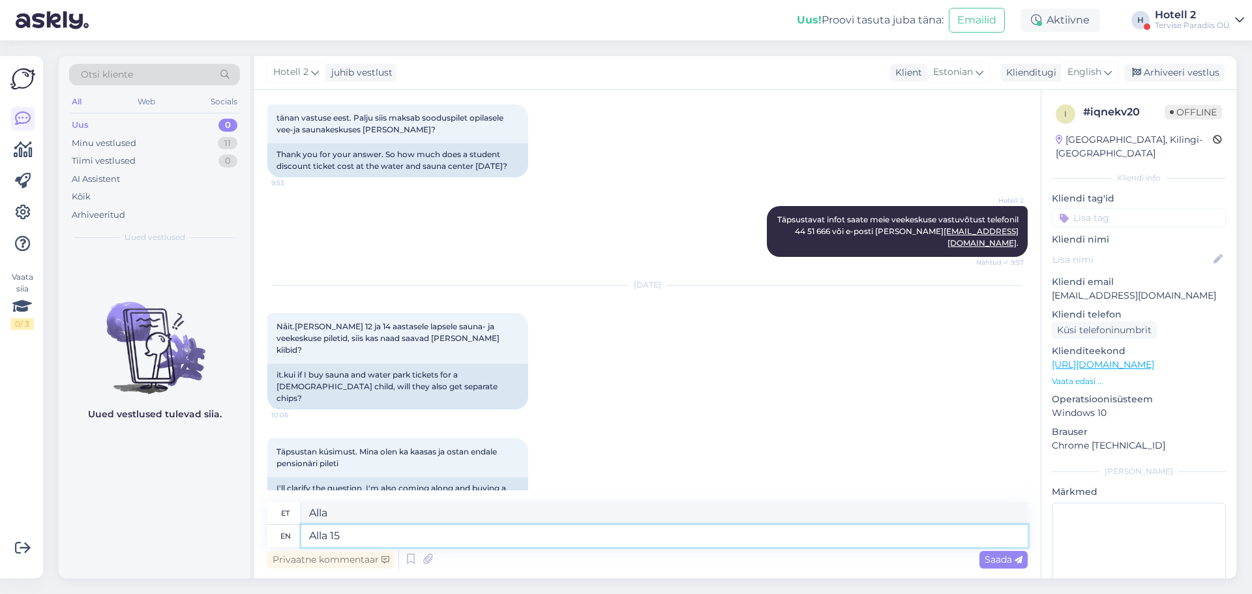
type textarea "Alla 15 a"
type textarea "Alla 15"
type textarea "Alla 15 aastased l"
type textarea "Kõik 15 aastat"
type textarea "Alla 15 aastased lapsed e"
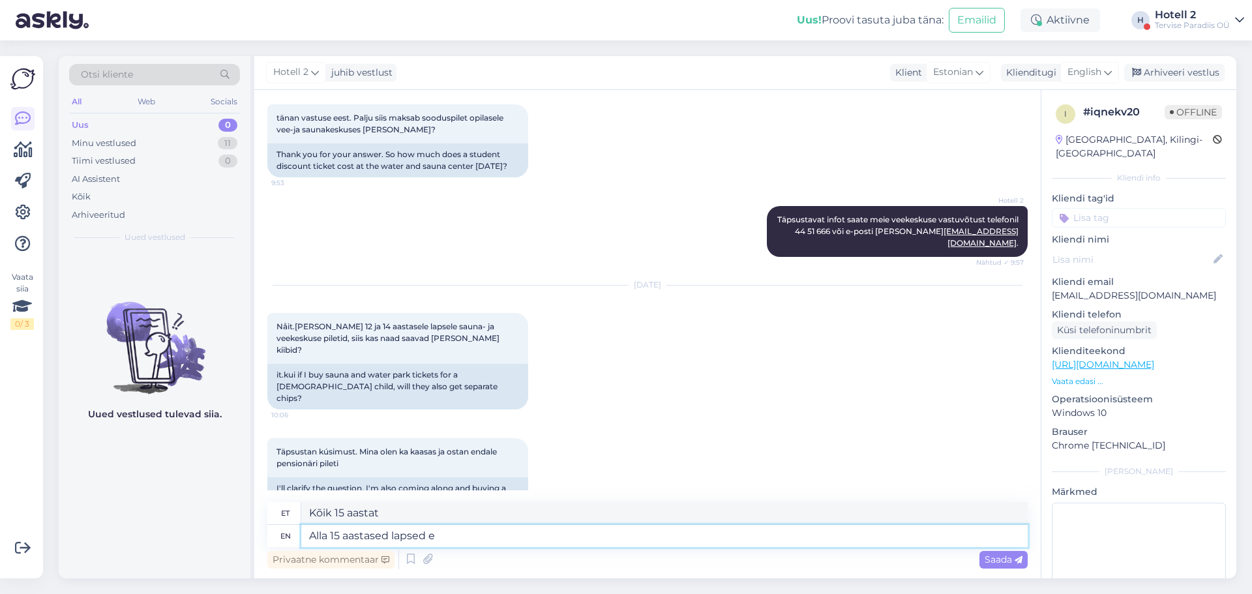
type textarea "Kõik 15 aastat on möödunud"
type textarea "Alla 15 aastased lapsed ei s"
type textarea "Kõik 15 aastat on lapsetud ei"
type textarea "Alla 15 aastased lapsed ei saa e"
type textarea "Alla 15 aastased lapsed ei saa"
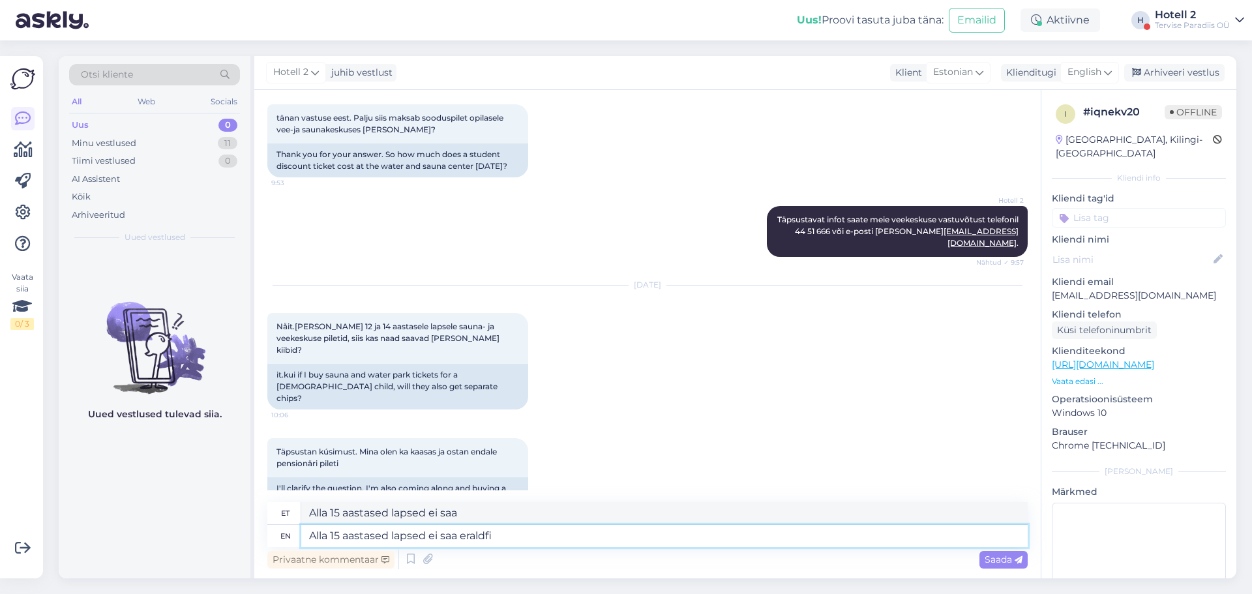
type textarea "Alla 15 aastased lapsed ei saa eraldfi"
type textarea "Alla 15 aastased lapsed ei saa eraldi"
type textarea "Alla 15 aastased lapsed ei saa erald"
type textarea "Alla 15 aastased lapsed ei saa eraldi"
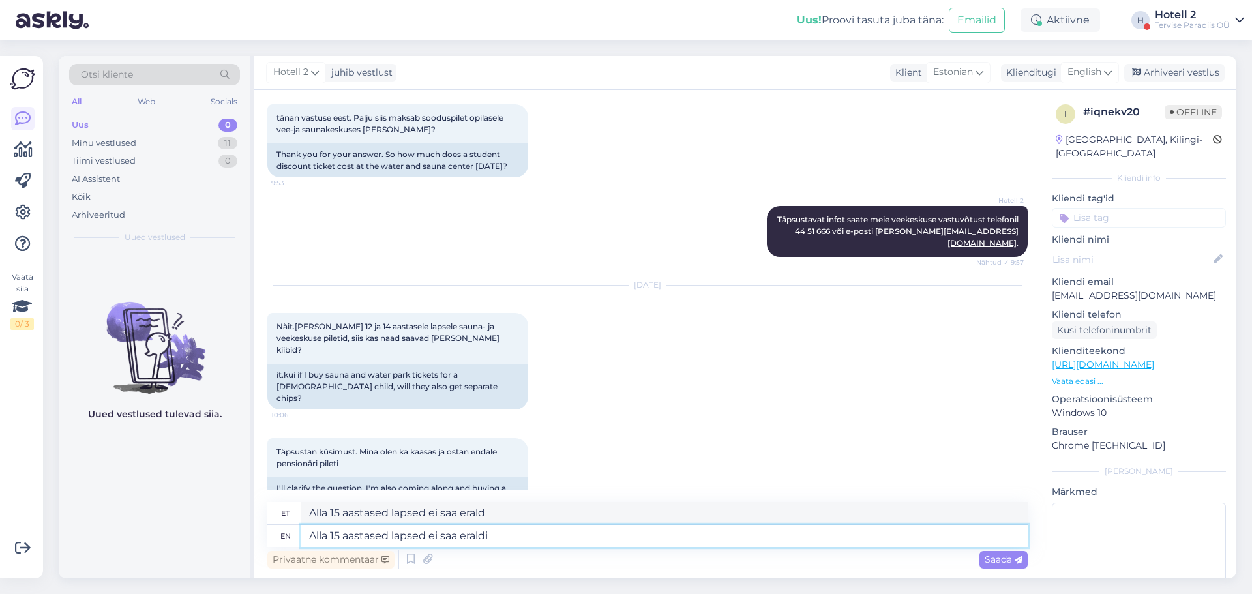
type textarea "Alla 15 aastased lapsed ei saa eraldi"
type textarea "Alla 15 aastased lapsed ei saa eraldi käepaela b"
type textarea "Alla 15 aastased lapsed ei saa eraldi käepaela"
type textarea "Alla 15 aastased lapsed ei saa eraldi käepaela veekeskusesse, s"
type textarea "Alla 15 aastased lapsed ei saa eraldi käepaela veekeskusesse,"
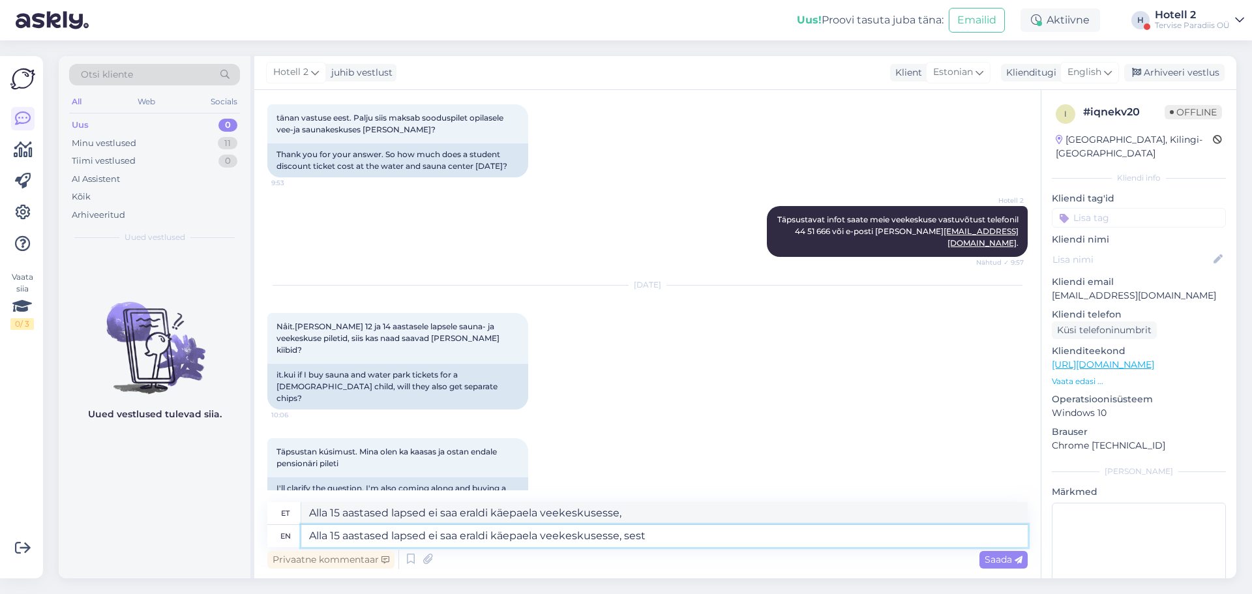
type textarea "Alla 15 aastased lapsed ei saa eraldi käepaela veekeskusesse, sest"
type textarea "Alla 15 aastased lapsed ei saa eraldi käepaela veekeskusesse, sest nad"
type textarea "Alla 15 aastased lapsed ei saa eraldi käepaela veekeskusesse, sest nad peavad m"
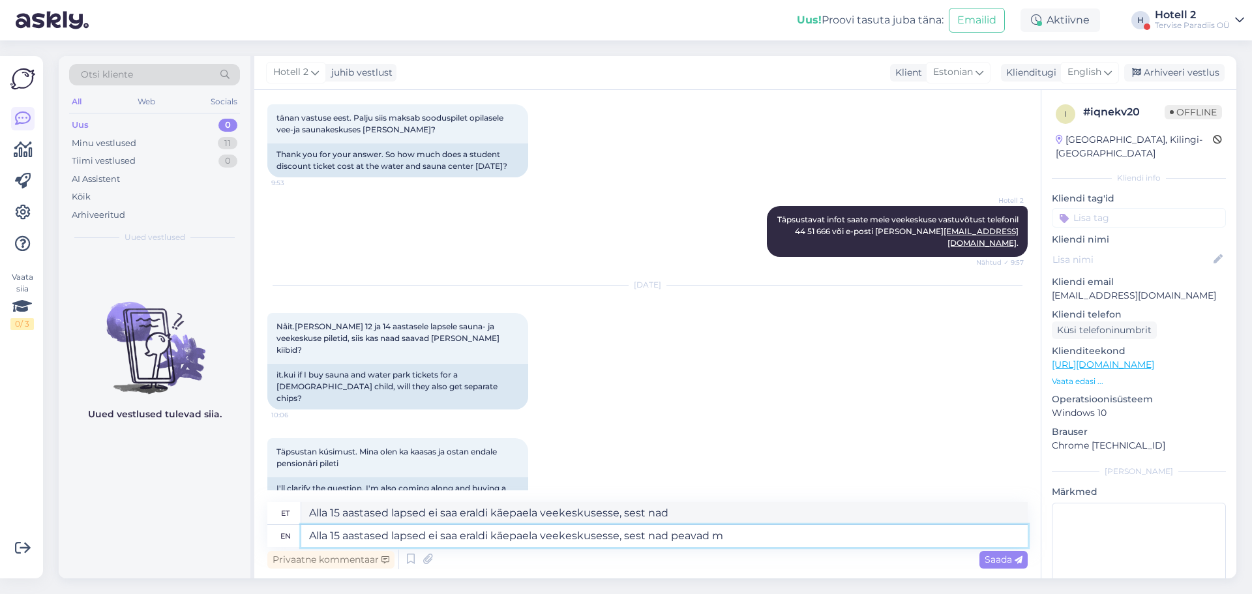
type textarea "Alla 15 aastased lapsed ei saa eraldi käepaela veekeskusesse, sest nad peavad"
type textarea "Alla 15 aastased lapsed ei saa eraldi käepaela veekeskusesse, sest nad peavad m…"
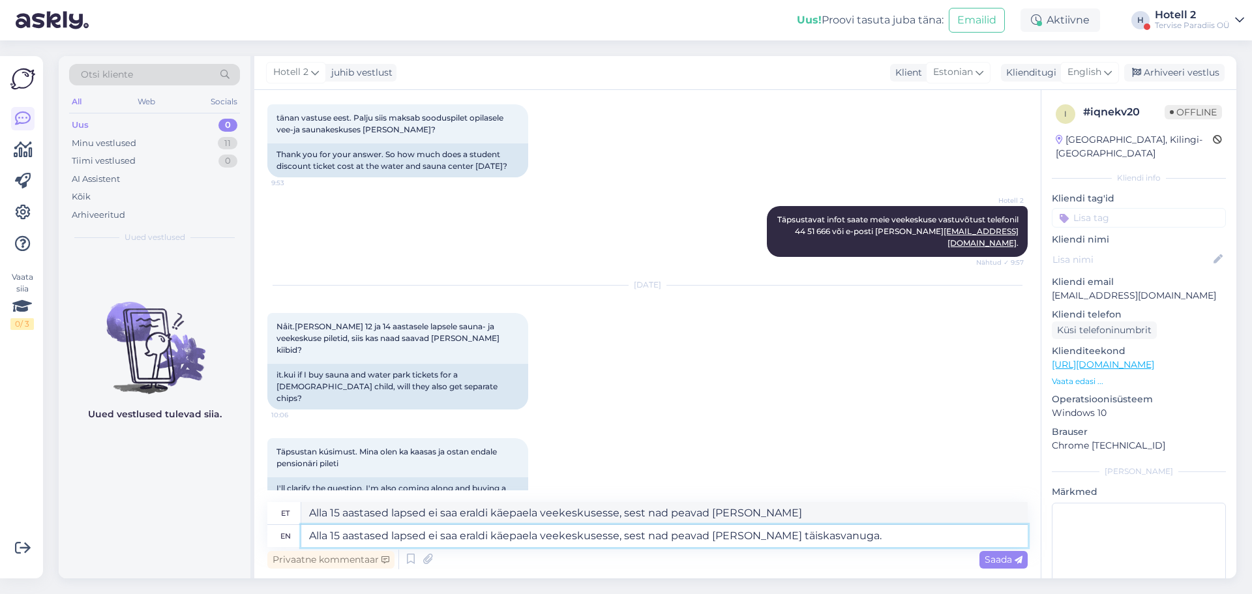
type textarea "Alla 15 aastased lapsed ei saa eraldi käepaela veekeskusesse, sest nad peavad m…"
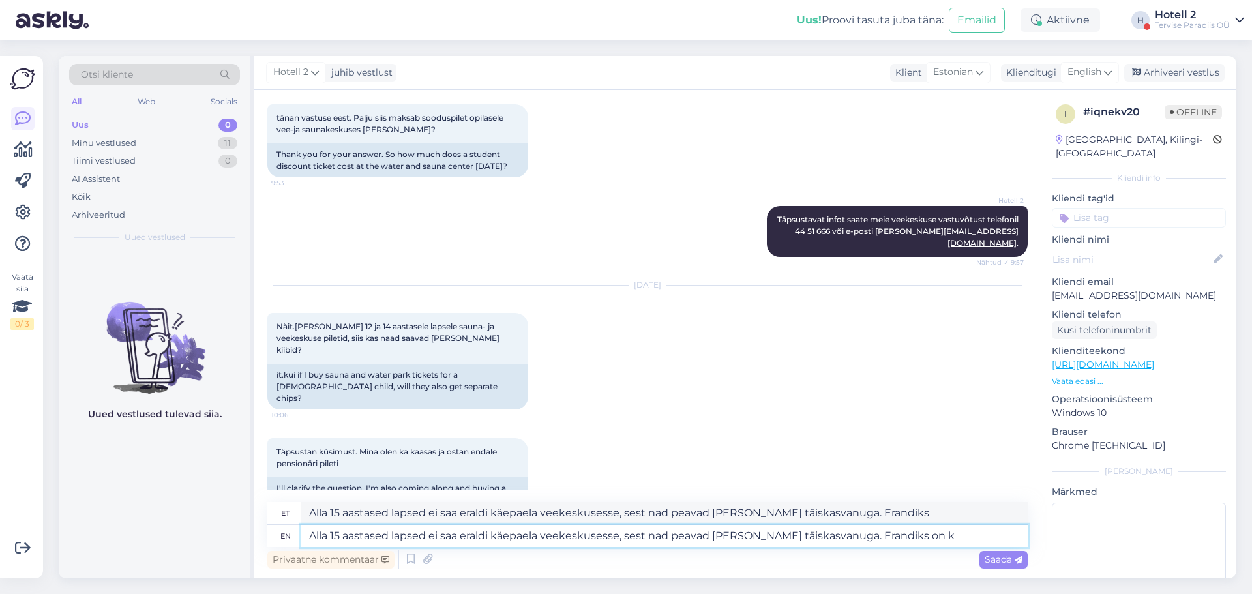
type textarea "Alla 15 aastased lapsed ei saa eraldi käepaela veekeskusesse, sest nad peavad m…"
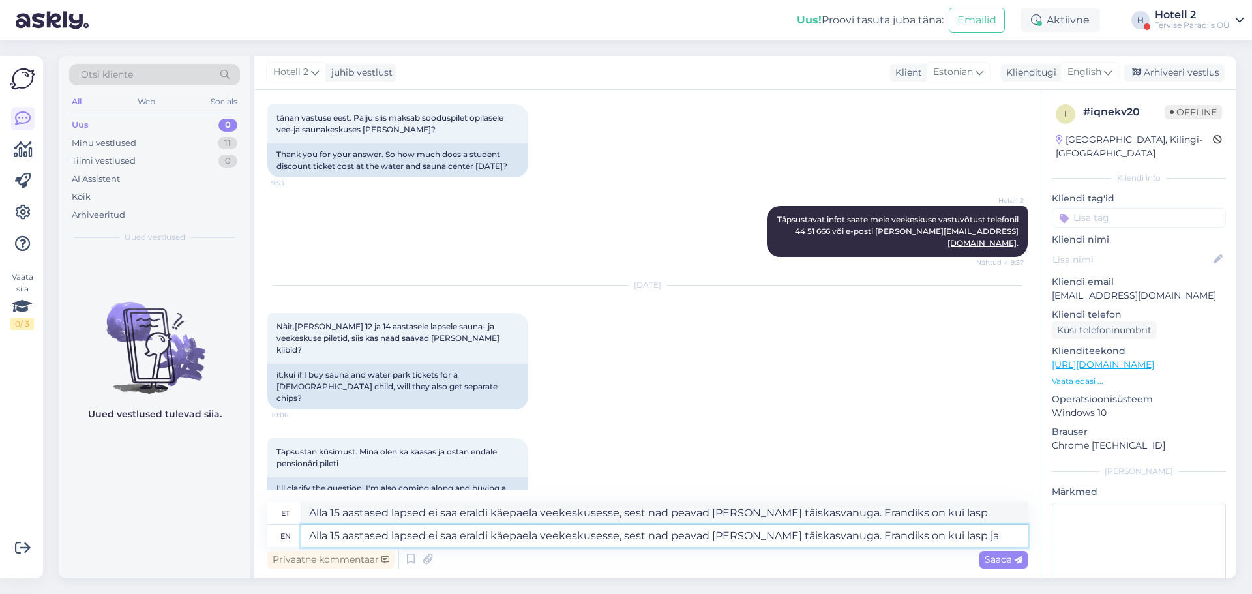
type textarea "Alla 15 aastased lapsed ei saa eraldi käepaela veekeskusesse, sest nad peavad m…"
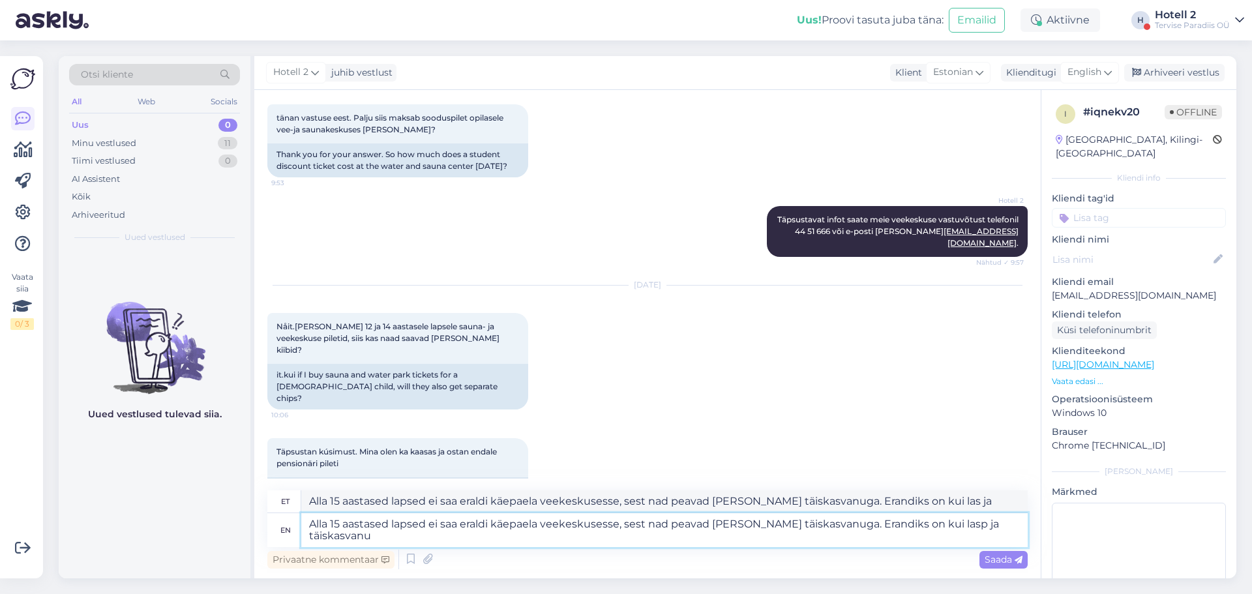
type textarea "Alla 15 aastased lapsed ei saa eraldi käepaela veekeskusesse, sest nad peavad m…"
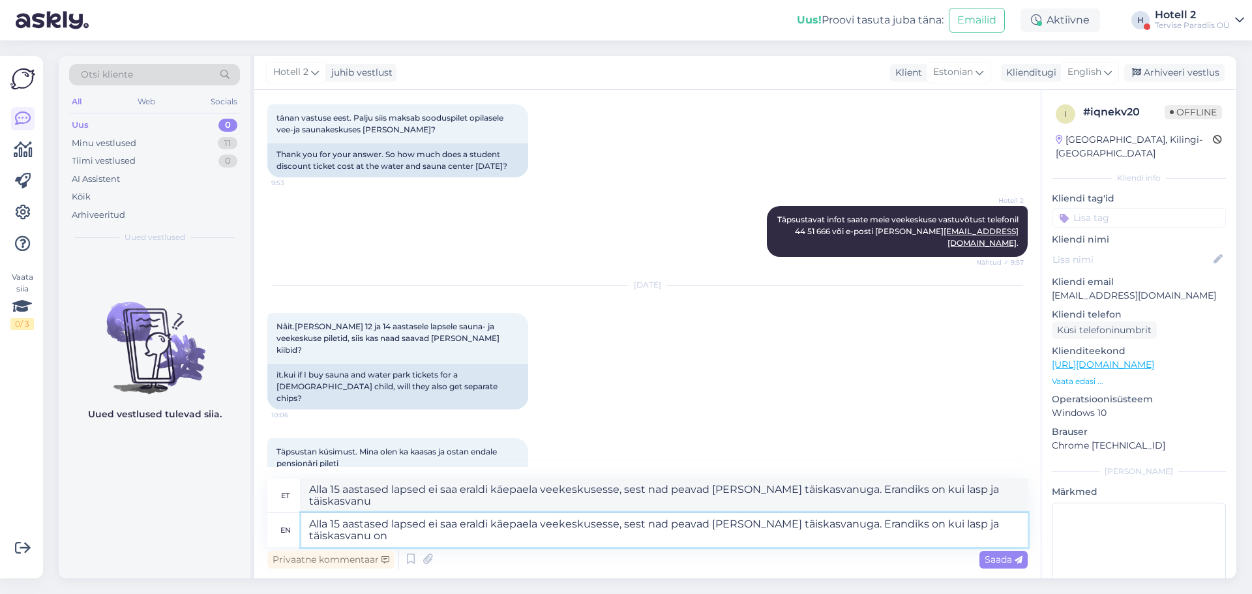
type textarea "Alla 15 aastased lapsed ei saa eraldi käepaela veekeskusesse, sest nad peavad m…"
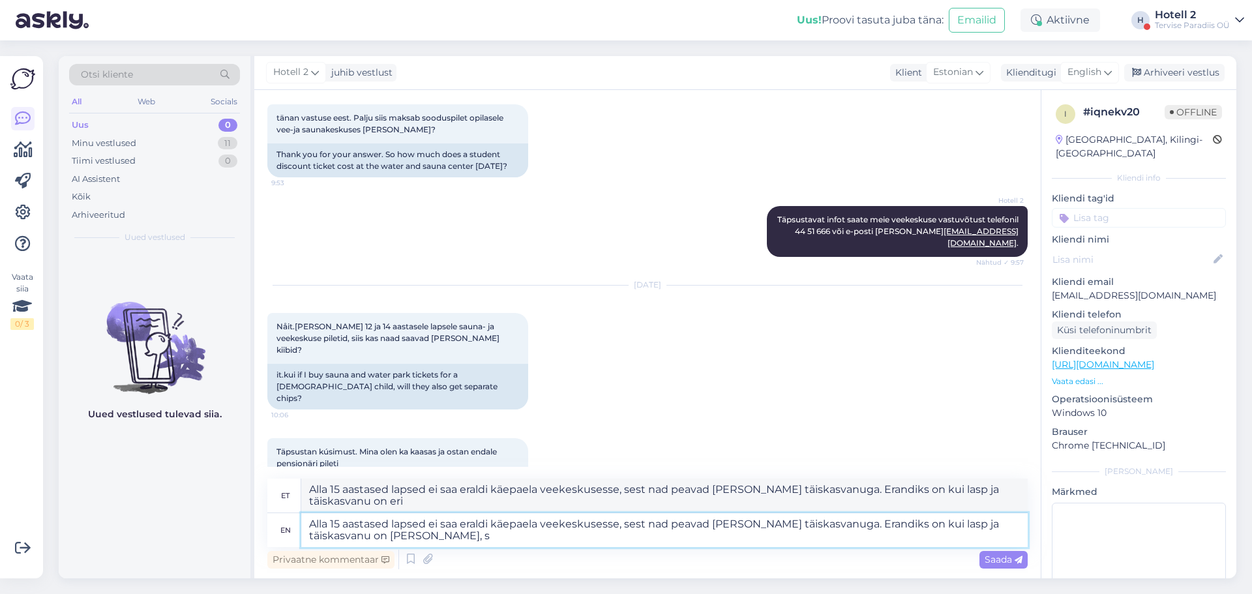
type textarea "Alla 15 aastased lapsed ei saa eraldi käepaela veekeskusesse, sest nad peavad m…"
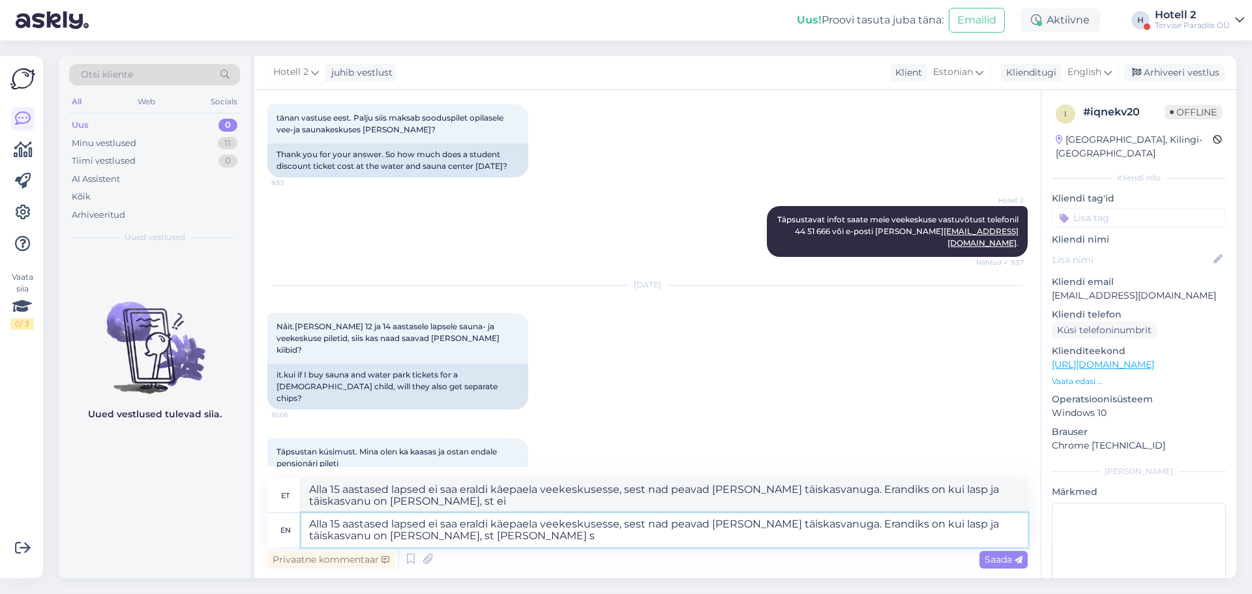
type textarea "Alla 15 aastased lapsed ei saa eraldi käepaela veekeskusesse, sest nad peavad m…"
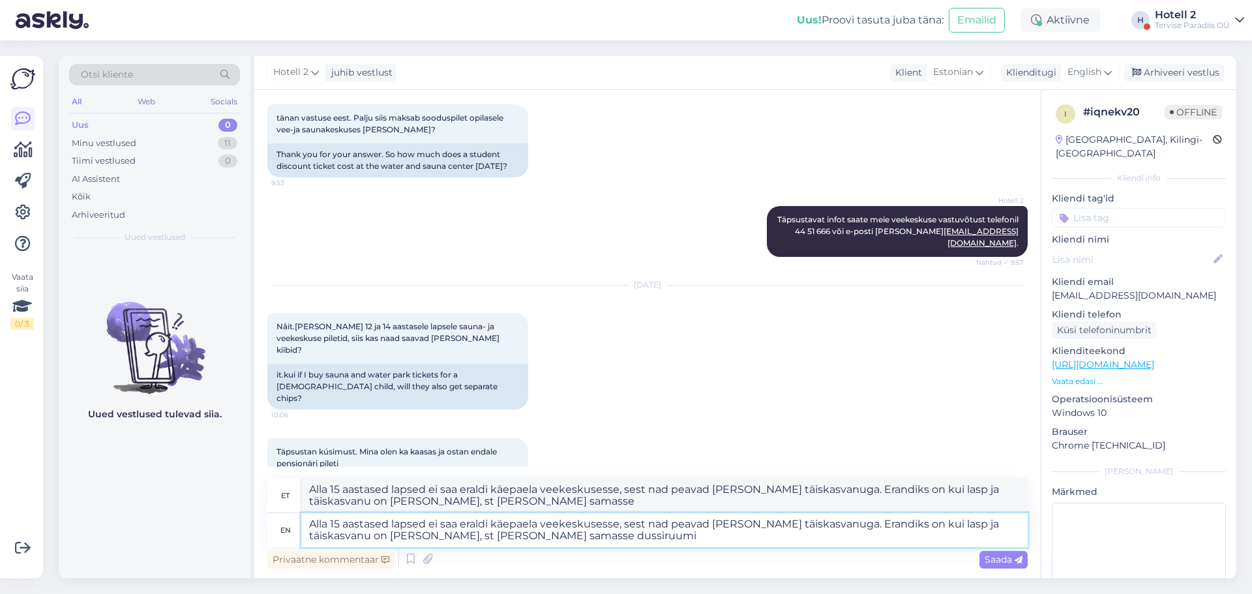
type textarea "Alla 15 aastased lapsed ei saa eraldi käepaela veekeskusesse, sest nad peavad m…"
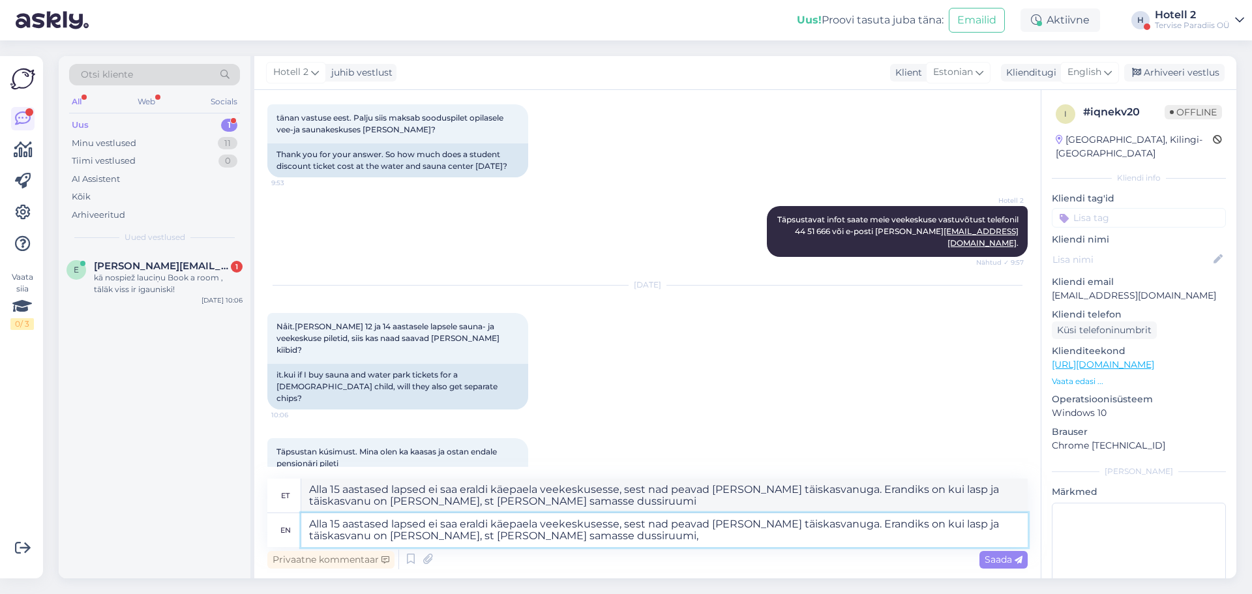
type textarea "Alla 15 aastased lapsed ei saa eraldi käepaela veekeskusesse, sest nad peavad m…"
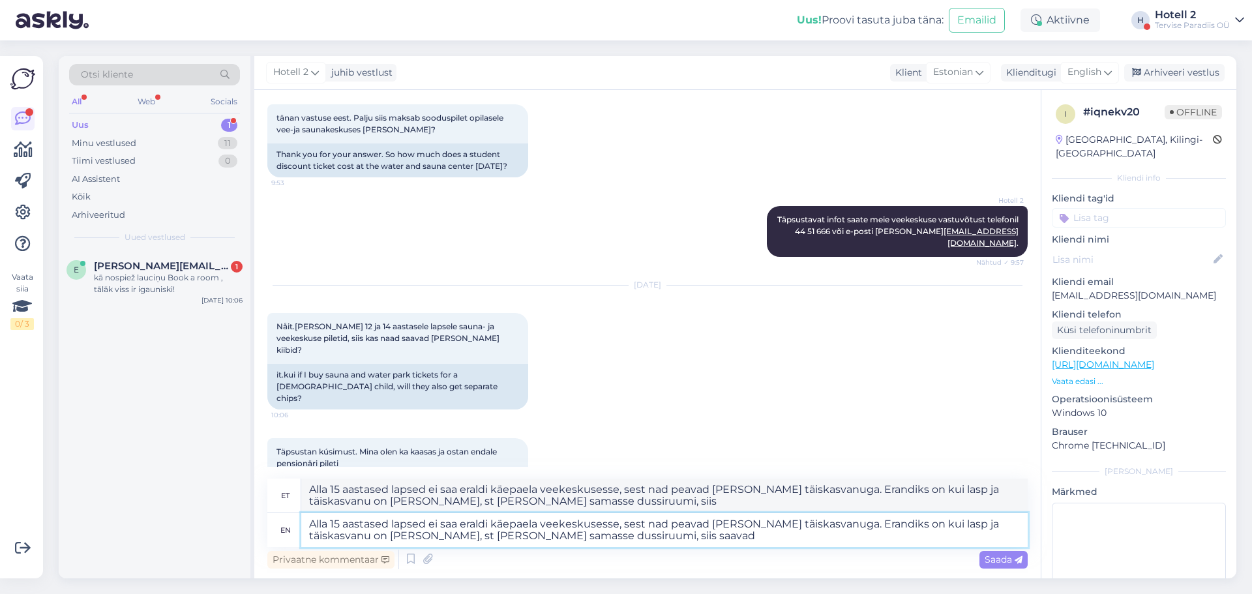
type textarea "Alla 15 aastased lapsed ei saa eraldi käepaela veekeskusesse, sest nad peavad m…"
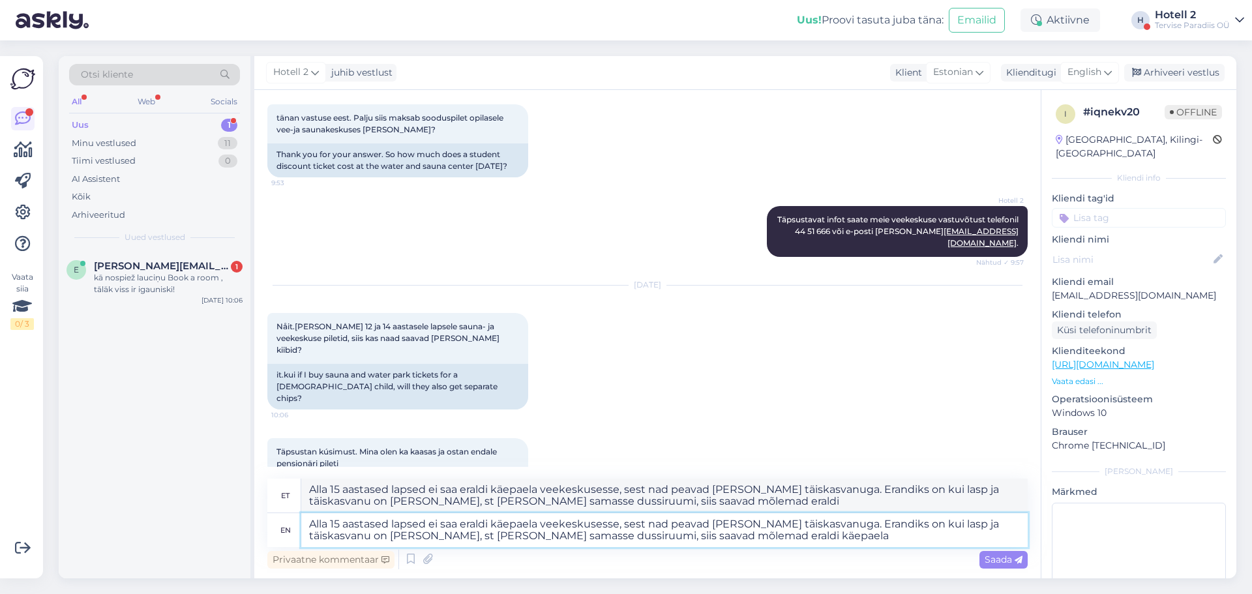
type textarea "Alla 15 aastased lapsed ei saa eraldi käepaela veekeskusesse, sest nad peavad […"
click at [1005, 567] on div "Saada" at bounding box center [1003, 560] width 48 height 18
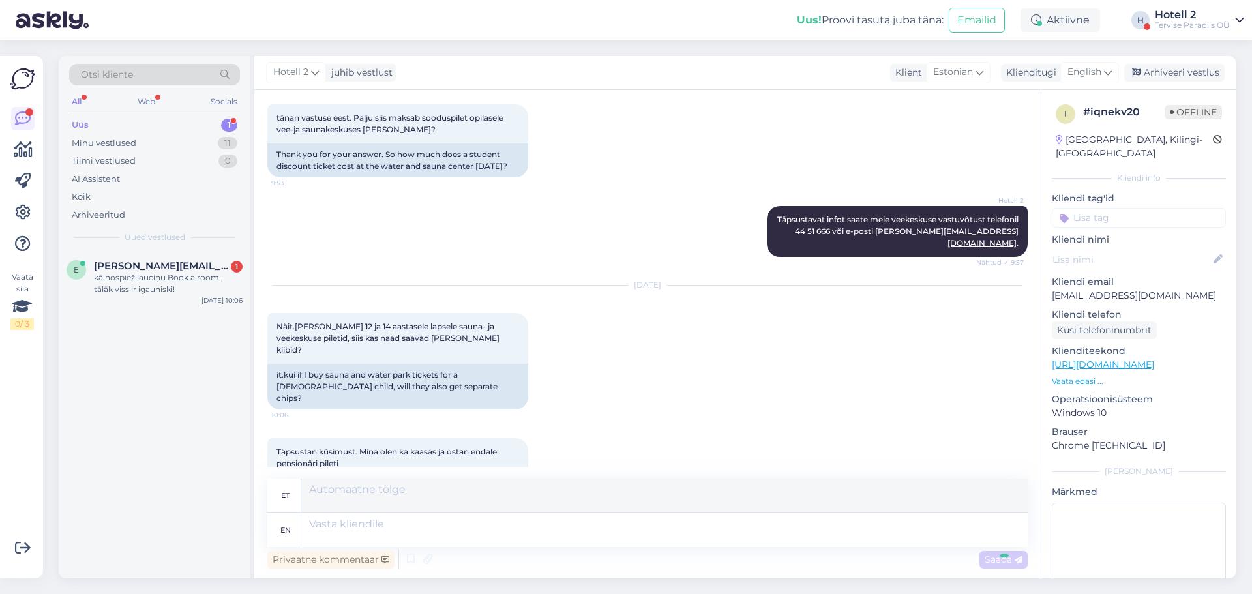
scroll to position [378, 0]
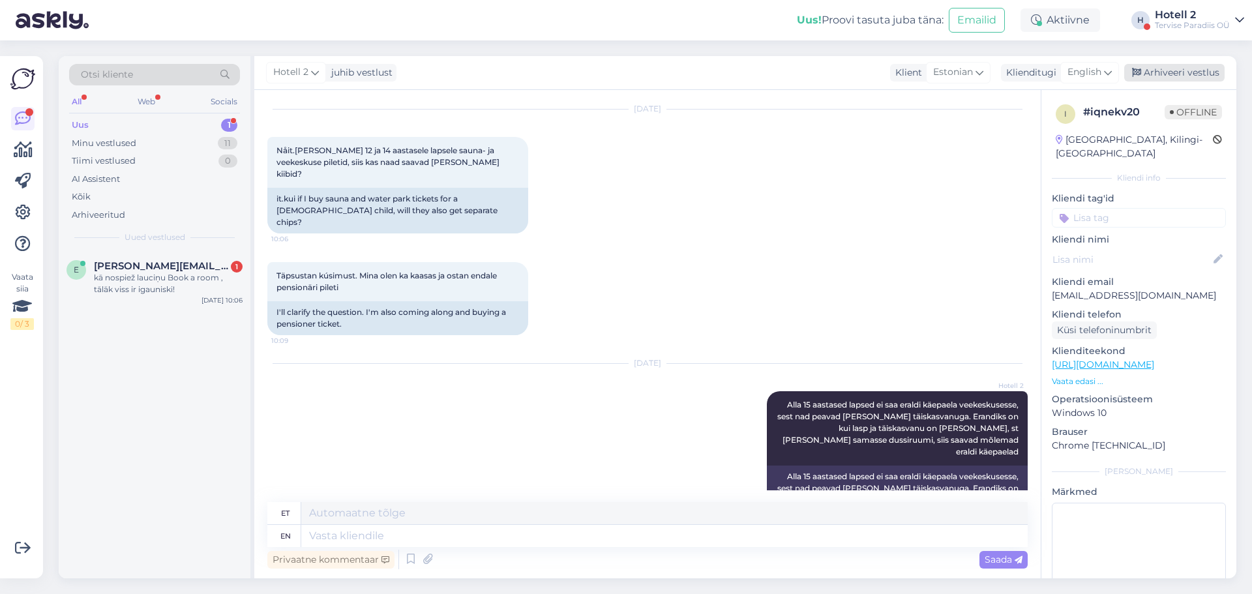
click at [1199, 68] on div "Arhiveeri vestlus" at bounding box center [1174, 73] width 100 height 18
